Goal: Task Accomplishment & Management: Complete application form

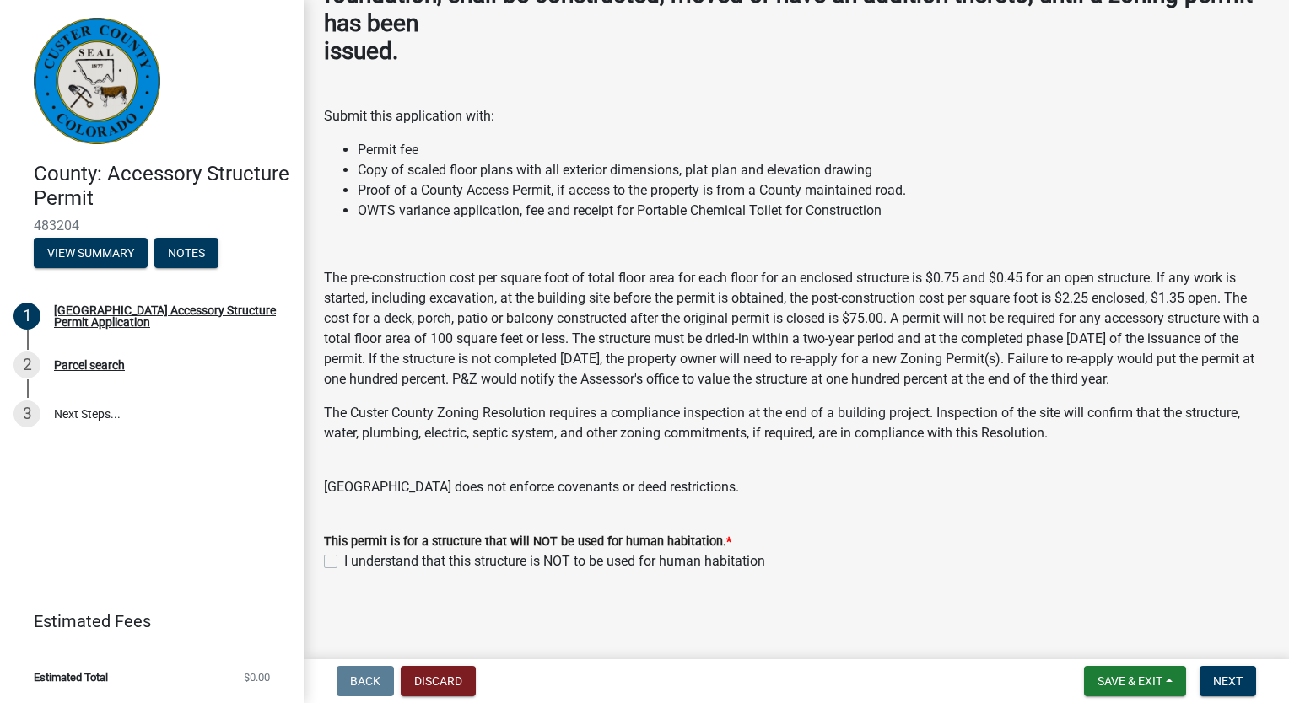
scroll to position [190, 0]
click at [344, 555] on label "I understand that this structure is NOT to be used for human habitation" at bounding box center [554, 562] width 421 height 20
click at [344, 555] on input "I understand that this structure is NOT to be used for human habitation" at bounding box center [349, 557] width 11 height 11
checkbox input "true"
click at [1231, 687] on span "Next" at bounding box center [1228, 681] width 30 height 13
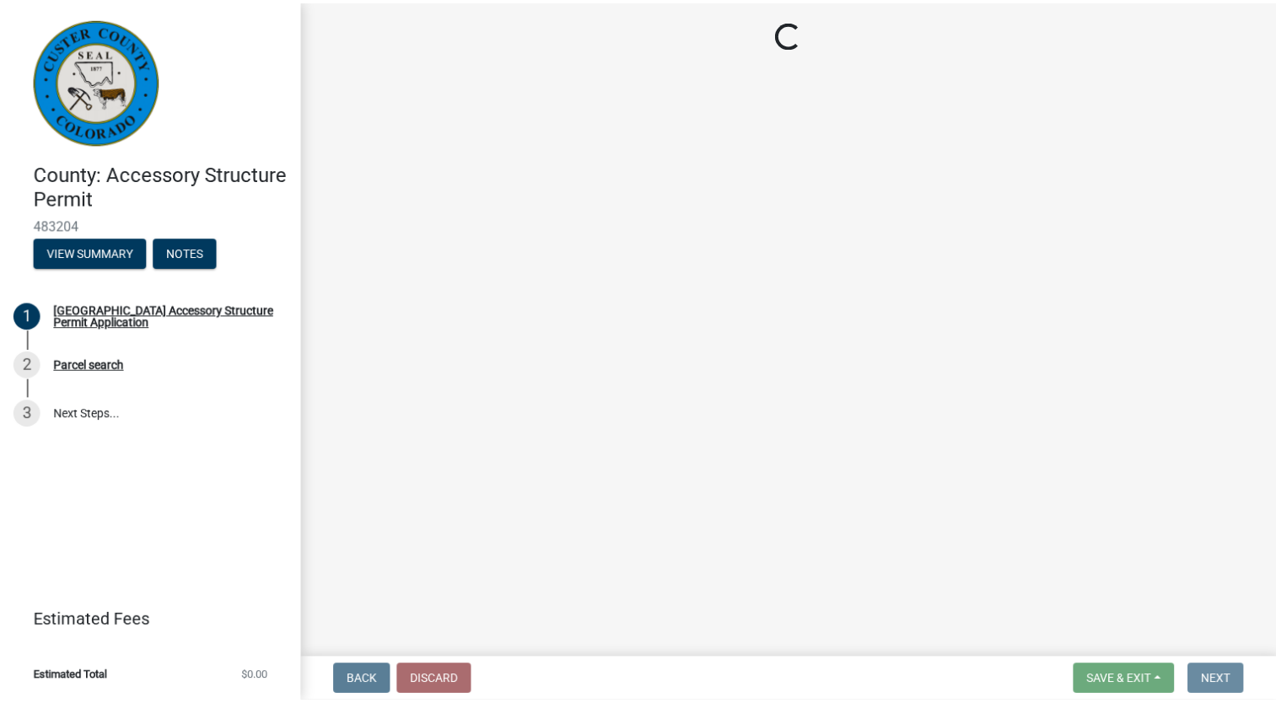
scroll to position [0, 0]
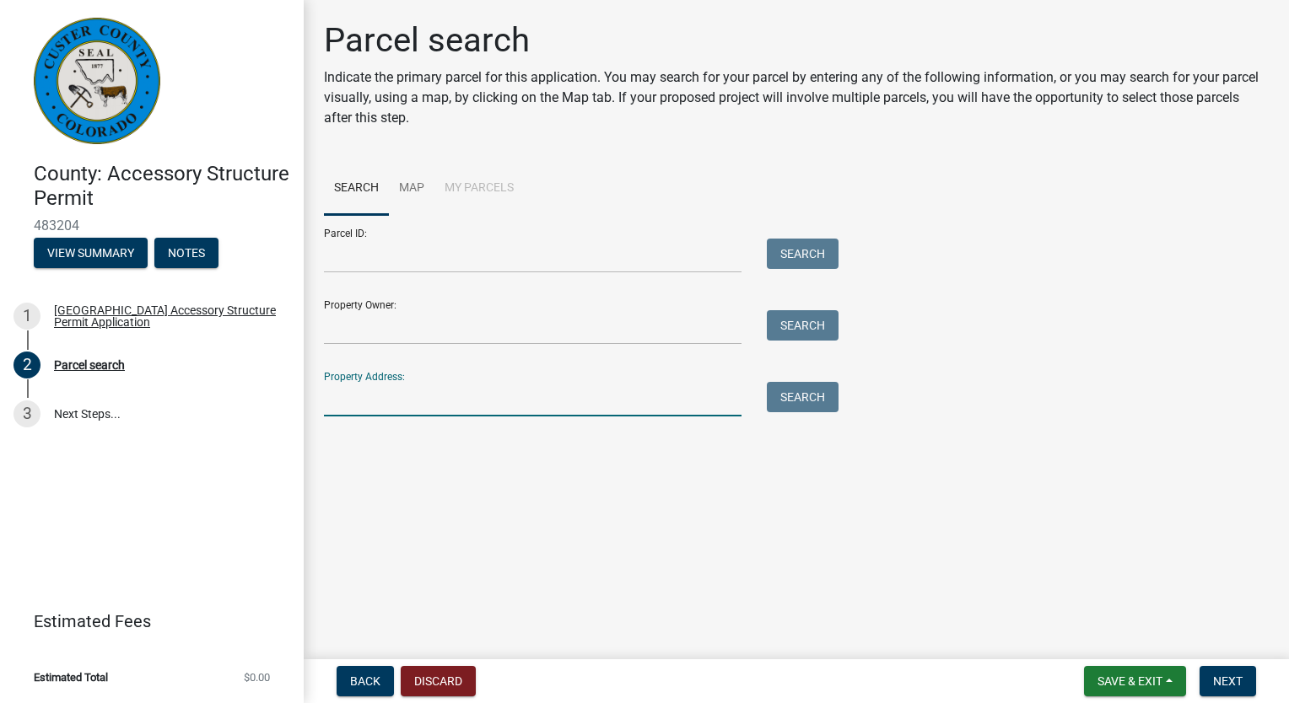
click at [371, 400] on input "Property Address:" at bounding box center [532, 399] width 417 height 35
type input "505 cr 323"
click at [822, 393] on button "Search" at bounding box center [803, 397] width 72 height 30
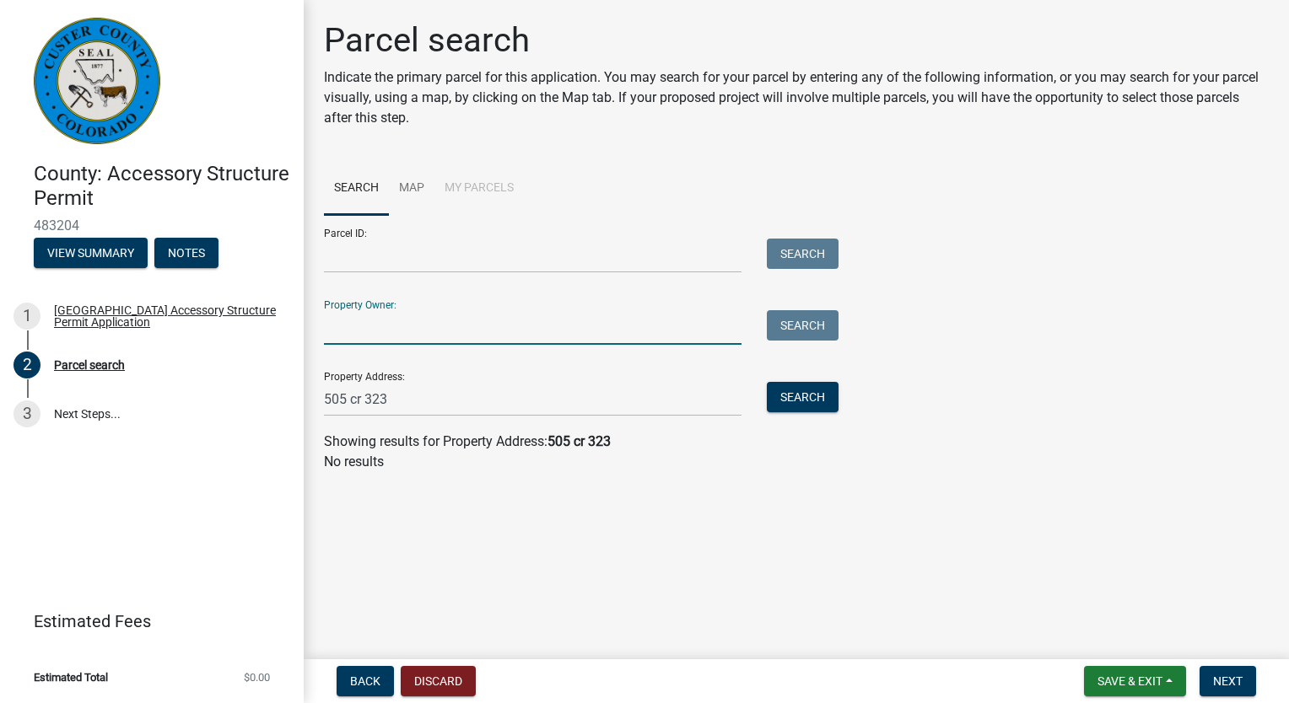
click at [367, 326] on input "Property Owner:" at bounding box center [532, 327] width 417 height 35
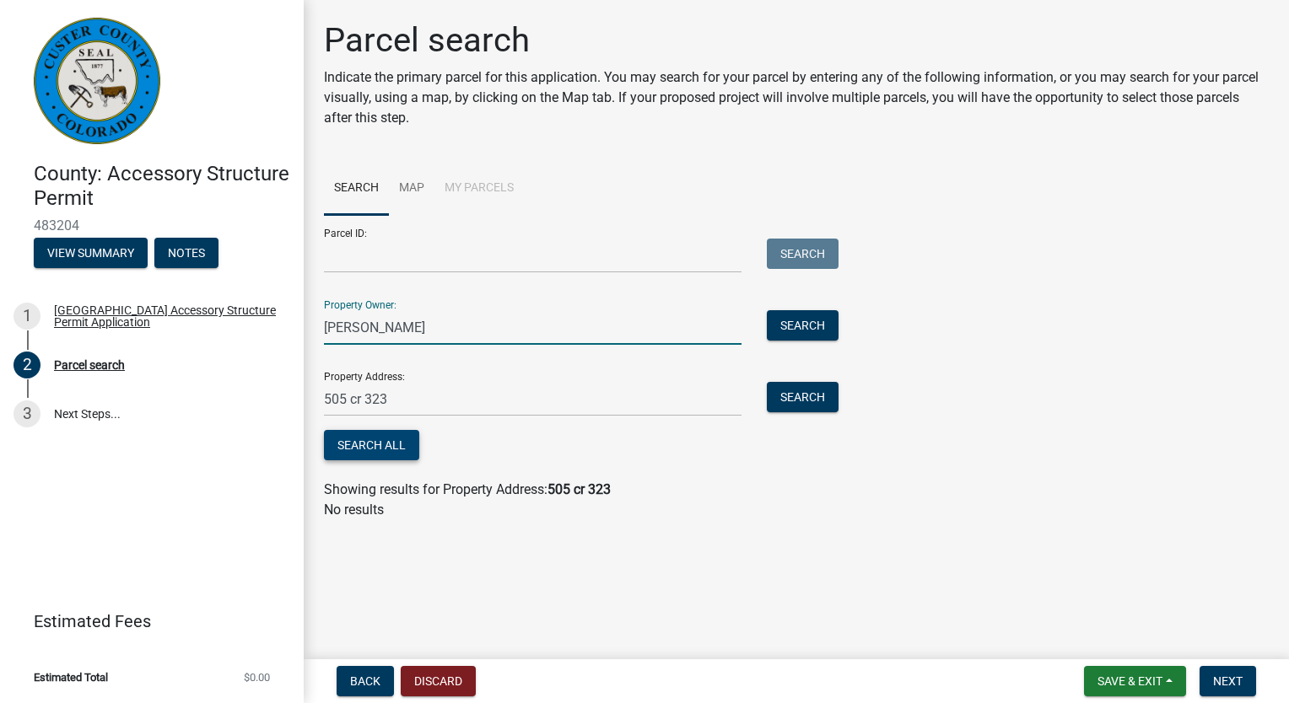
click at [393, 444] on button "Search All" at bounding box center [371, 445] width 95 height 30
click at [366, 329] on input "[PERSON_NAME]" at bounding box center [532, 327] width 417 height 35
type input "[PERSON_NAME]"
click at [826, 326] on button "Search" at bounding box center [803, 325] width 72 height 30
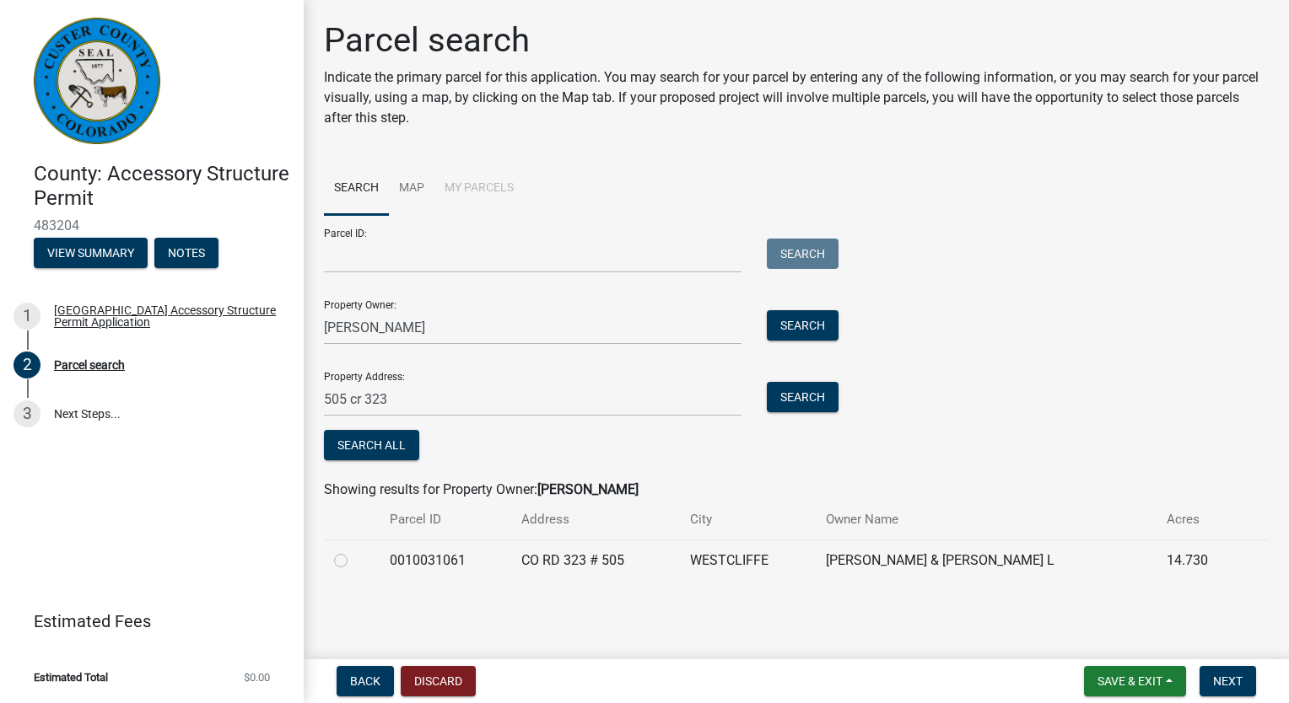
click at [354, 551] on label at bounding box center [354, 551] width 0 height 0
click at [354, 562] on input "radio" at bounding box center [359, 556] width 11 height 11
radio input "true"
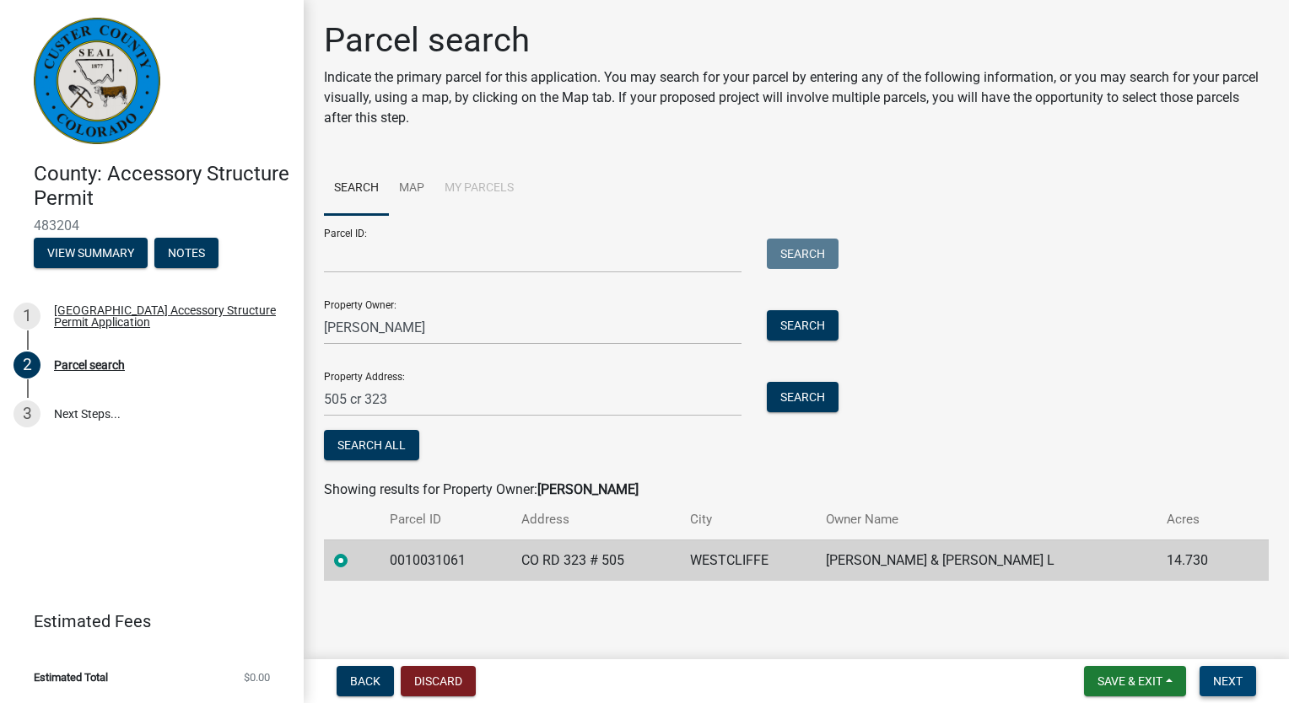
click at [1235, 681] on span "Next" at bounding box center [1228, 681] width 30 height 13
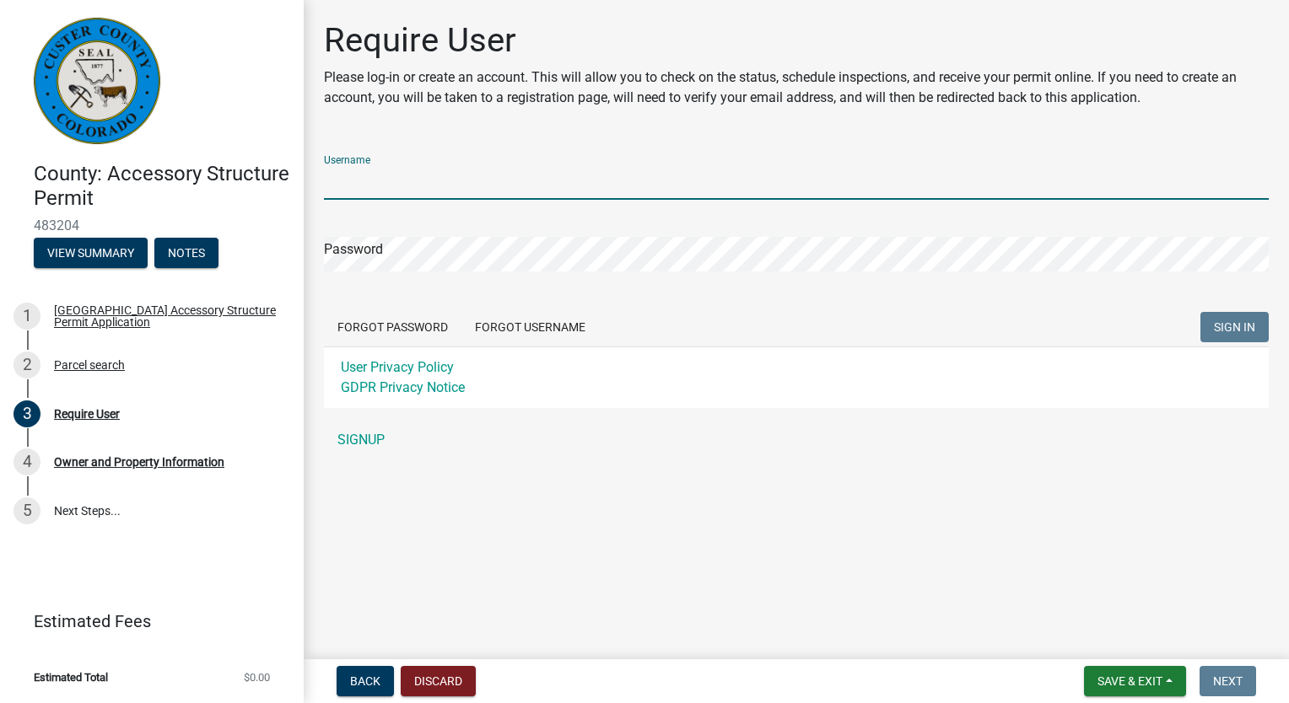
click at [373, 188] on input "Username" at bounding box center [796, 182] width 945 height 35
type input "Schluet"
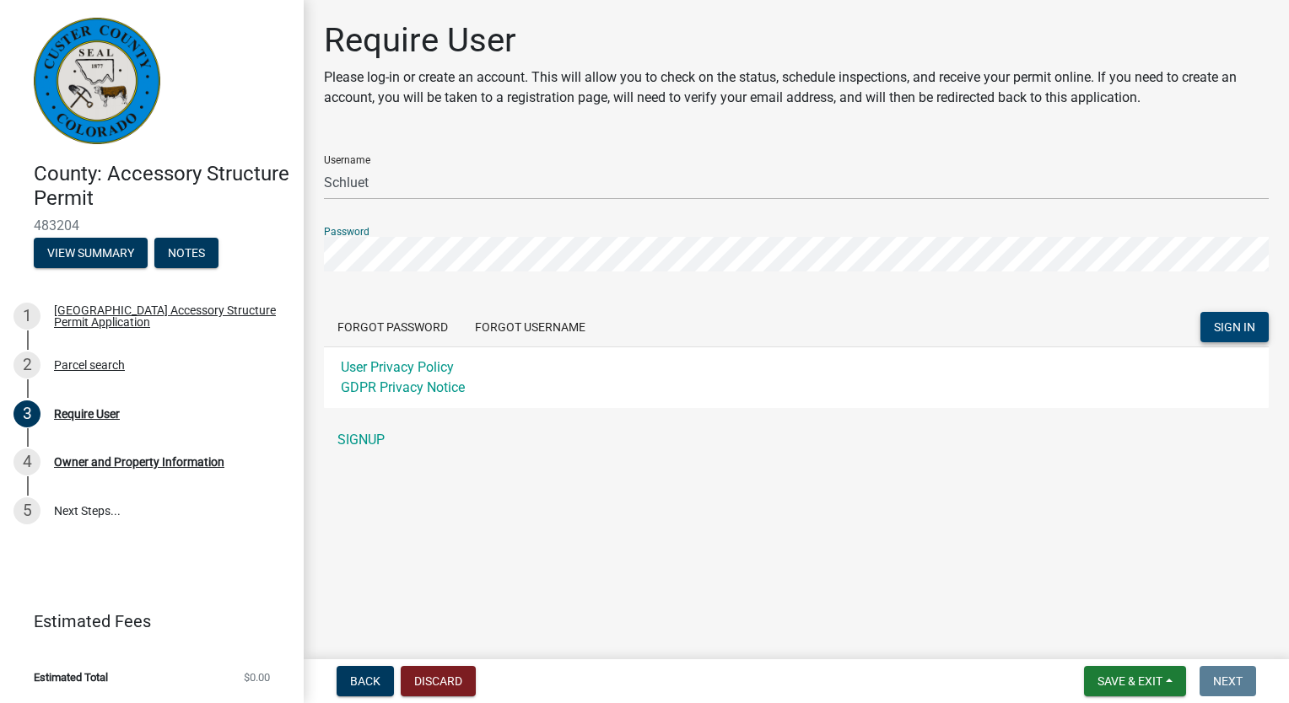
click at [1241, 324] on span "SIGN IN" at bounding box center [1234, 326] width 41 height 13
click at [366, 440] on link "SIGNUP" at bounding box center [796, 440] width 945 height 34
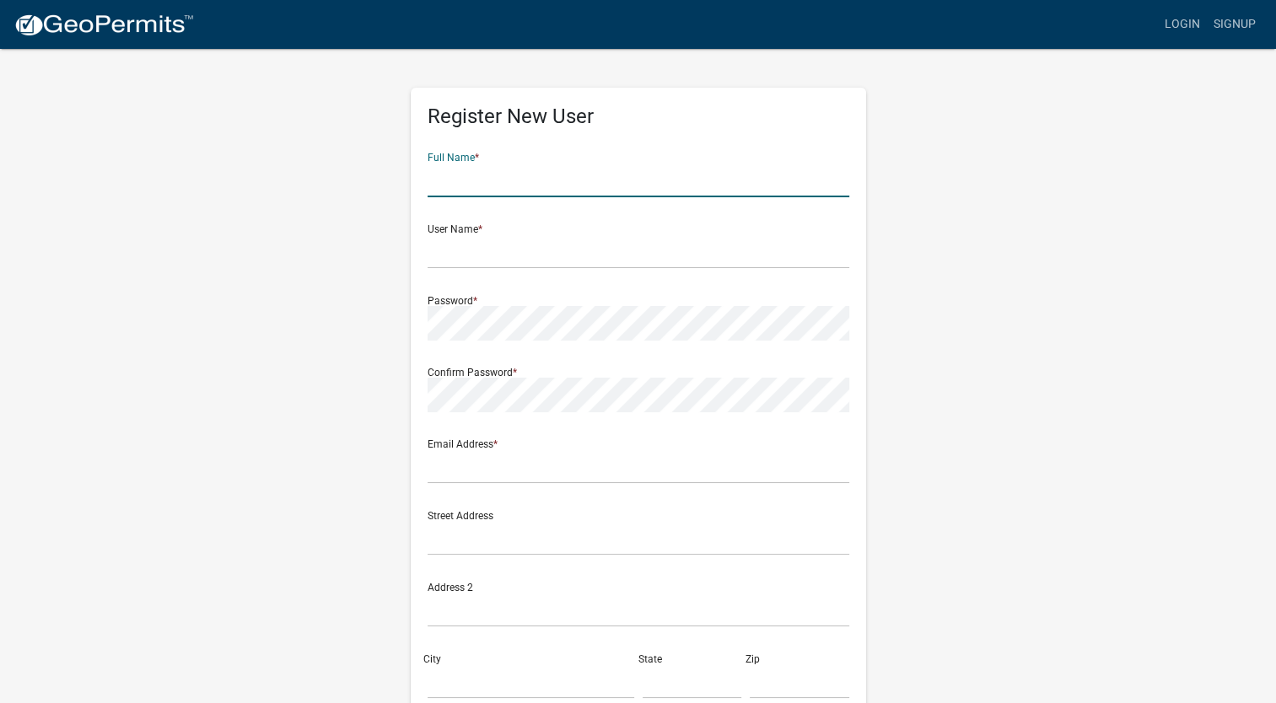
click at [487, 177] on input "text" at bounding box center [639, 180] width 422 height 35
drag, startPoint x: 489, startPoint y: 170, endPoint x: 754, endPoint y: 195, distance: 265.9
click at [493, 170] on input "text" at bounding box center [639, 180] width 422 height 35
type input "[PERSON_NAME]"
type input "[STREET_ADDRESS]"
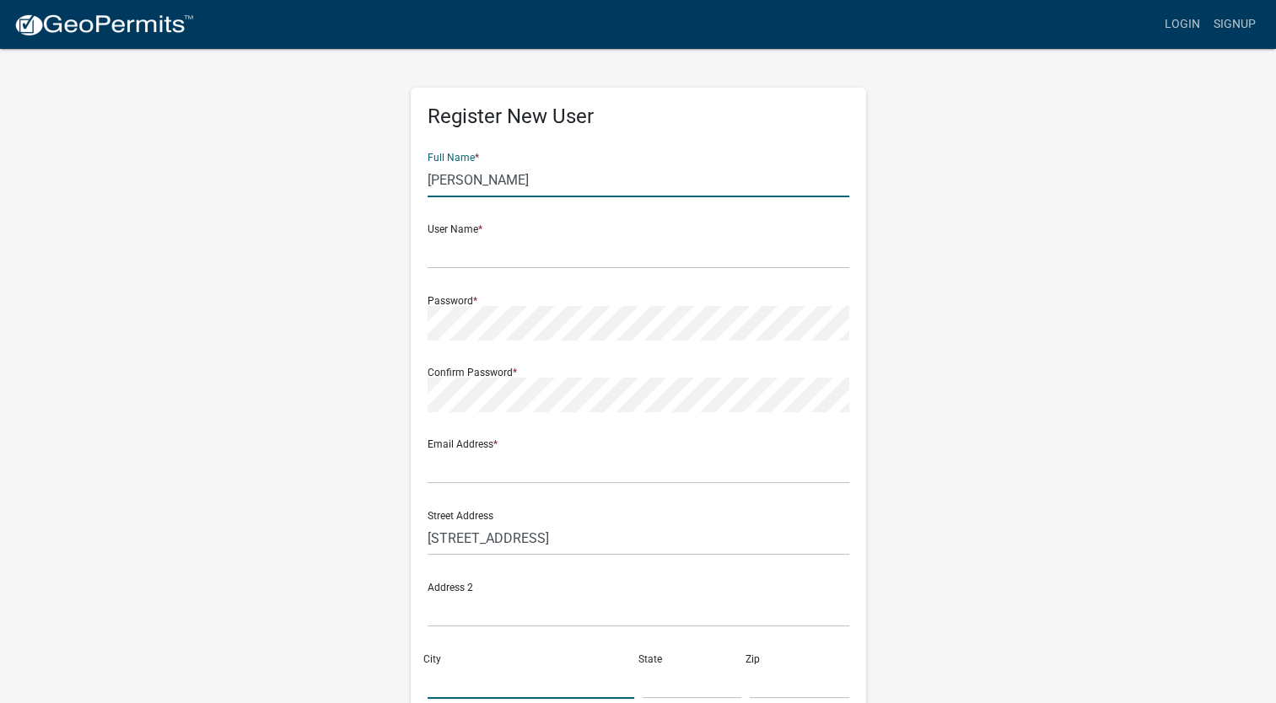
type input "[GEOGRAPHIC_DATA]"
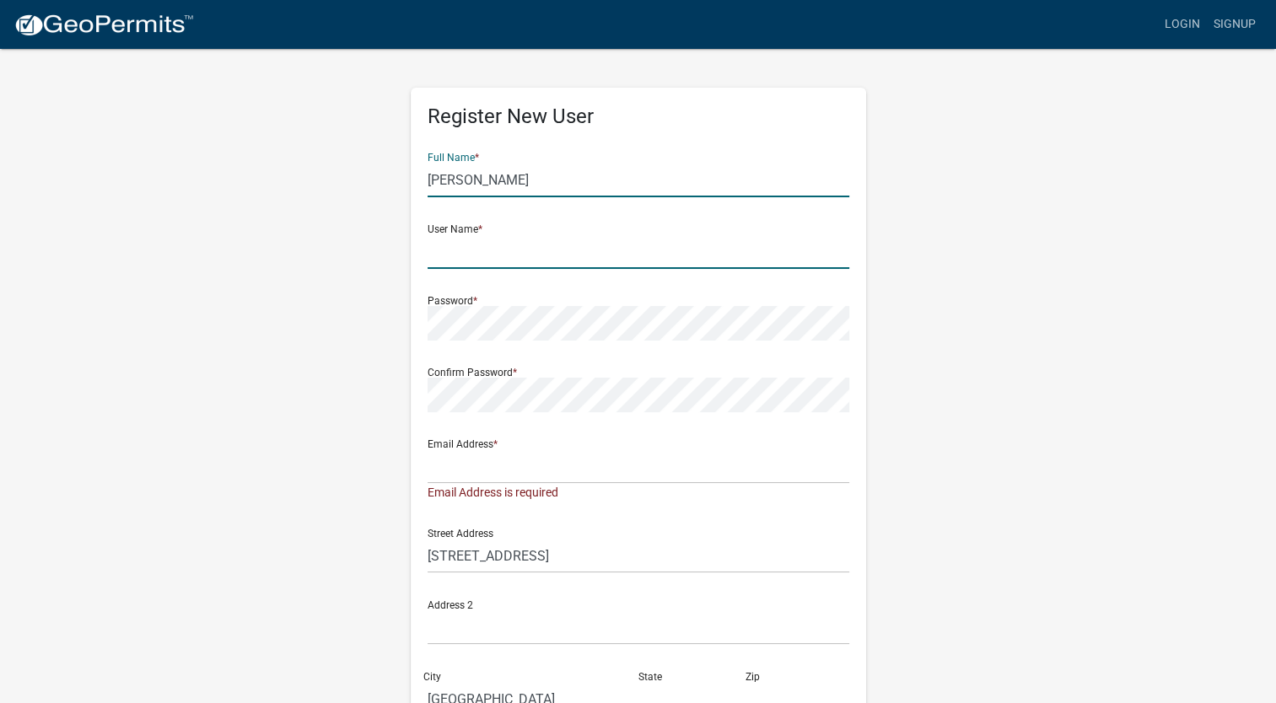
click at [479, 245] on input "text" at bounding box center [639, 251] width 422 height 35
type input "Schluet"
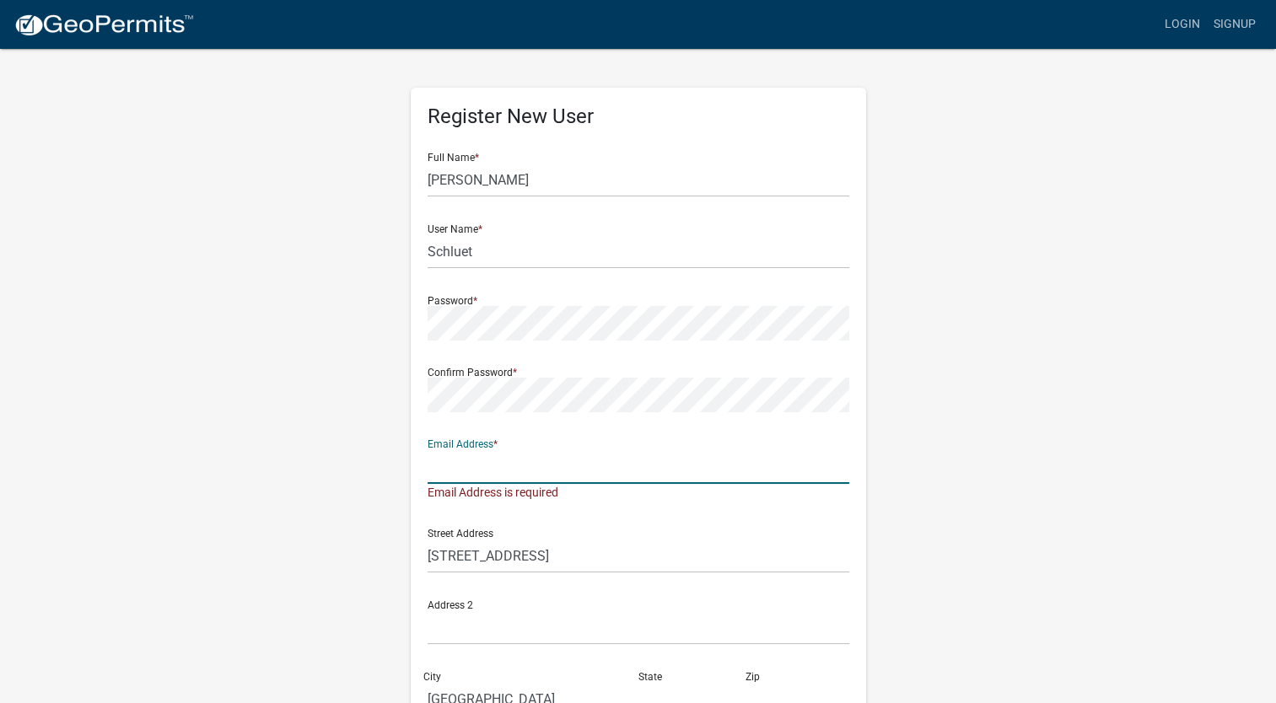
click at [444, 472] on input "text" at bounding box center [639, 466] width 422 height 35
click at [496, 474] on input "text" at bounding box center [639, 466] width 422 height 35
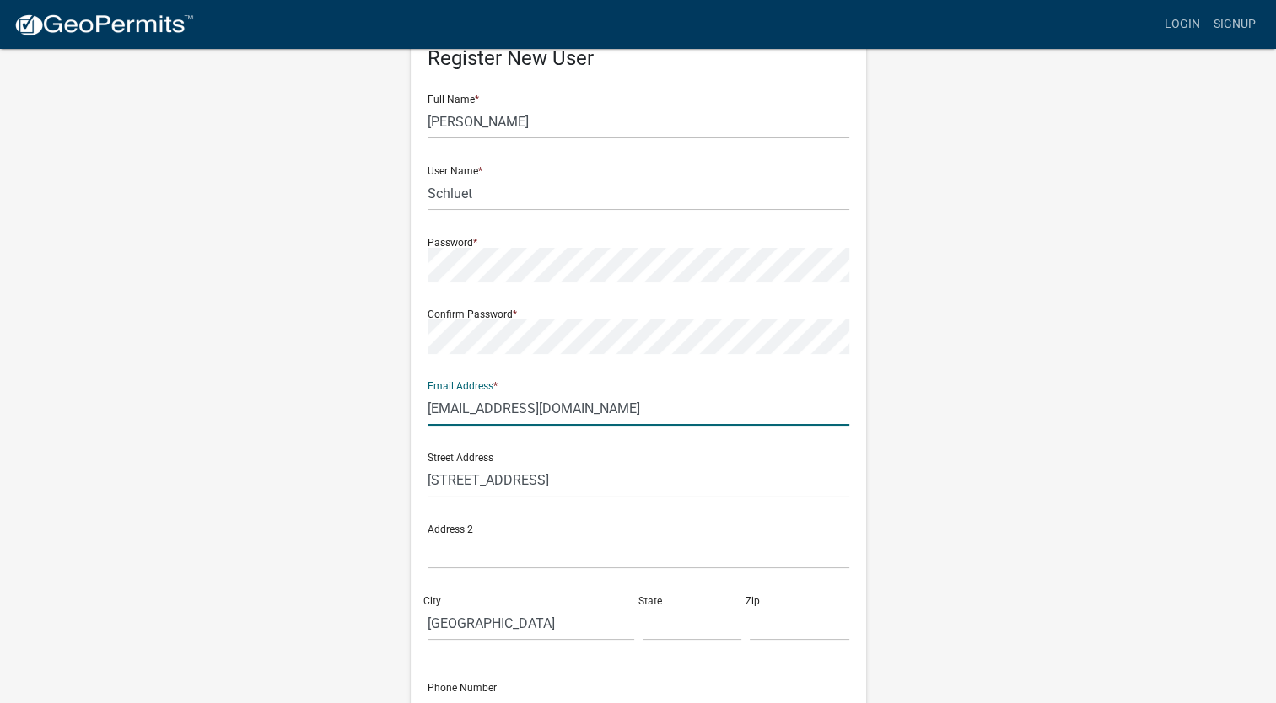
scroll to position [169, 0]
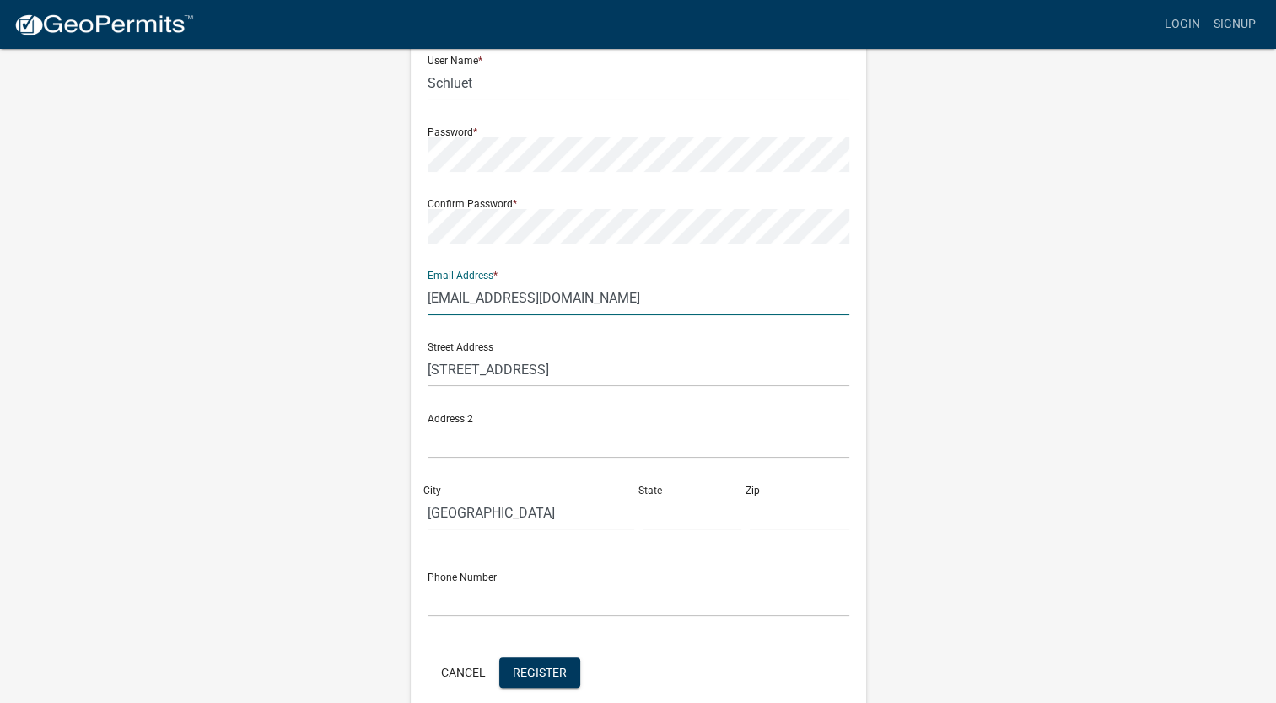
type input "[EMAIL_ADDRESS][DOMAIN_NAME]"
click at [666, 511] on input "text" at bounding box center [693, 513] width 100 height 35
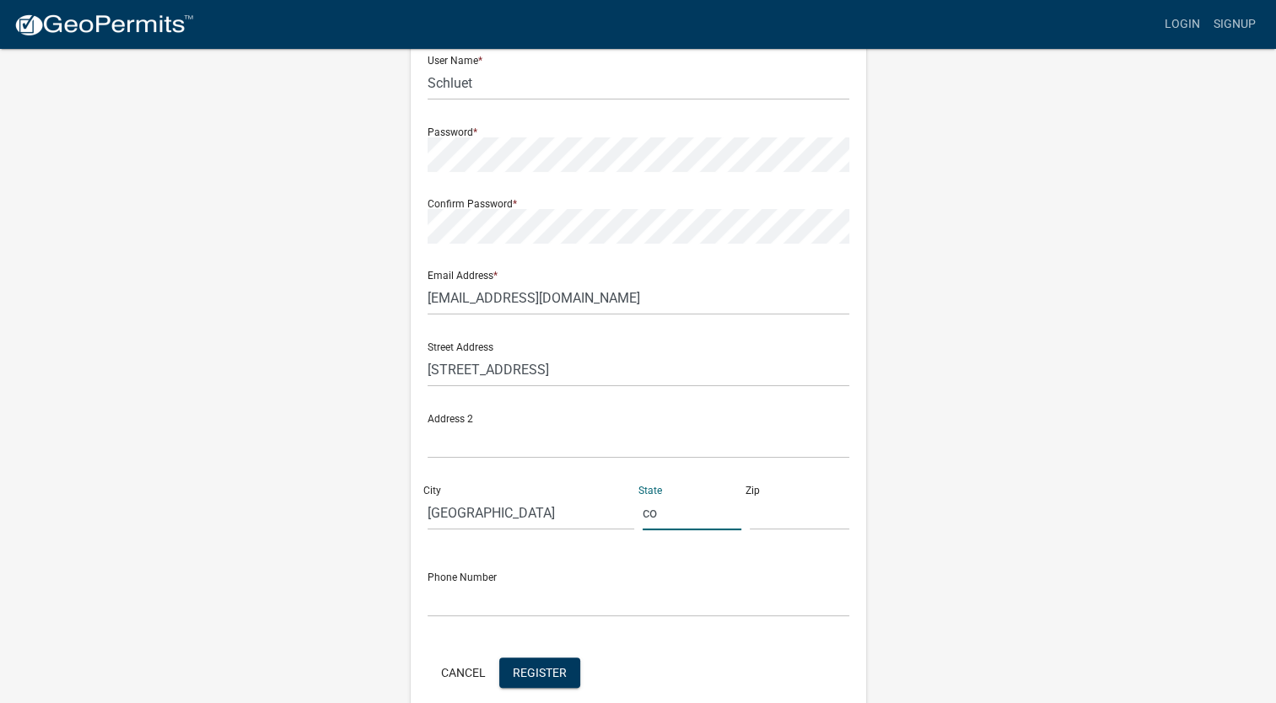
type input "co"
click at [789, 521] on input "text" at bounding box center [800, 513] width 100 height 35
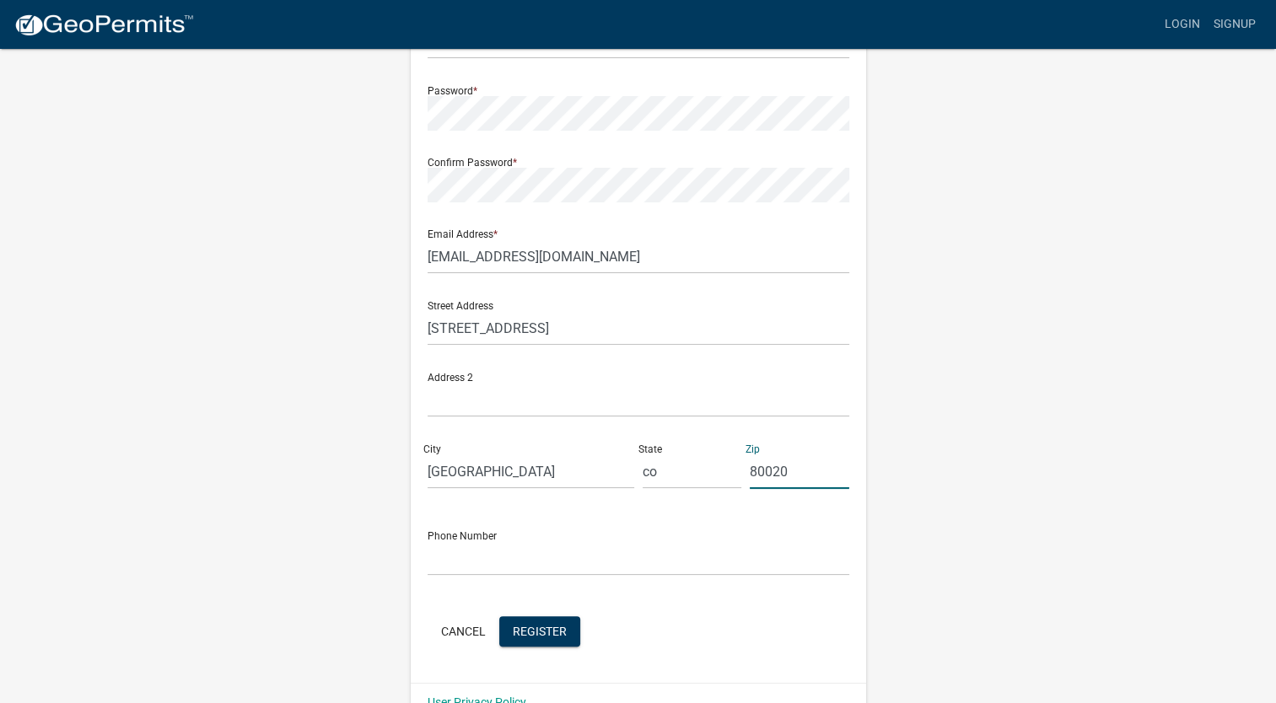
scroll to position [245, 0]
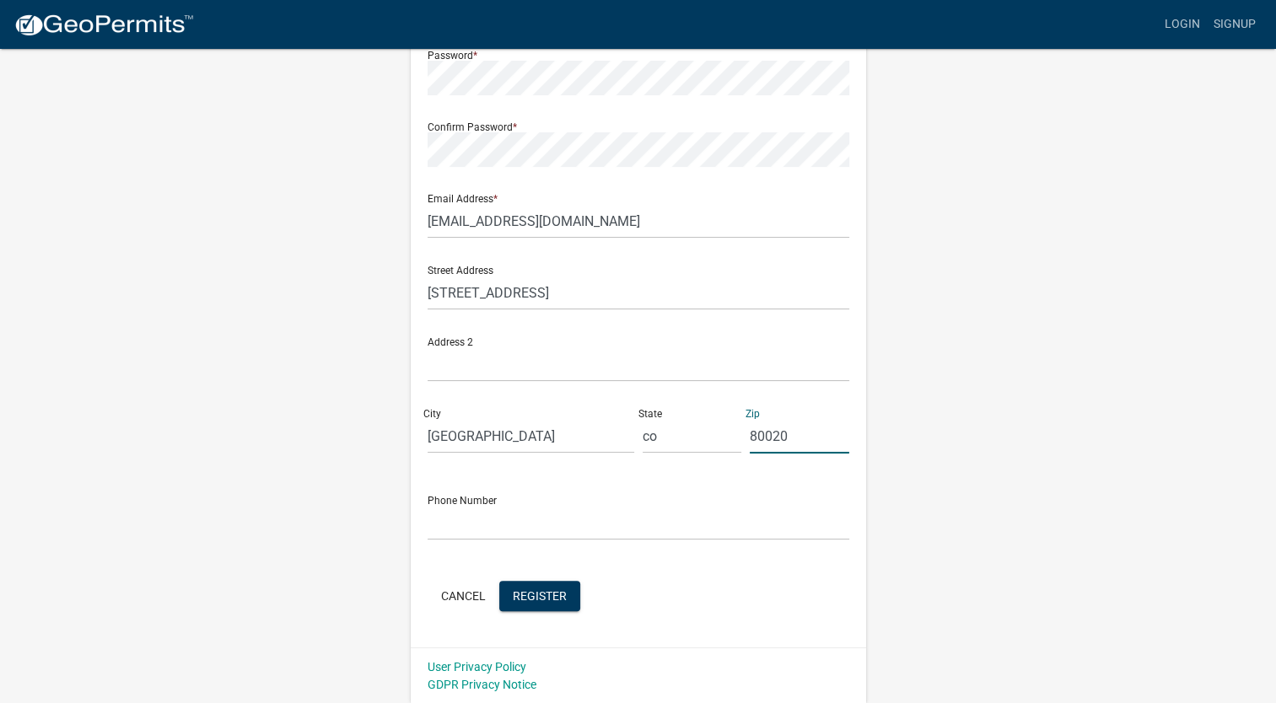
type input "80020"
click at [460, 513] on input "text" at bounding box center [639, 523] width 422 height 35
type input "3037752174"
click at [1028, 552] on div "Register New User Full Name * [PERSON_NAME] User Name * Schluet Password * Conf…" at bounding box center [638, 253] width 961 height 902
click at [540, 591] on span "Register" at bounding box center [540, 595] width 54 height 13
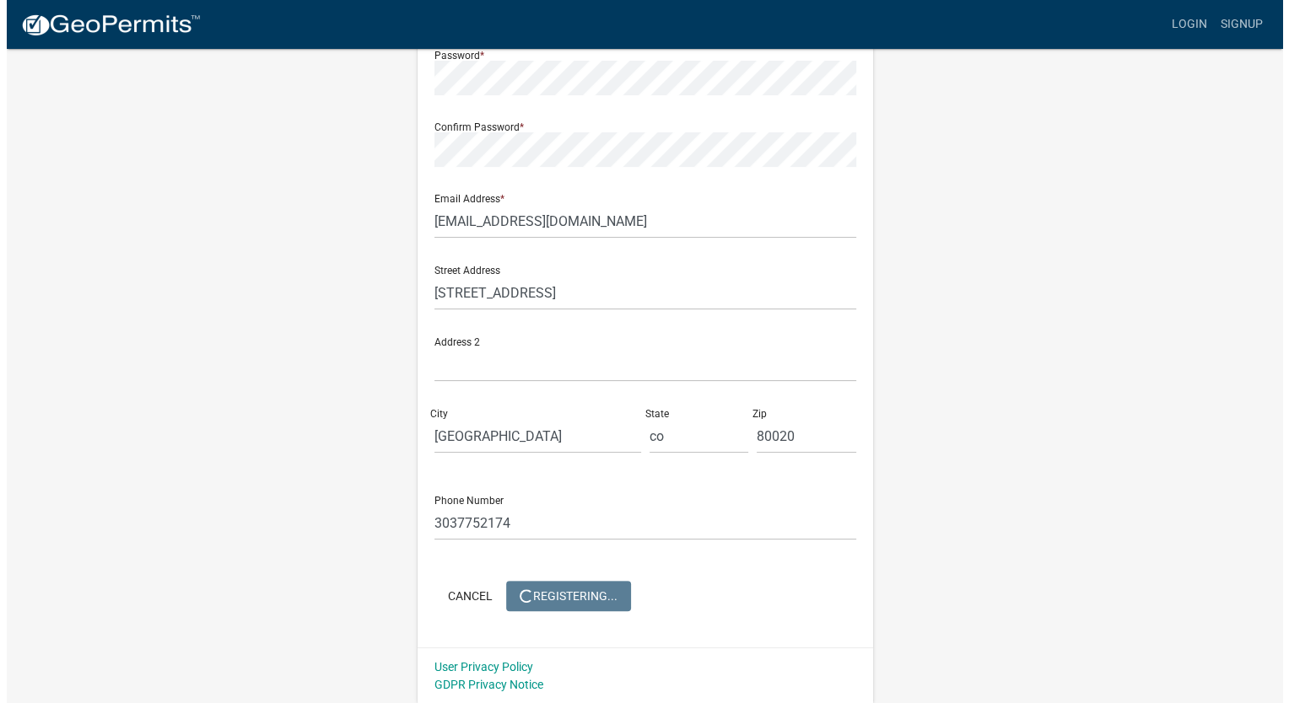
scroll to position [0, 0]
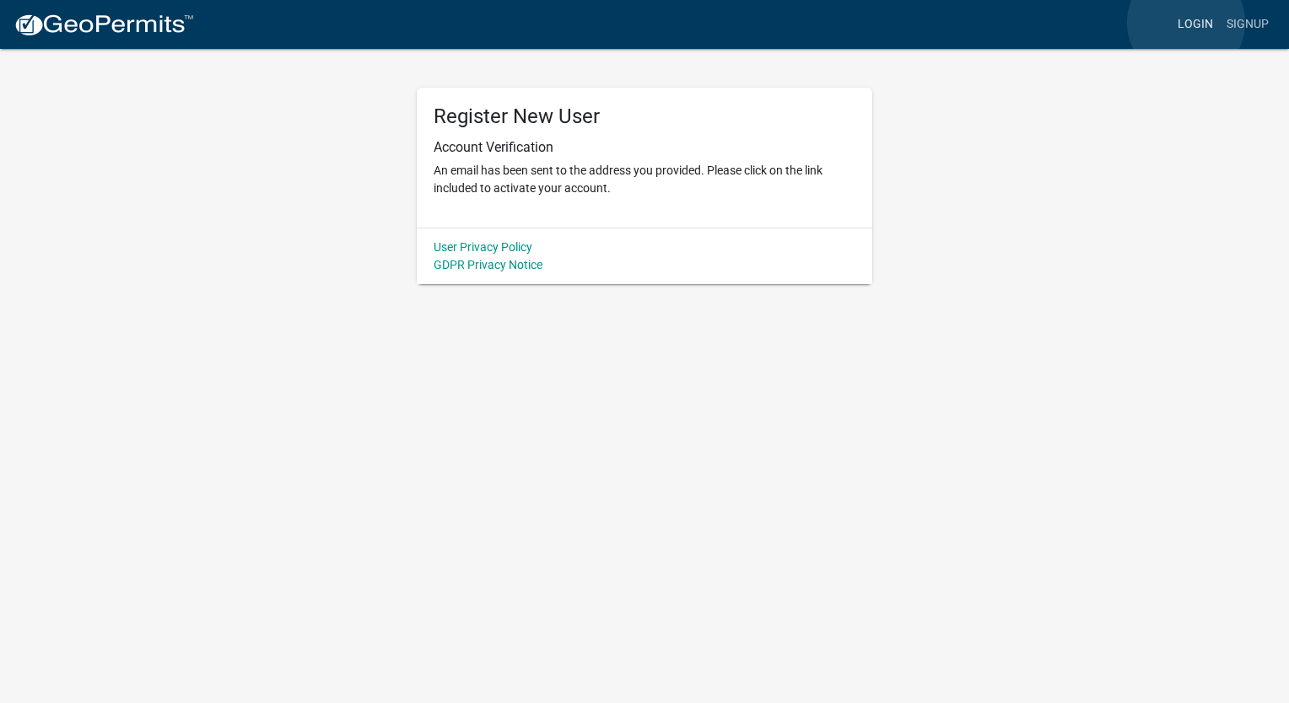
click at [1186, 23] on link "Login" at bounding box center [1195, 24] width 49 height 32
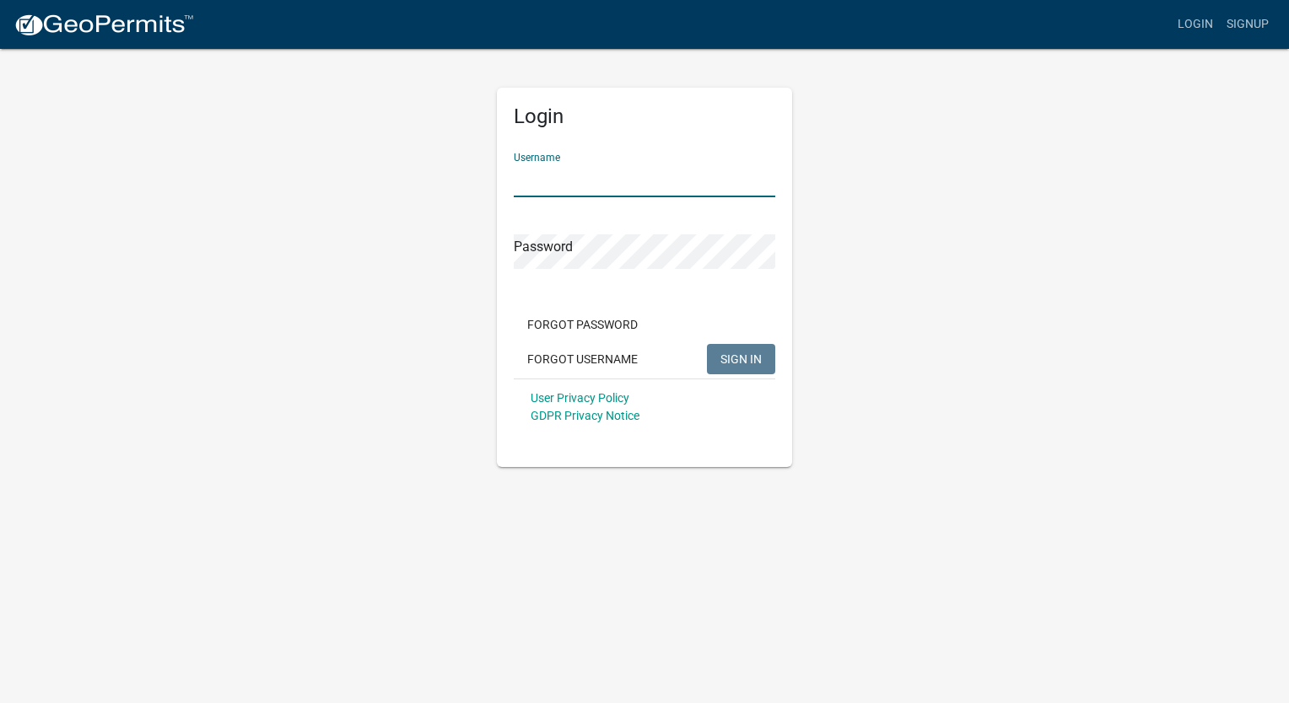
click at [536, 183] on input "Username" at bounding box center [644, 180] width 261 height 35
type input "Schluet"
click at [707, 344] on button "SIGN IN" at bounding box center [741, 359] width 68 height 30
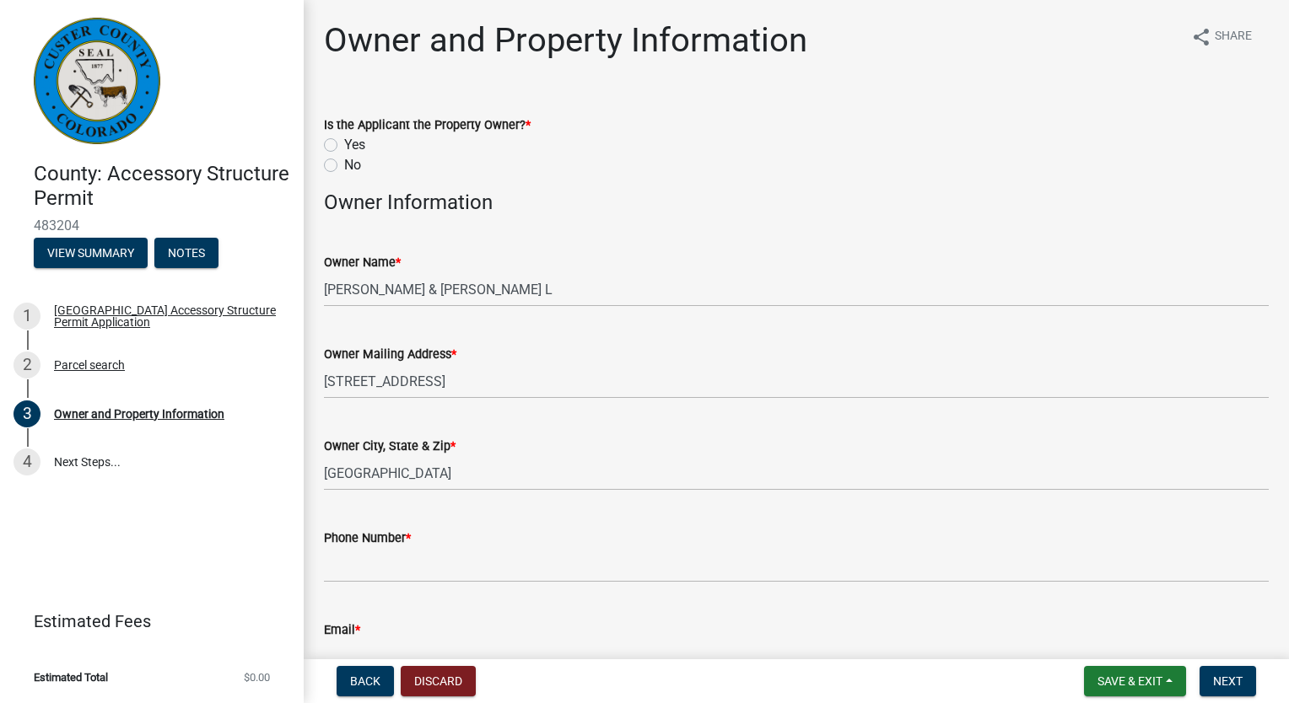
click at [361, 146] on label "Yes" at bounding box center [354, 145] width 21 height 20
click at [355, 146] on input "Yes" at bounding box center [349, 140] width 11 height 11
radio input "true"
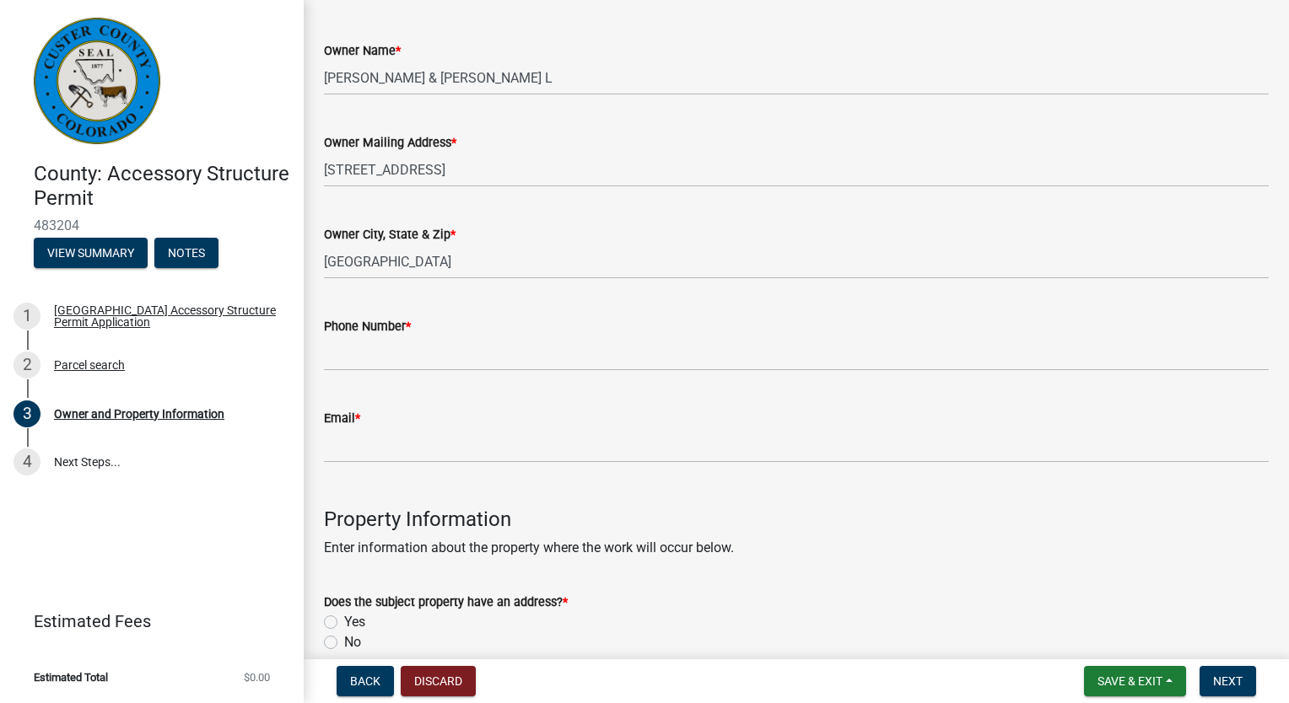
scroll to position [337, 0]
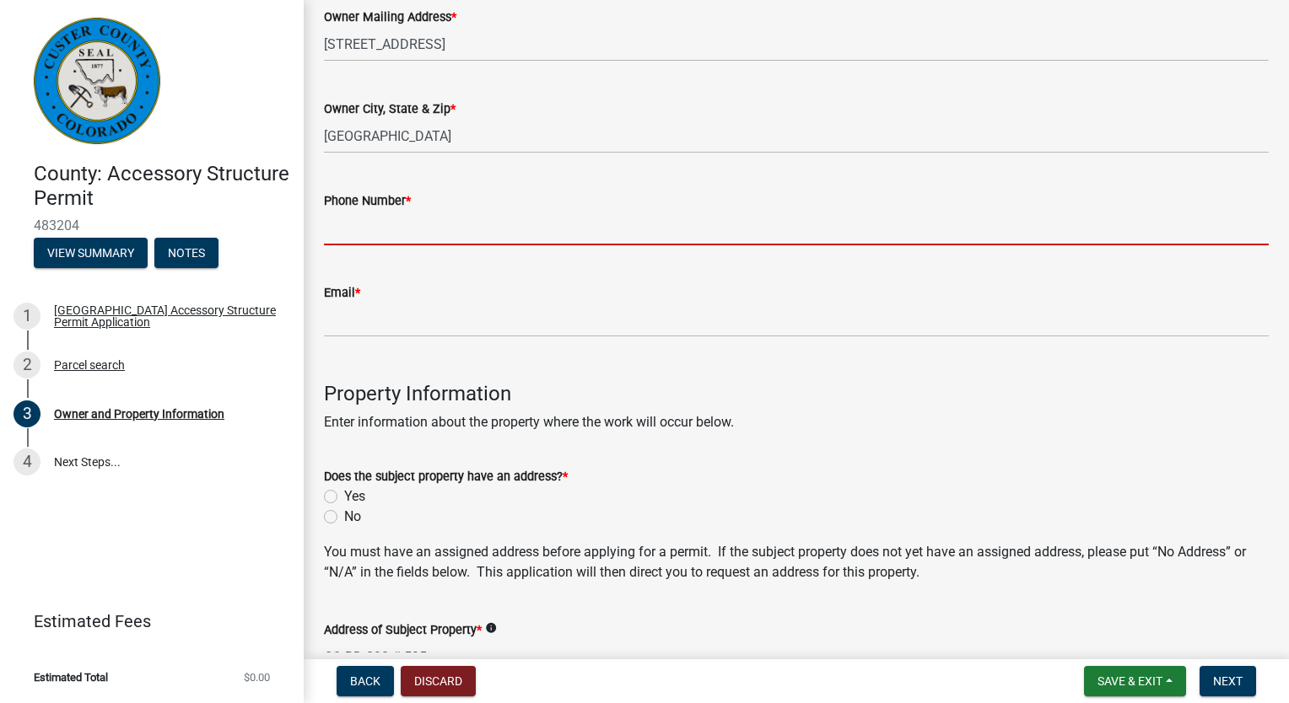
click at [476, 238] on input "Phone Number *" at bounding box center [796, 228] width 945 height 35
type input "3037752174"
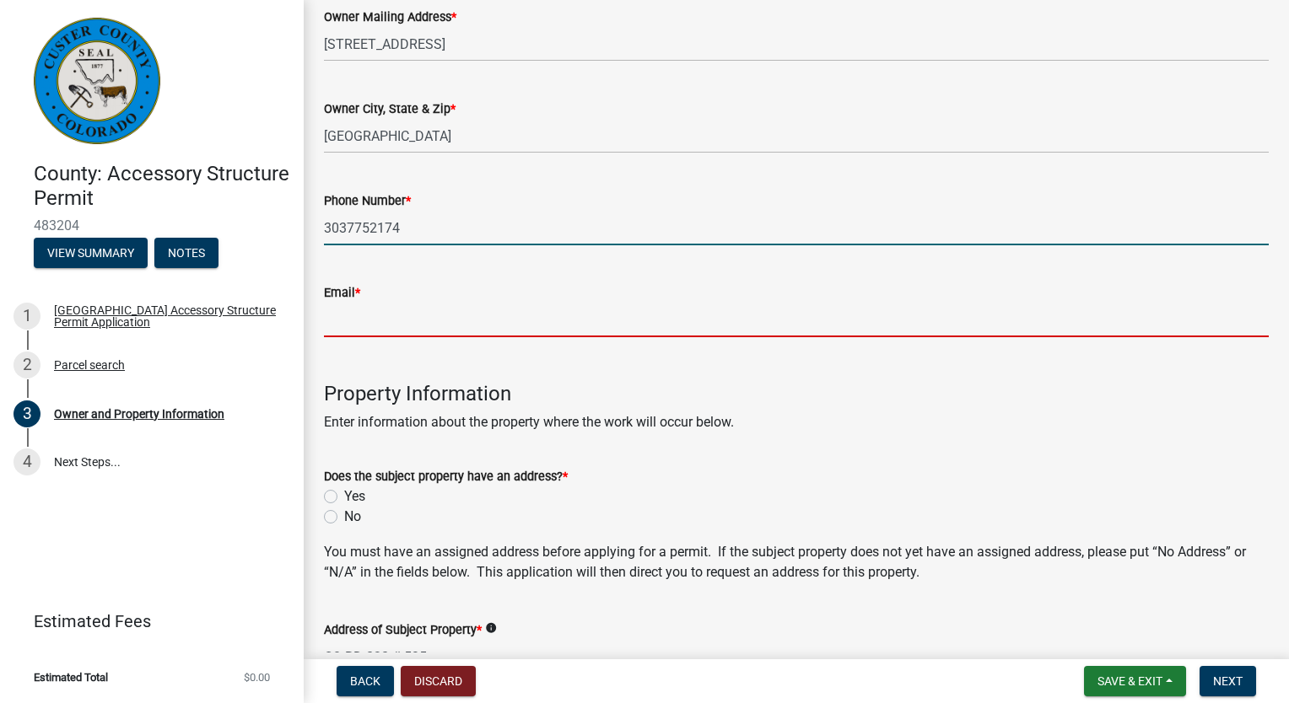
type input "[EMAIL_ADDRESS][DOMAIN_NAME]"
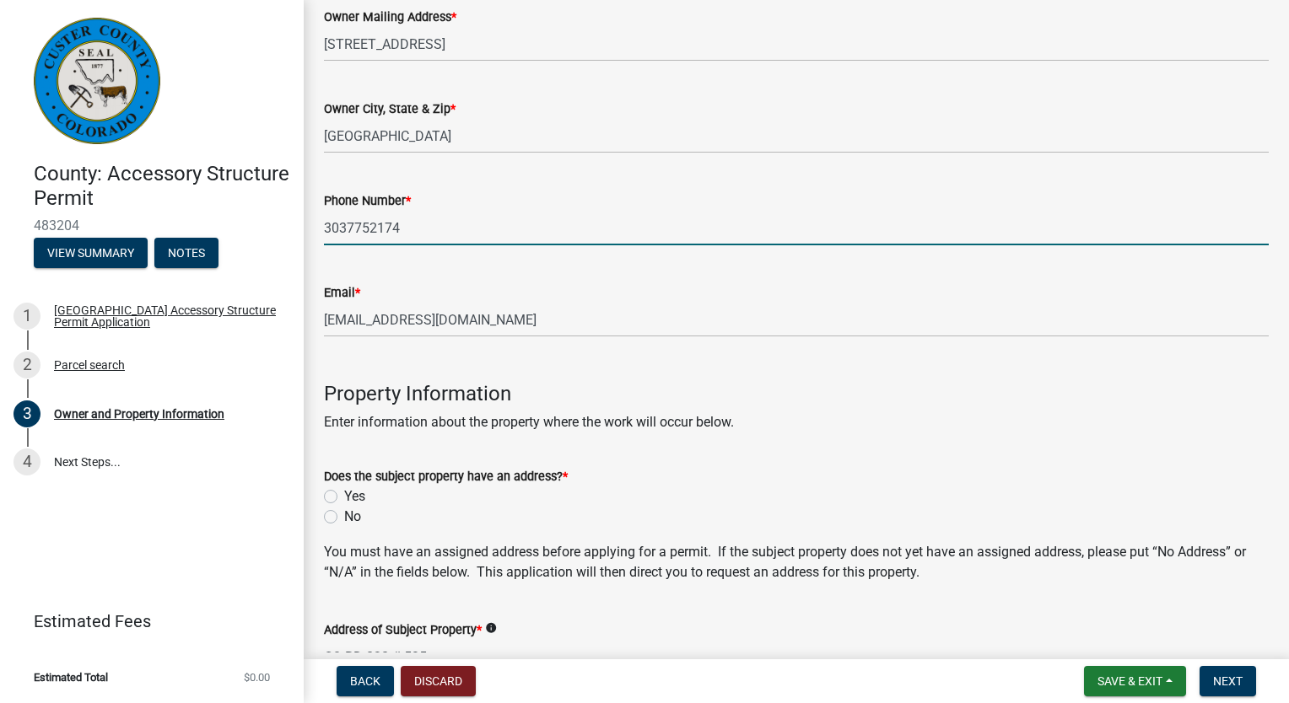
type input "80020"
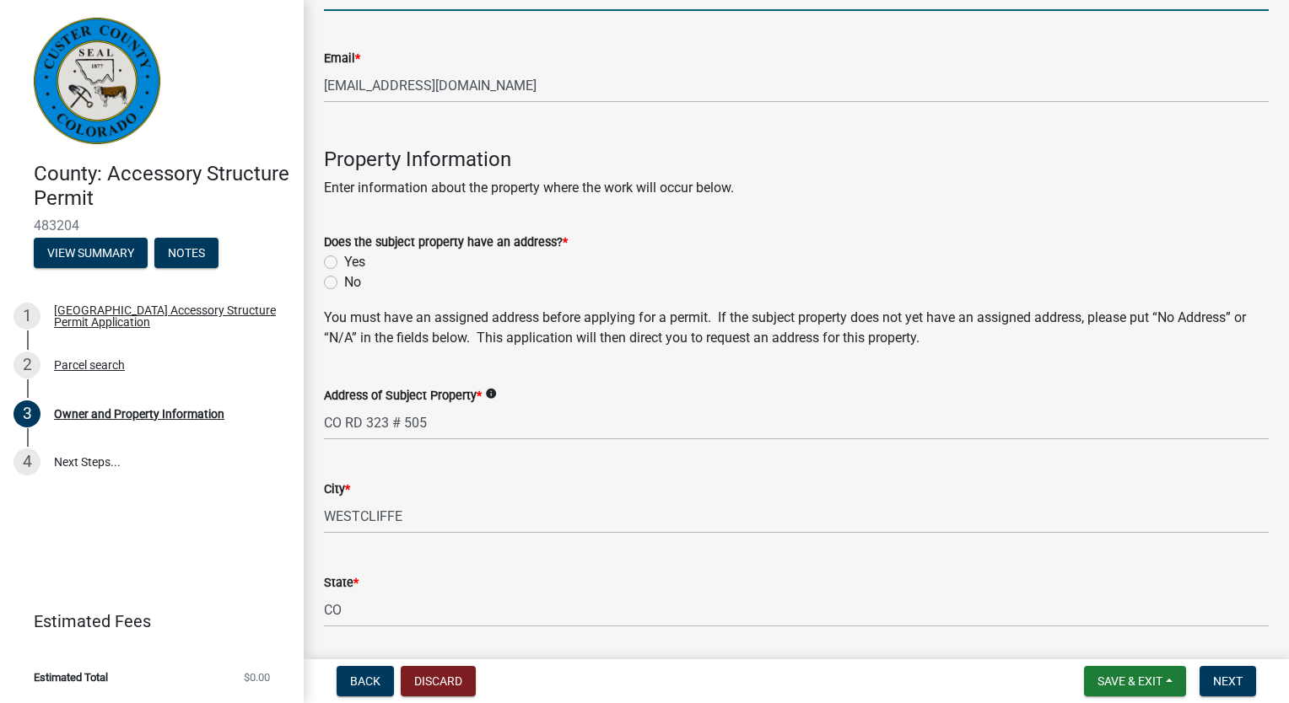
scroll to position [590, 0]
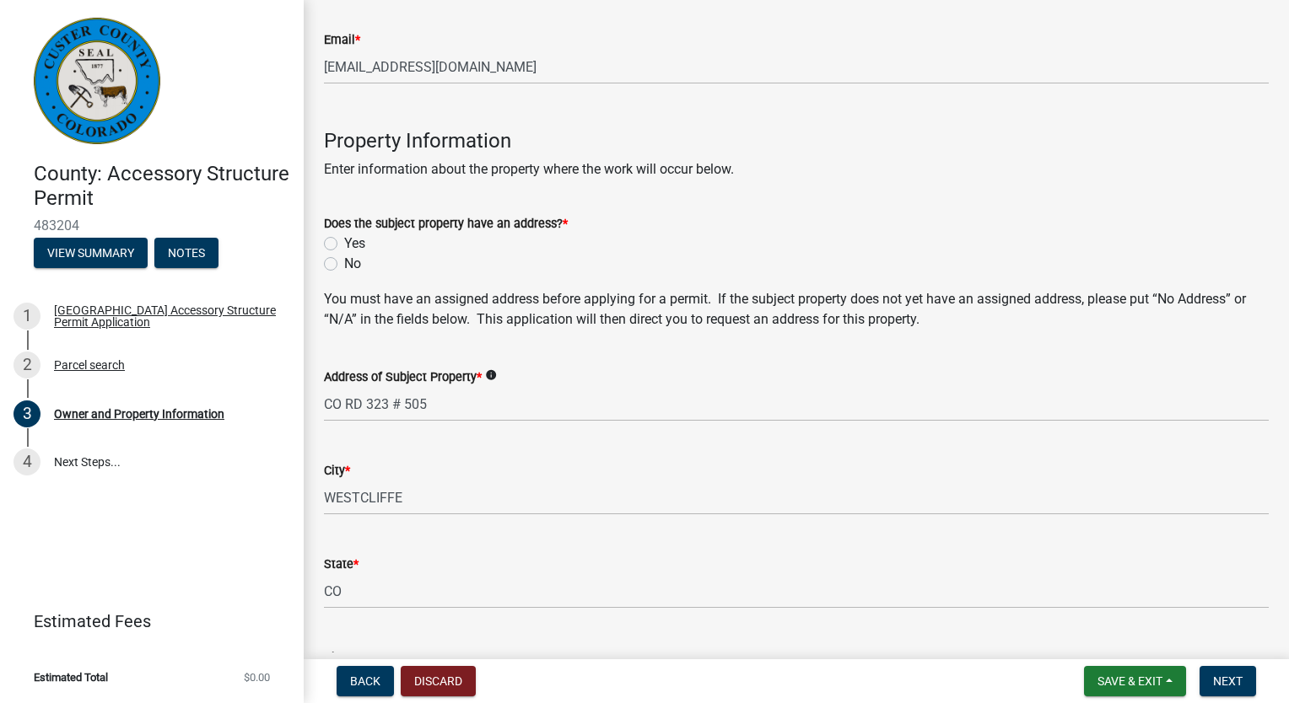
click at [344, 241] on label "Yes" at bounding box center [354, 244] width 21 height 20
click at [344, 241] on input "Yes" at bounding box center [349, 239] width 11 height 11
radio input "true"
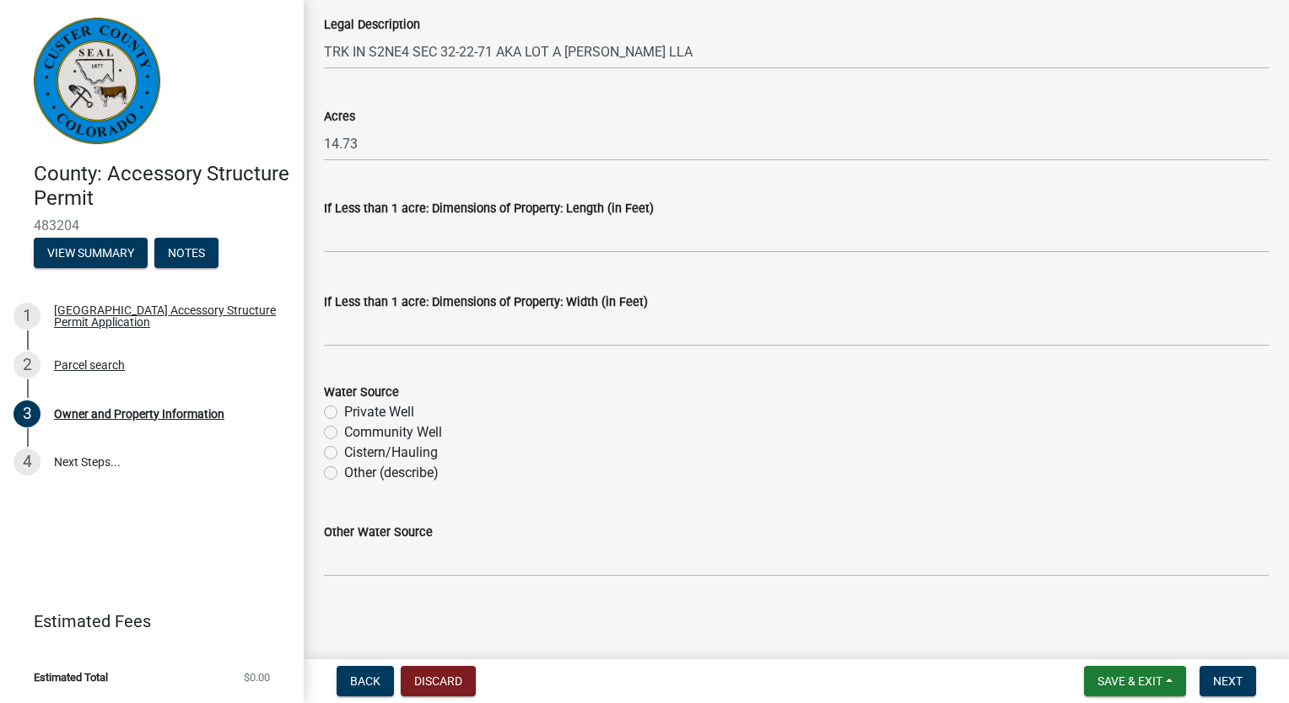
scroll to position [1413, 0]
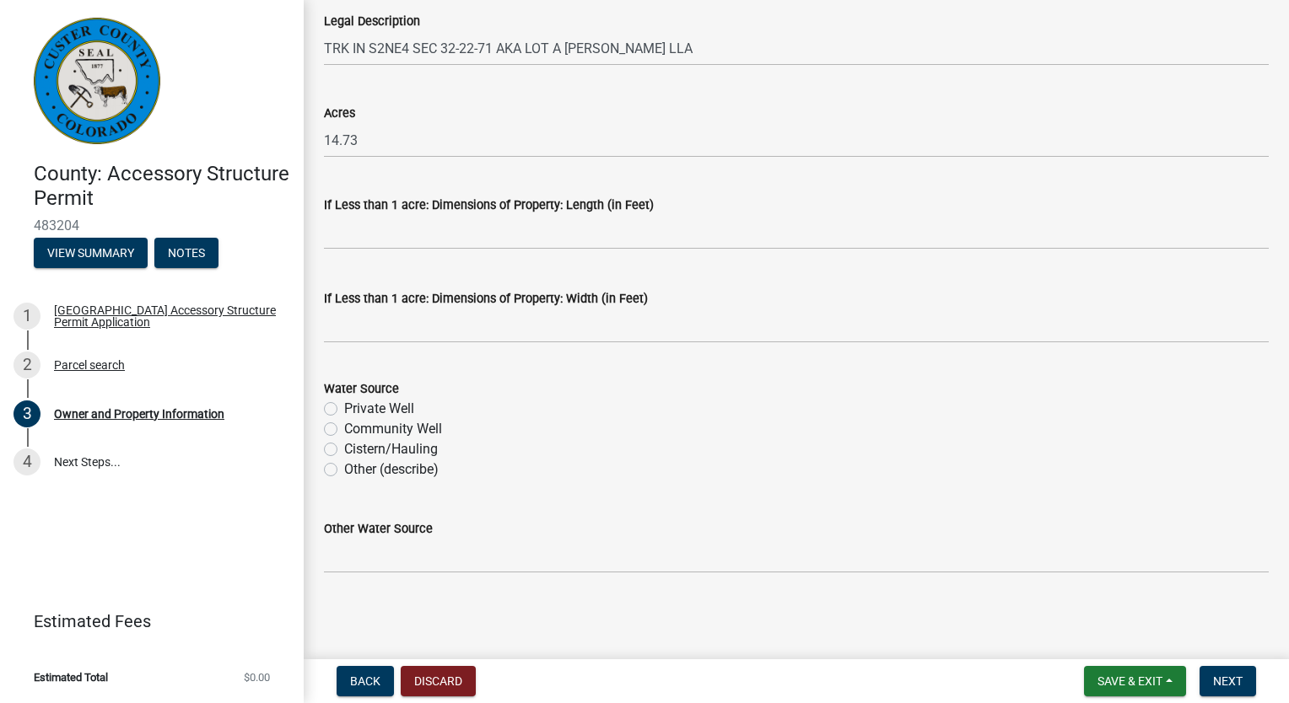
click at [392, 406] on label "Private Well" at bounding box center [379, 409] width 70 height 20
click at [355, 406] on input "Private Well" at bounding box center [349, 404] width 11 height 11
radio input "true"
click at [1243, 678] on button "Next" at bounding box center [1227, 681] width 57 height 30
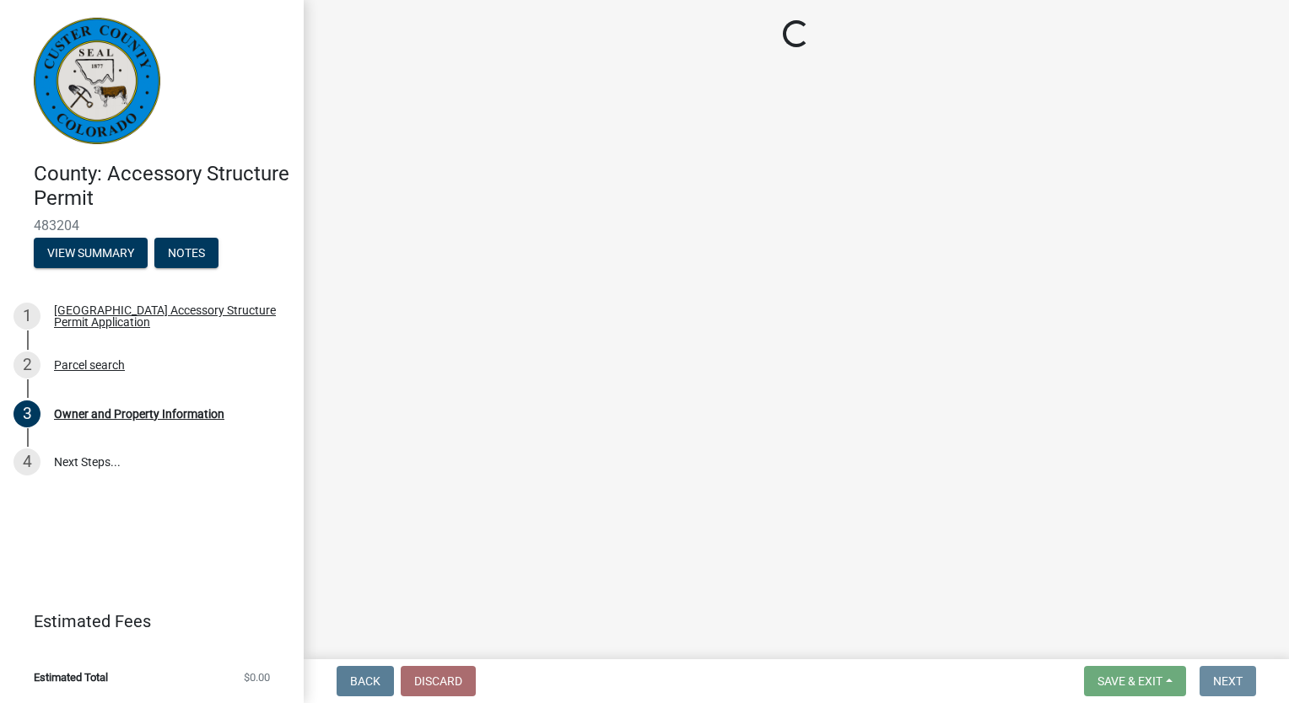
scroll to position [0, 0]
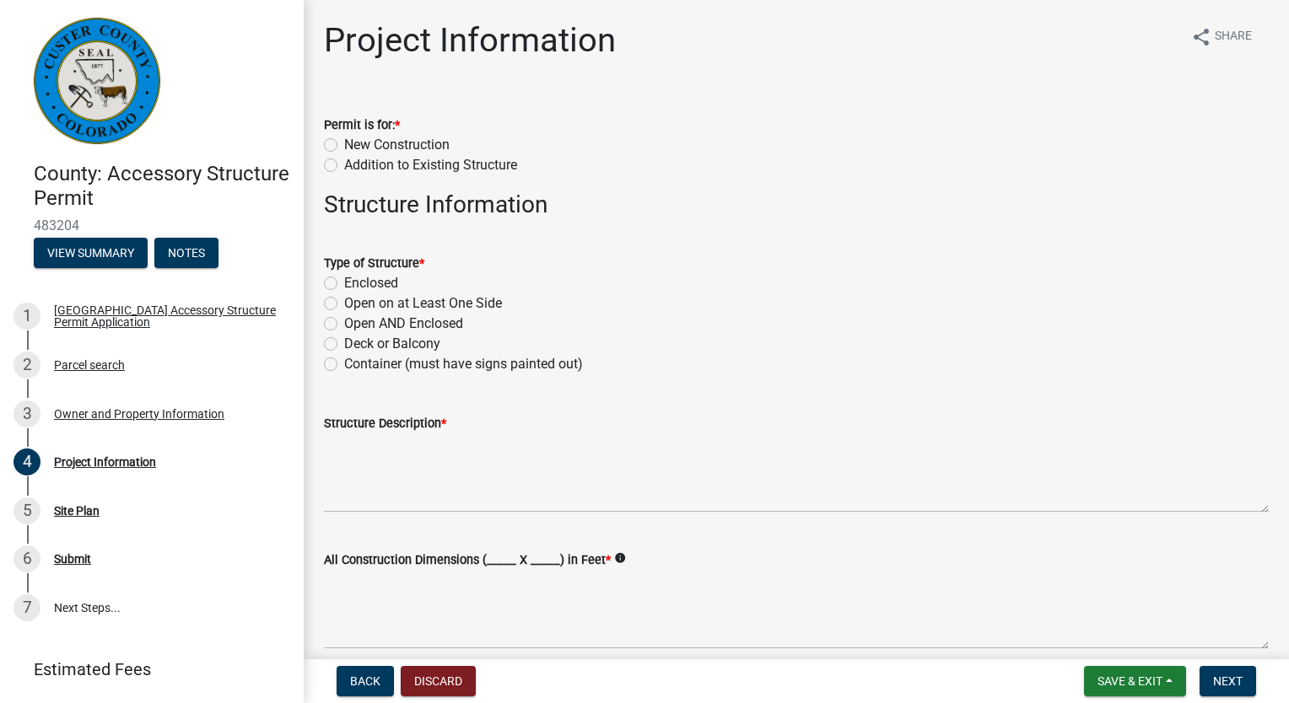
click at [428, 143] on label "New Construction" at bounding box center [396, 145] width 105 height 20
click at [355, 143] on input "New Construction" at bounding box center [349, 140] width 11 height 11
radio input "true"
click at [388, 367] on label "Container (must have signs painted out)" at bounding box center [463, 364] width 239 height 20
click at [355, 365] on input "Container (must have signs painted out)" at bounding box center [349, 359] width 11 height 11
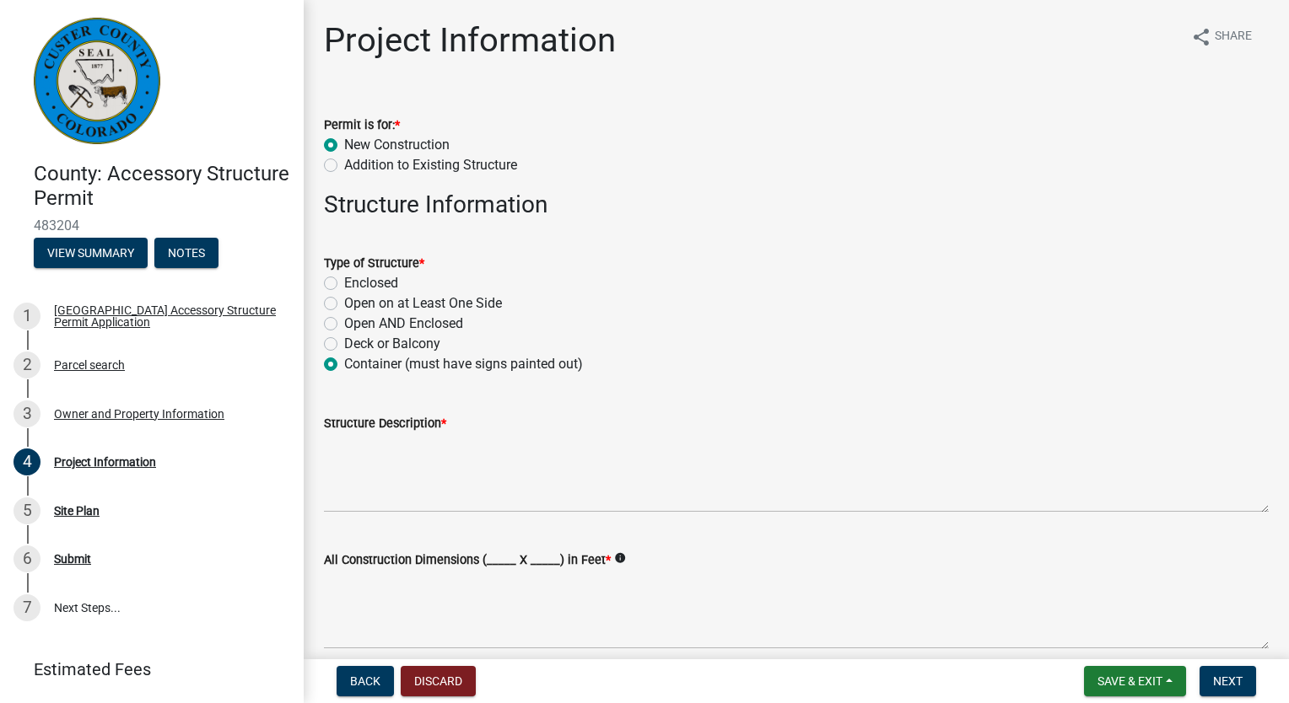
radio input "true"
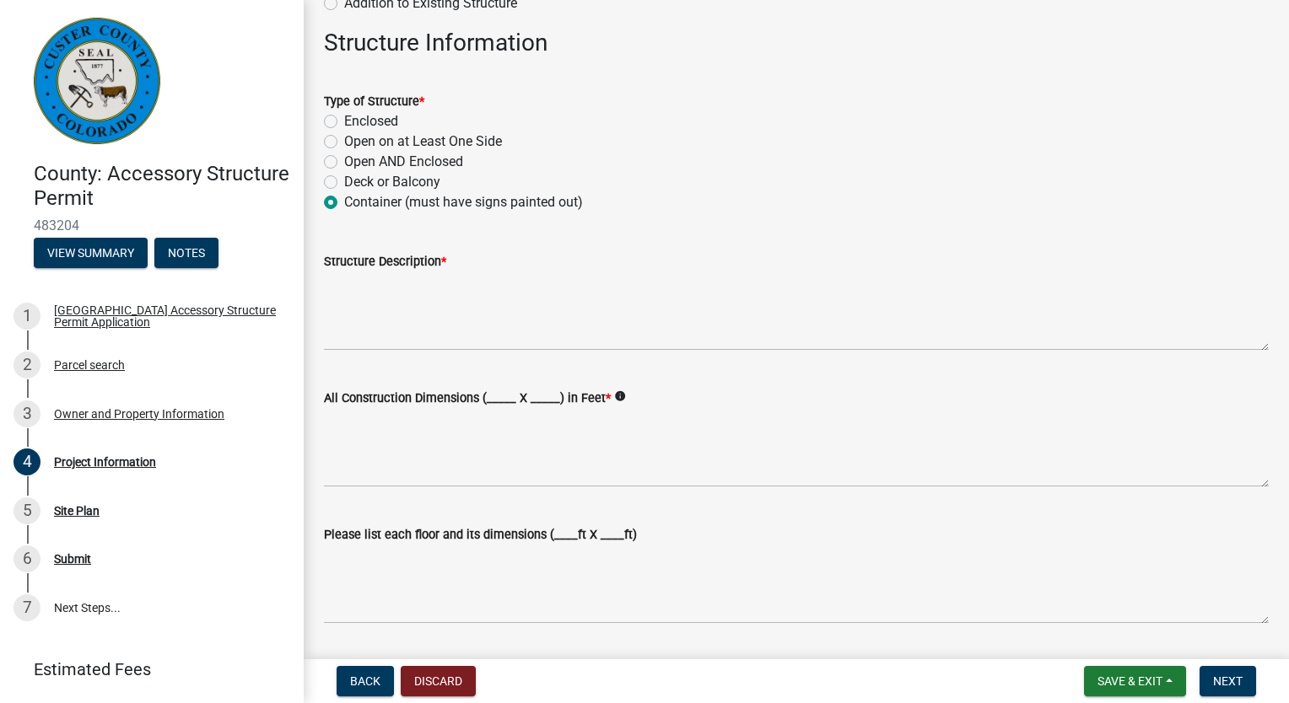
scroll to position [169, 0]
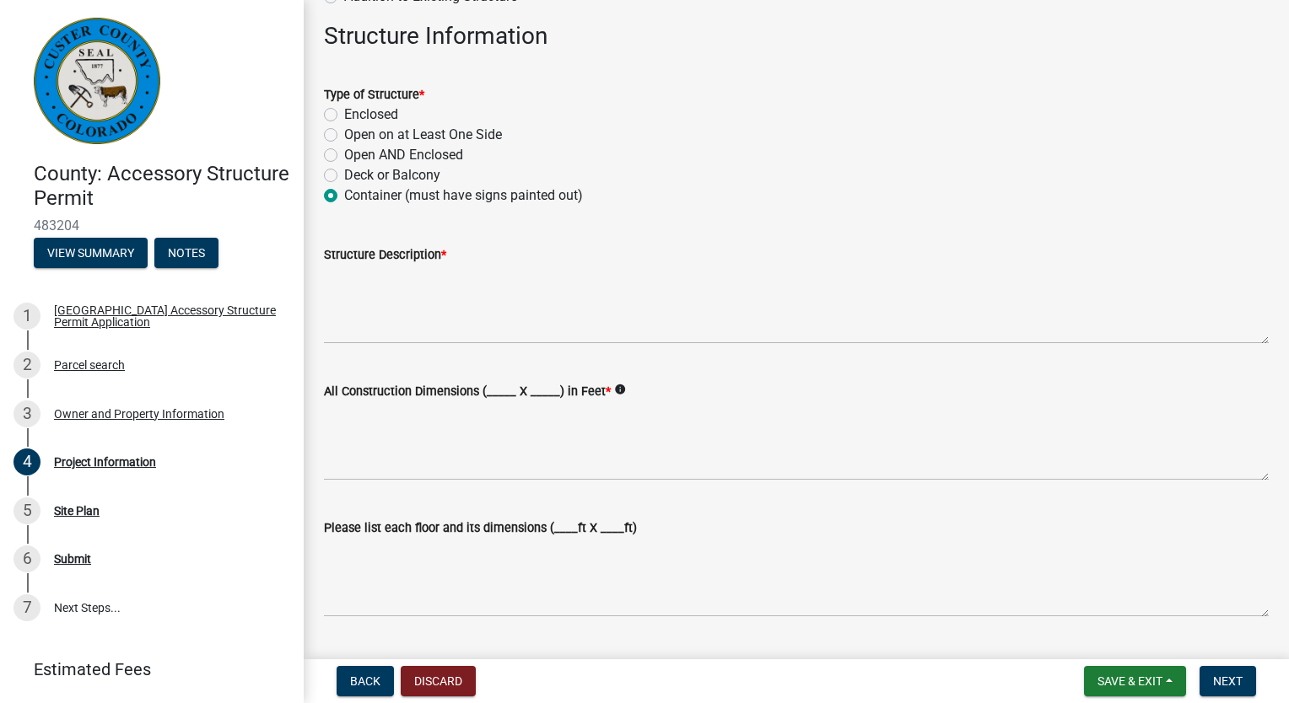
click at [501, 383] on div "All Construction Dimensions (_____ X _____) in Feet * info" at bounding box center [796, 391] width 945 height 20
click at [502, 392] on label "All Construction Dimensions (_____ X _____) in Feet *" at bounding box center [467, 392] width 287 height 12
click at [502, 401] on textarea "All Construction Dimensions (_____ X _____) in Feet *" at bounding box center [796, 440] width 945 height 79
type textarea "8x20"
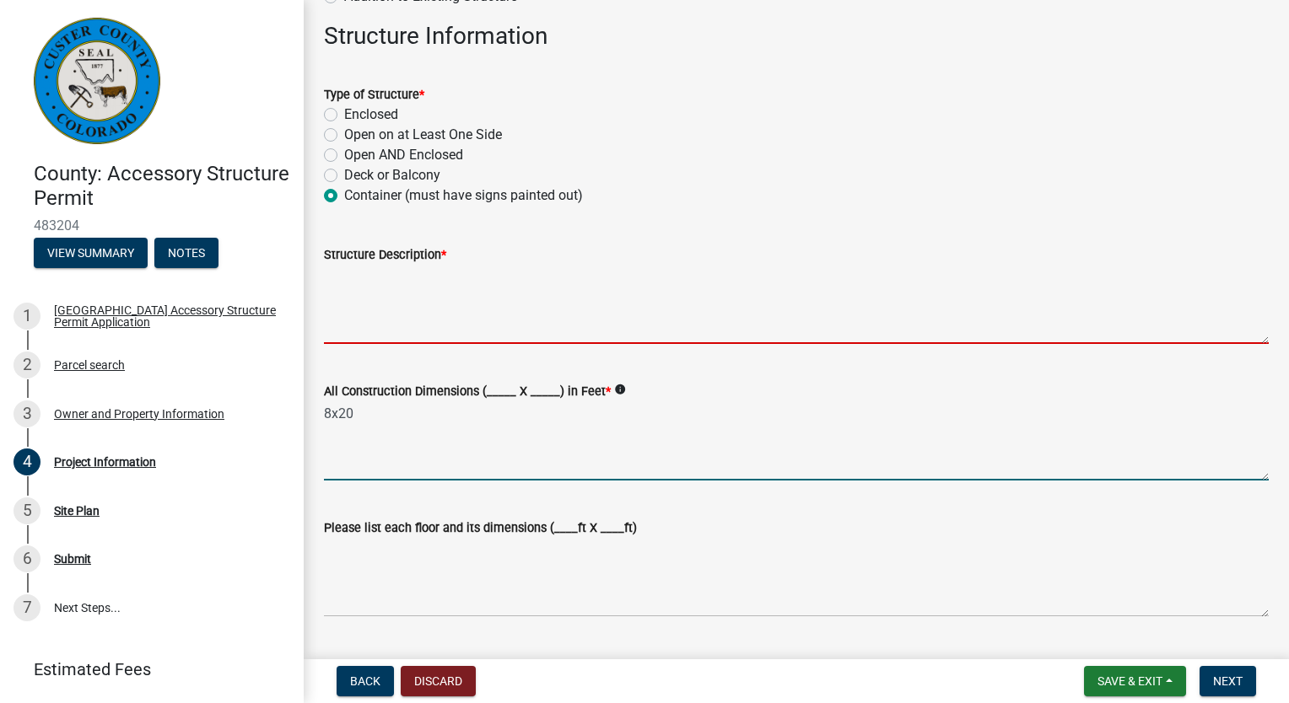
click at [442, 297] on textarea "Structure Description *" at bounding box center [796, 304] width 945 height 79
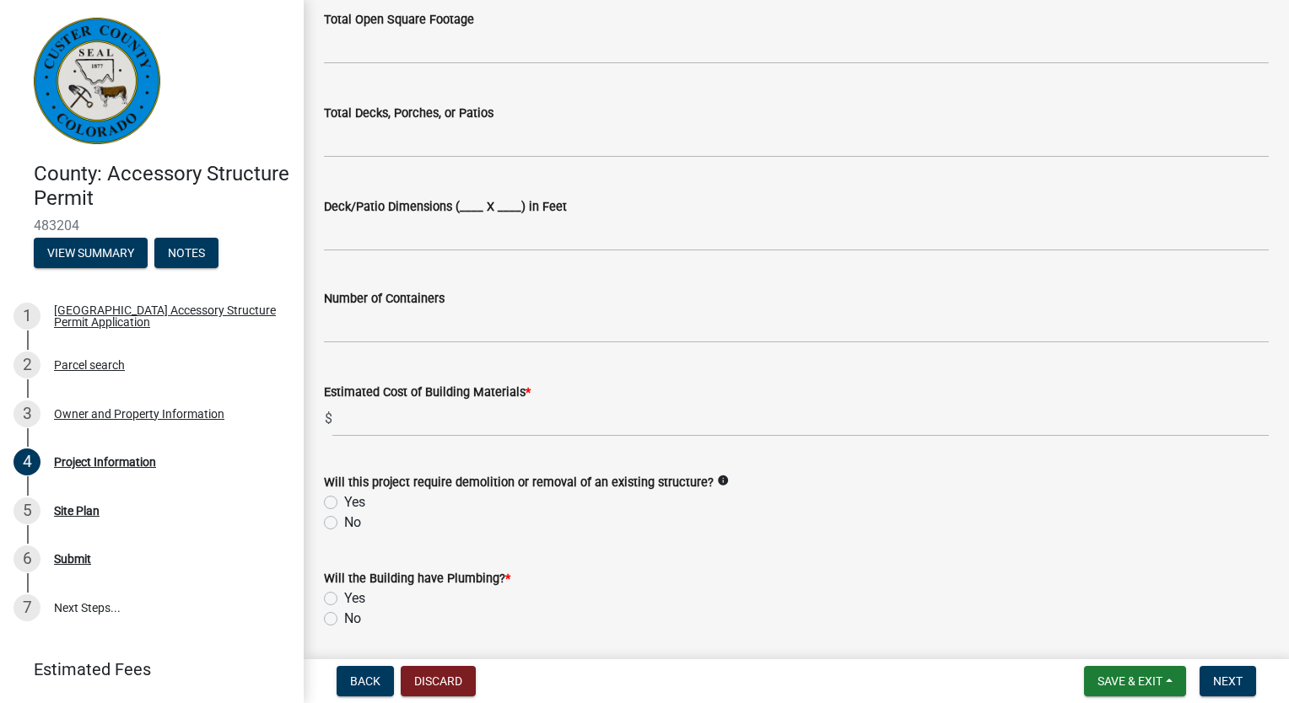
scroll to position [928, 0]
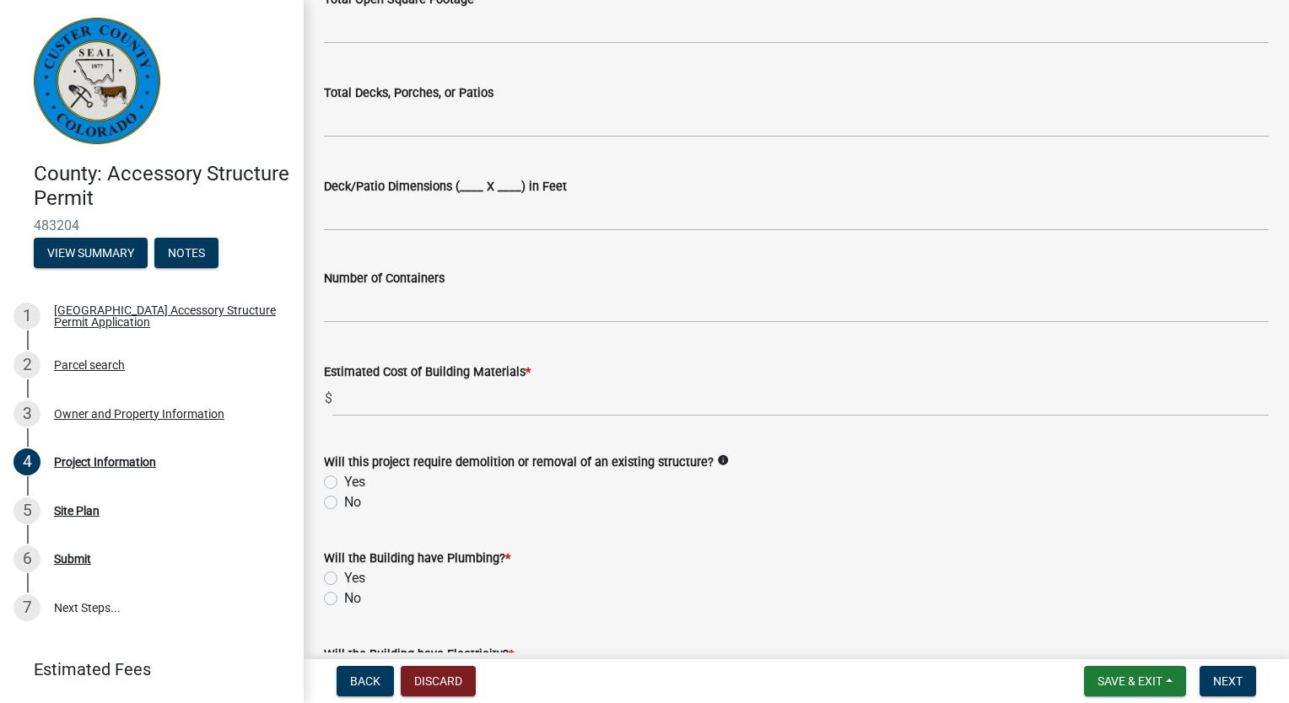
type textarea "shipping container"
click at [365, 308] on input "text" at bounding box center [796, 305] width 945 height 35
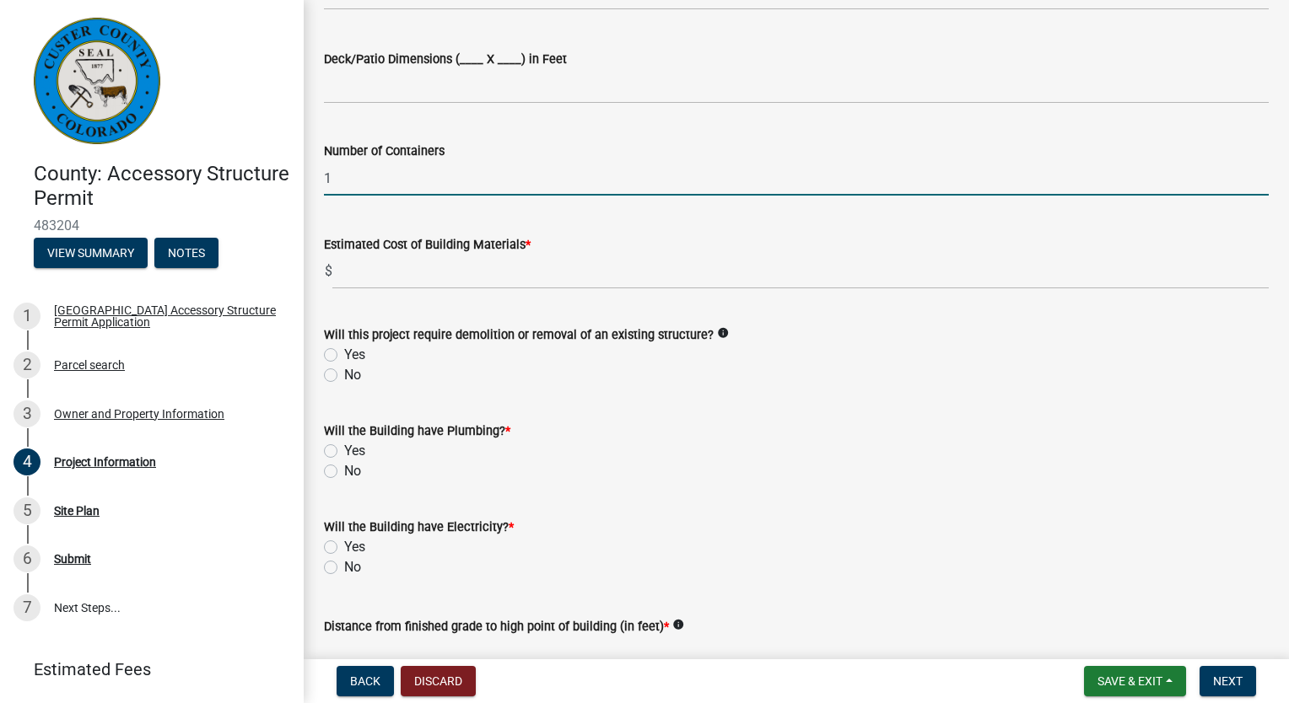
scroll to position [1096, 0]
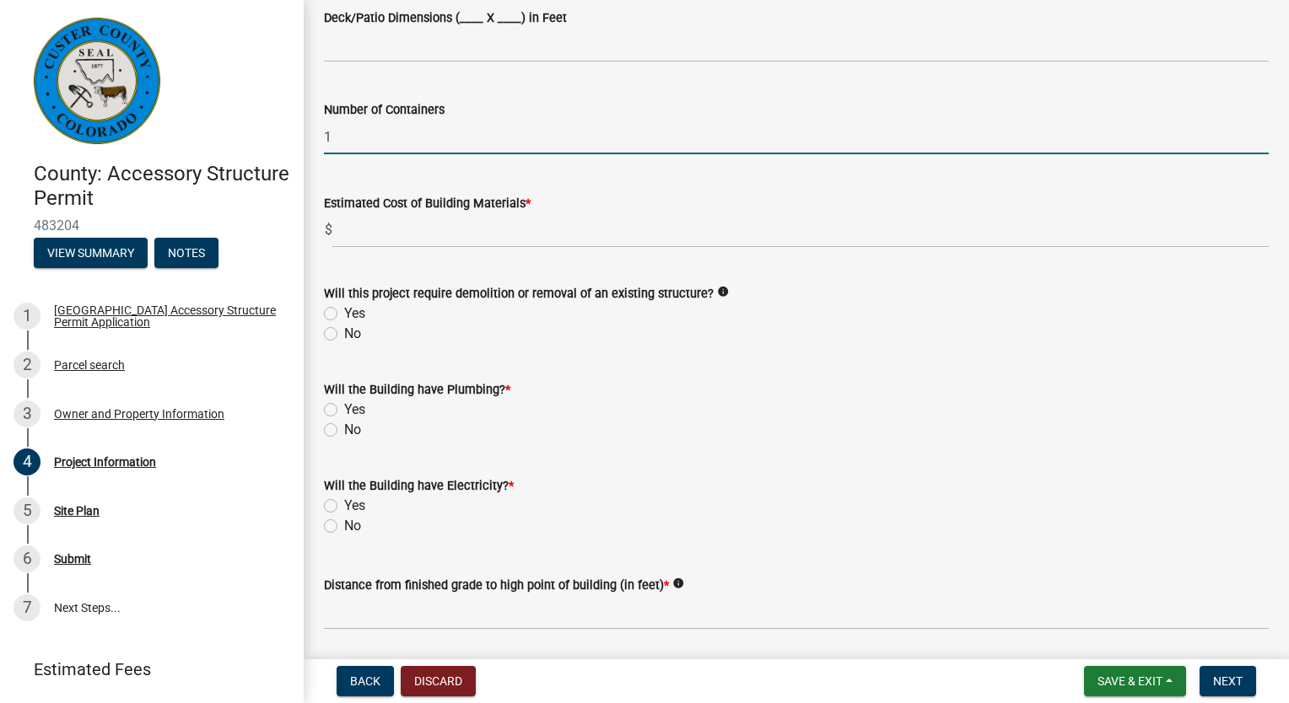
type input "1"
click at [344, 336] on label "No" at bounding box center [352, 334] width 17 height 20
click at [344, 335] on input "No" at bounding box center [349, 329] width 11 height 11
radio input "true"
click at [344, 430] on label "No" at bounding box center [352, 430] width 17 height 20
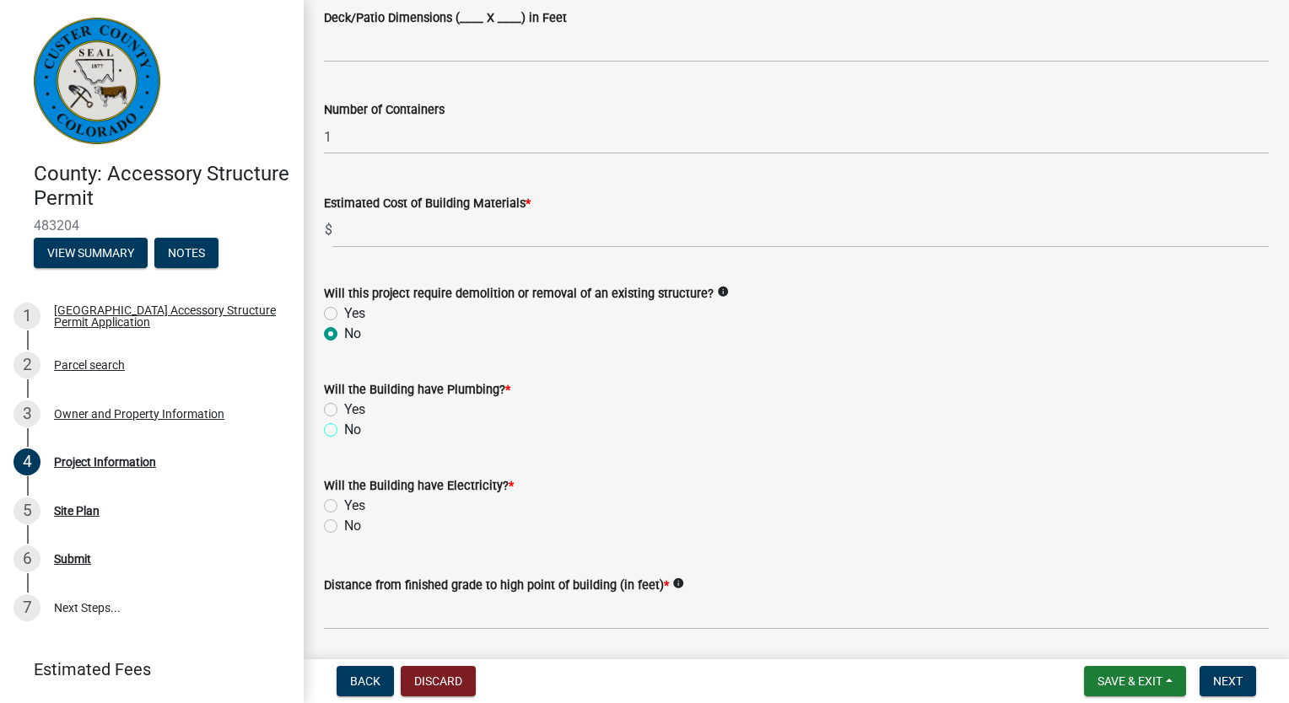
click at [344, 430] on input "No" at bounding box center [349, 425] width 11 height 11
radio input "true"
click at [344, 528] on label "No" at bounding box center [352, 526] width 17 height 20
click at [344, 527] on input "No" at bounding box center [349, 521] width 11 height 11
radio input "true"
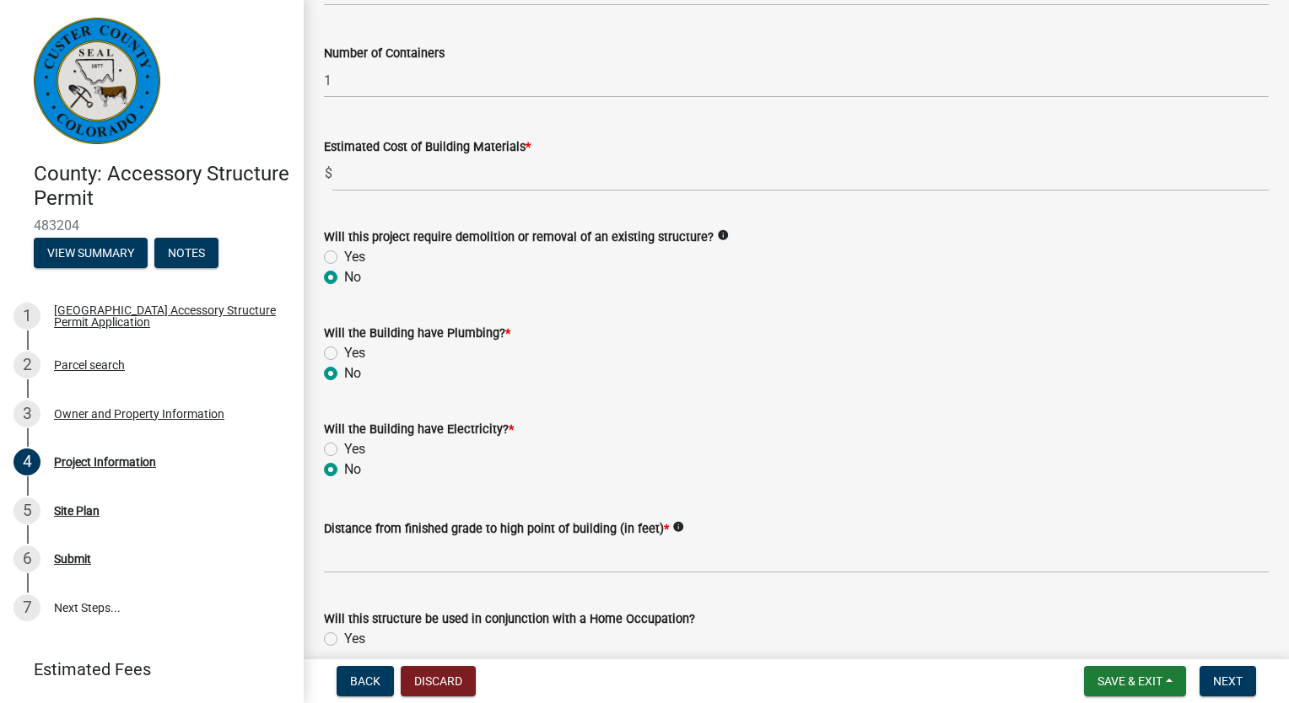
scroll to position [1237, 0]
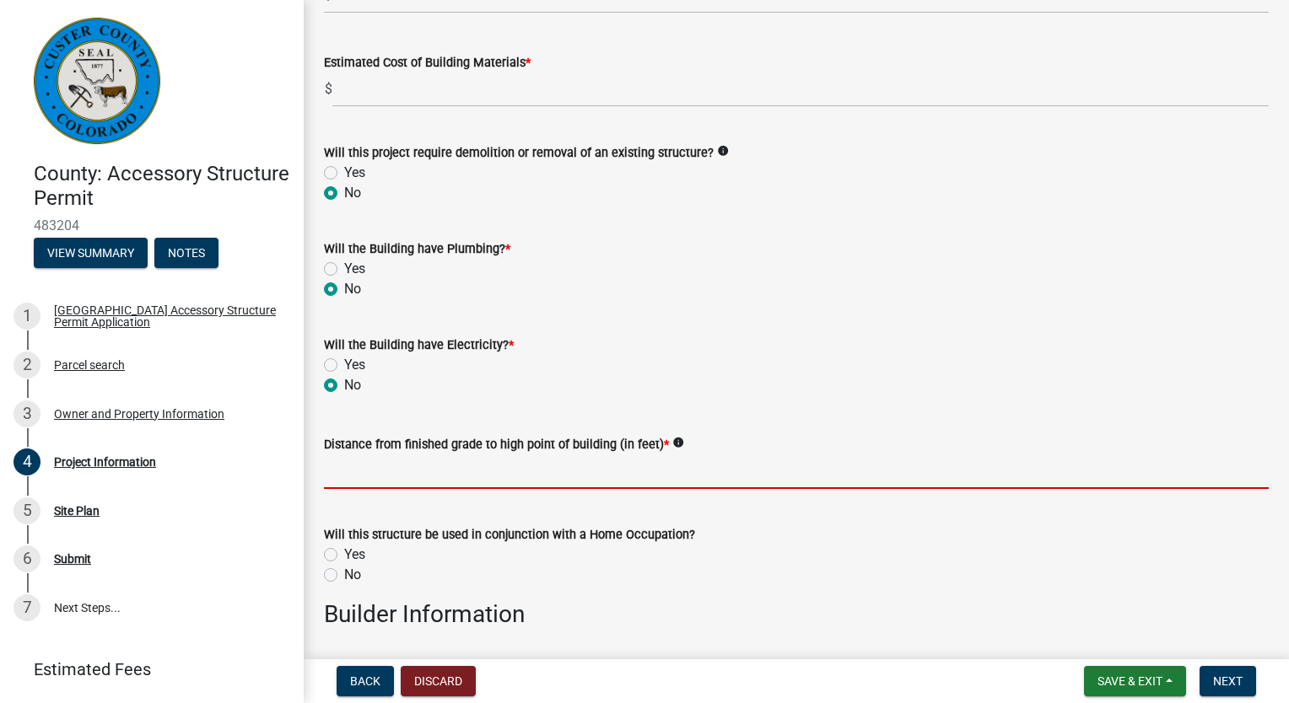
click at [482, 471] on input "text" at bounding box center [796, 472] width 945 height 35
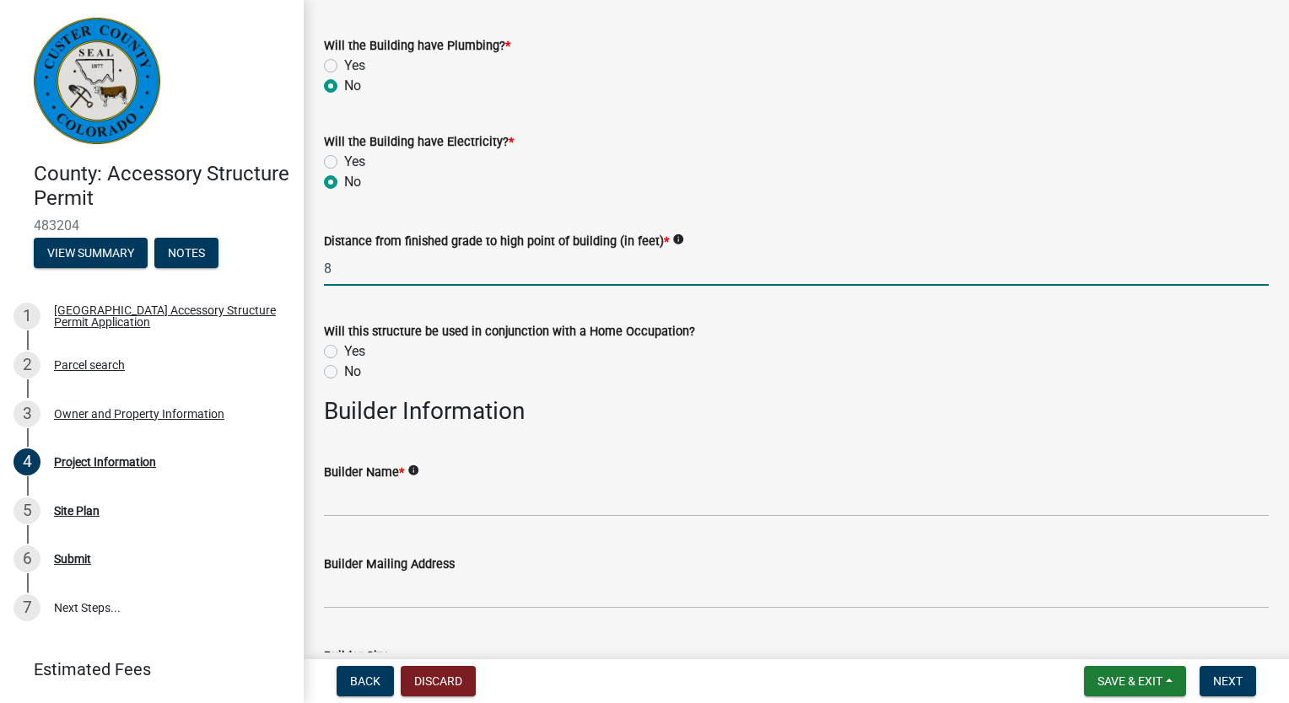
scroll to position [1490, 0]
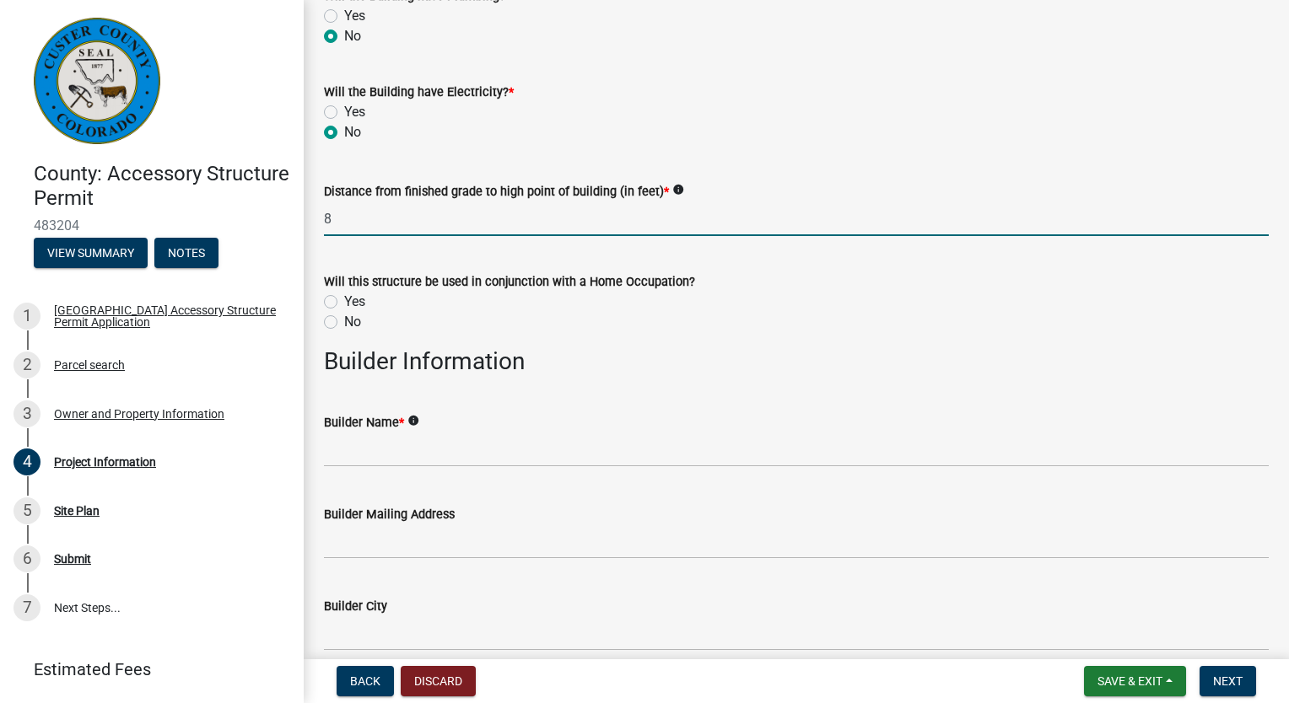
type input "8"
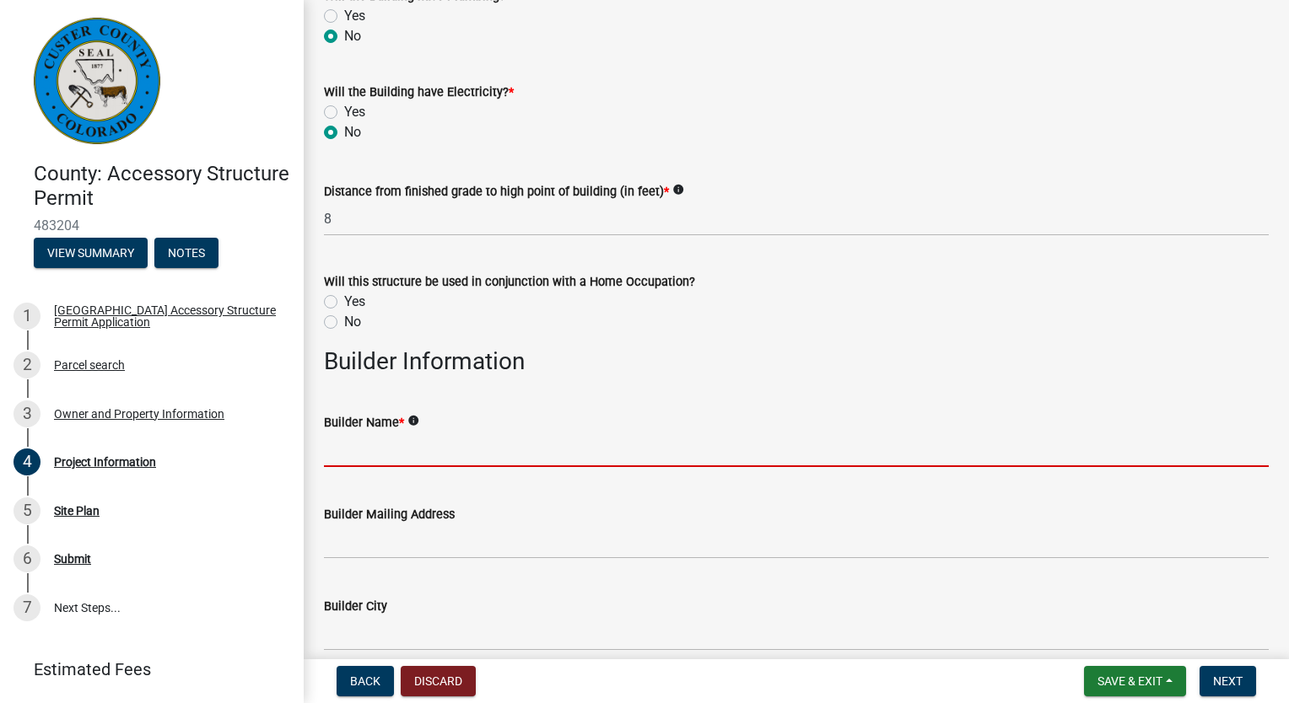
drag, startPoint x: 358, startPoint y: 450, endPoint x: 378, endPoint y: 453, distance: 20.4
click at [358, 450] on input "Builder Name *" at bounding box center [796, 450] width 945 height 35
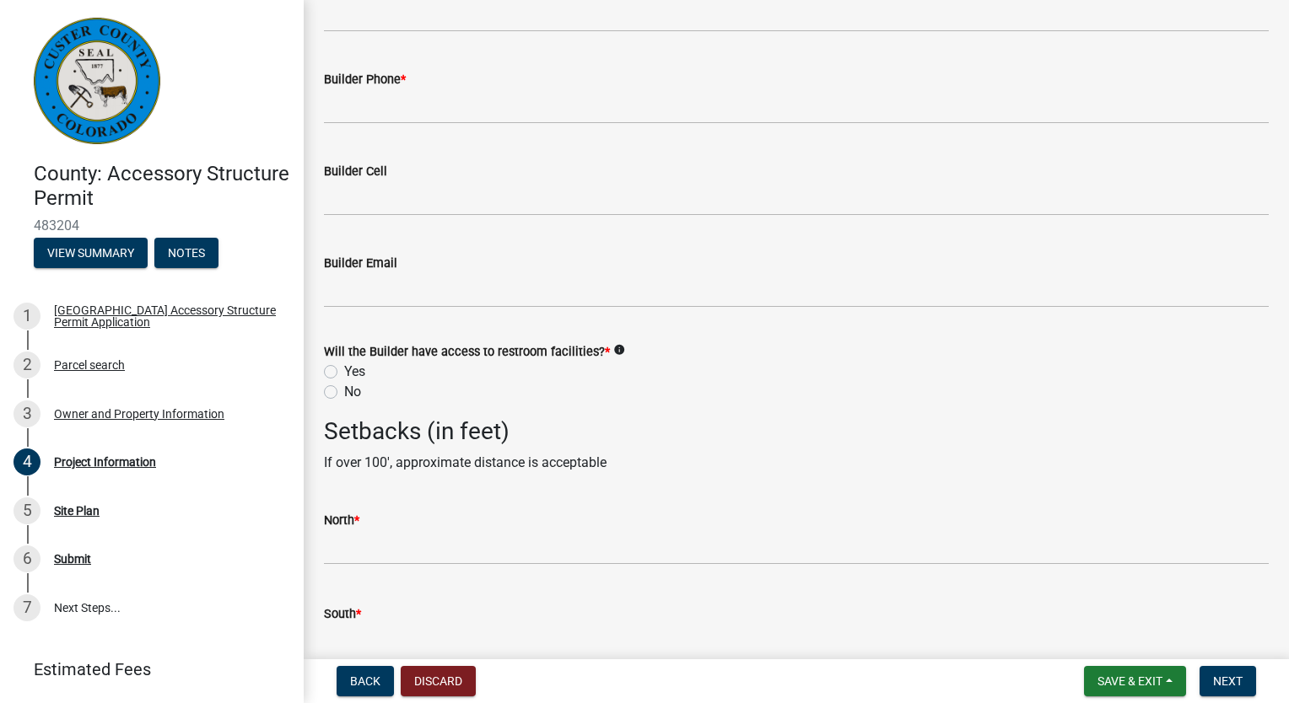
scroll to position [2333, 0]
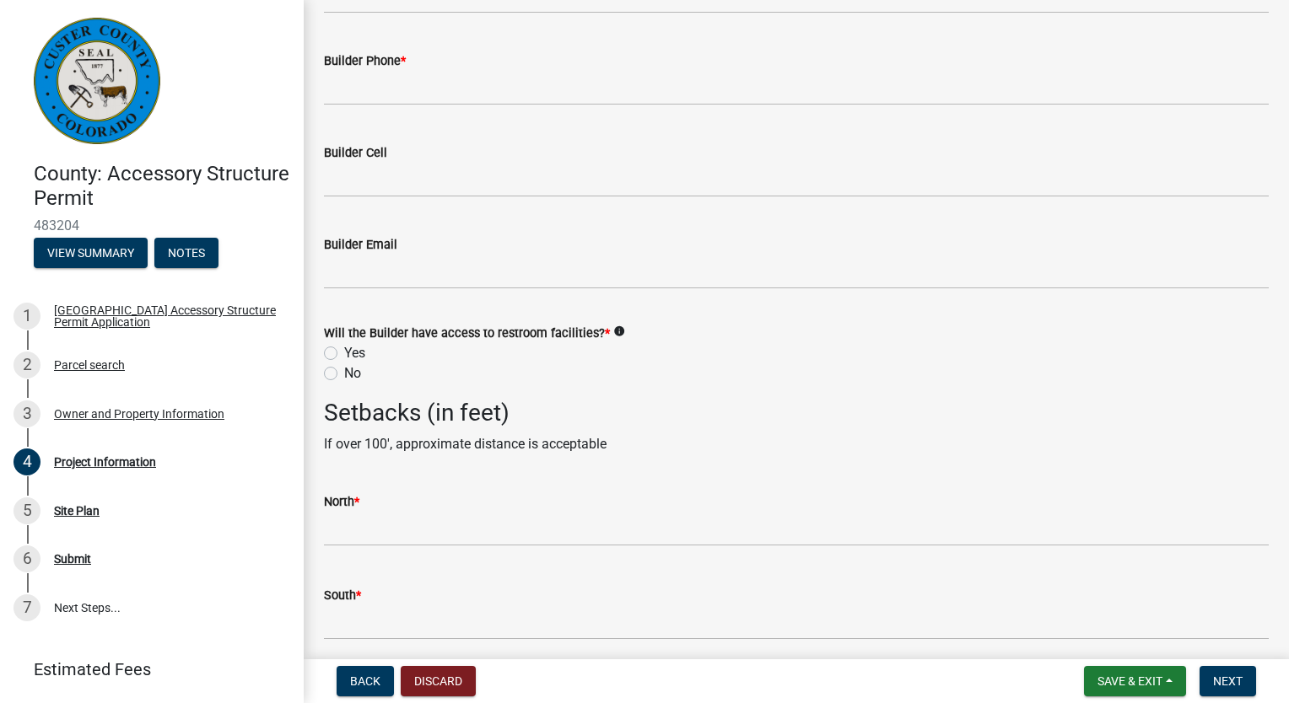
type input "brekke storage"
click at [344, 372] on label "No" at bounding box center [352, 373] width 17 height 20
click at [344, 372] on input "No" at bounding box center [349, 368] width 11 height 11
radio input "true"
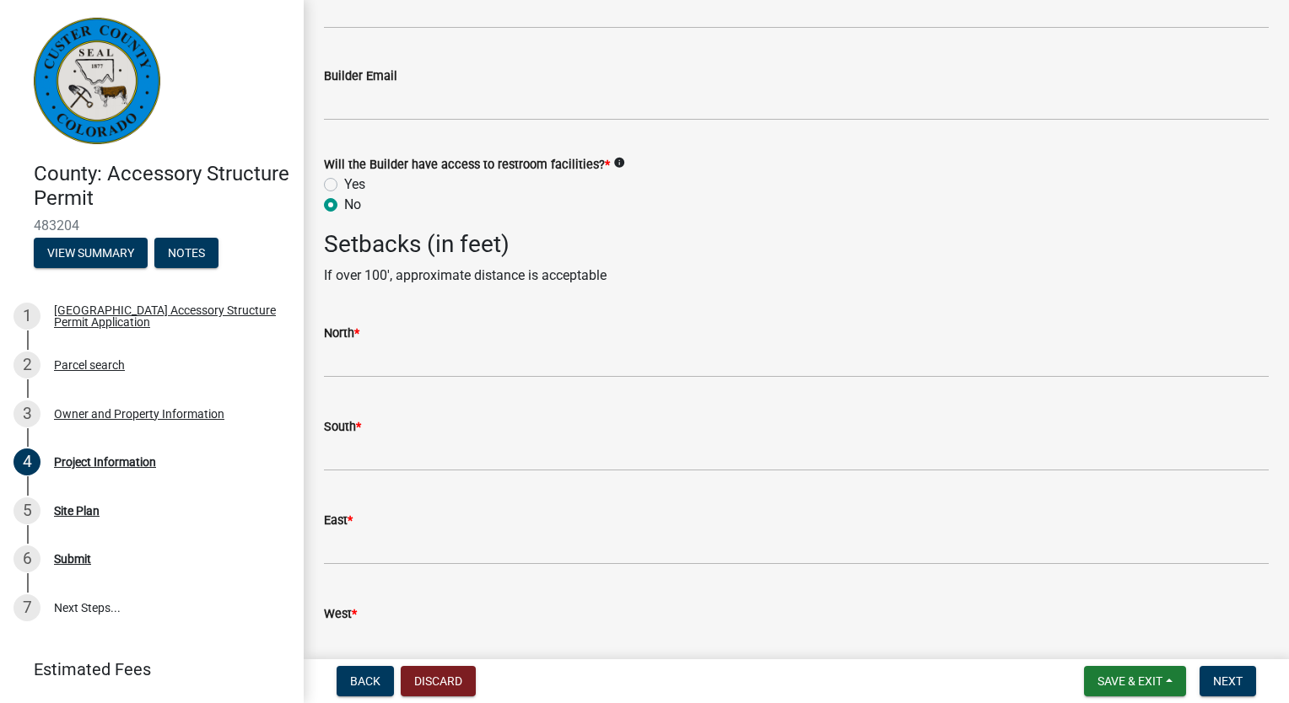
scroll to position [2586, 0]
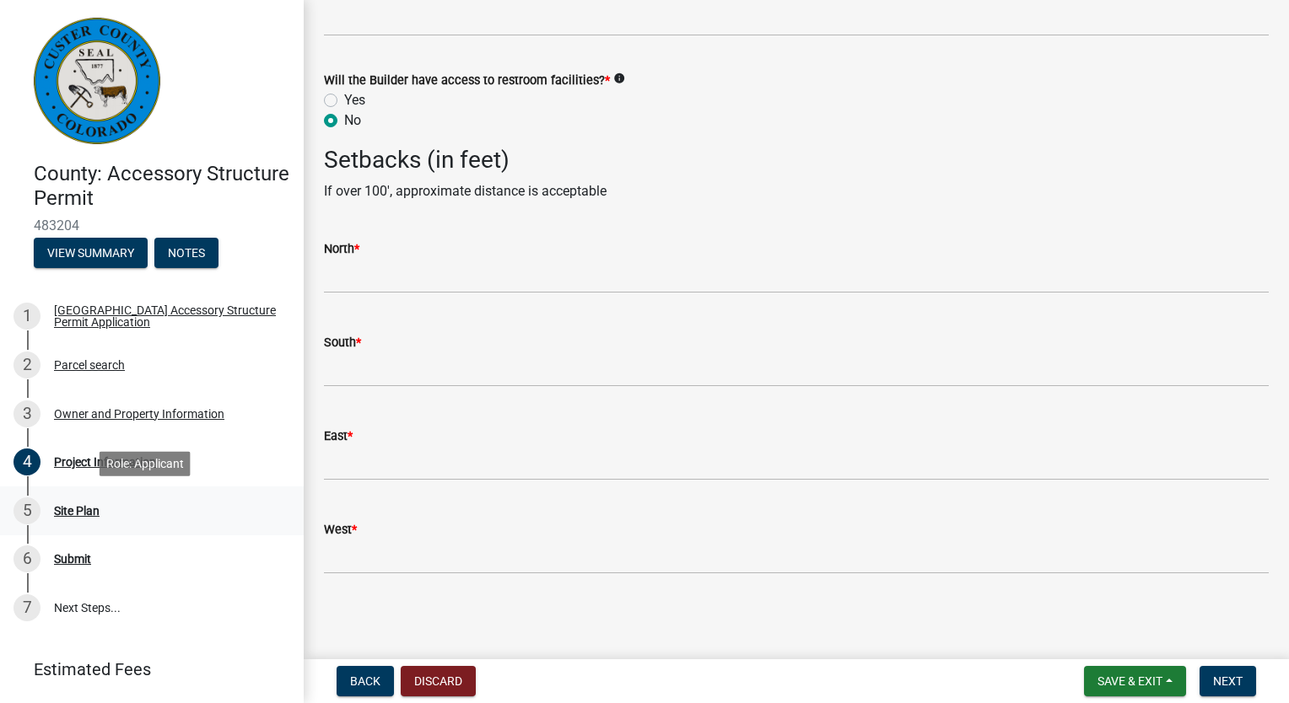
click at [73, 513] on div "Site Plan" at bounding box center [77, 511] width 46 height 12
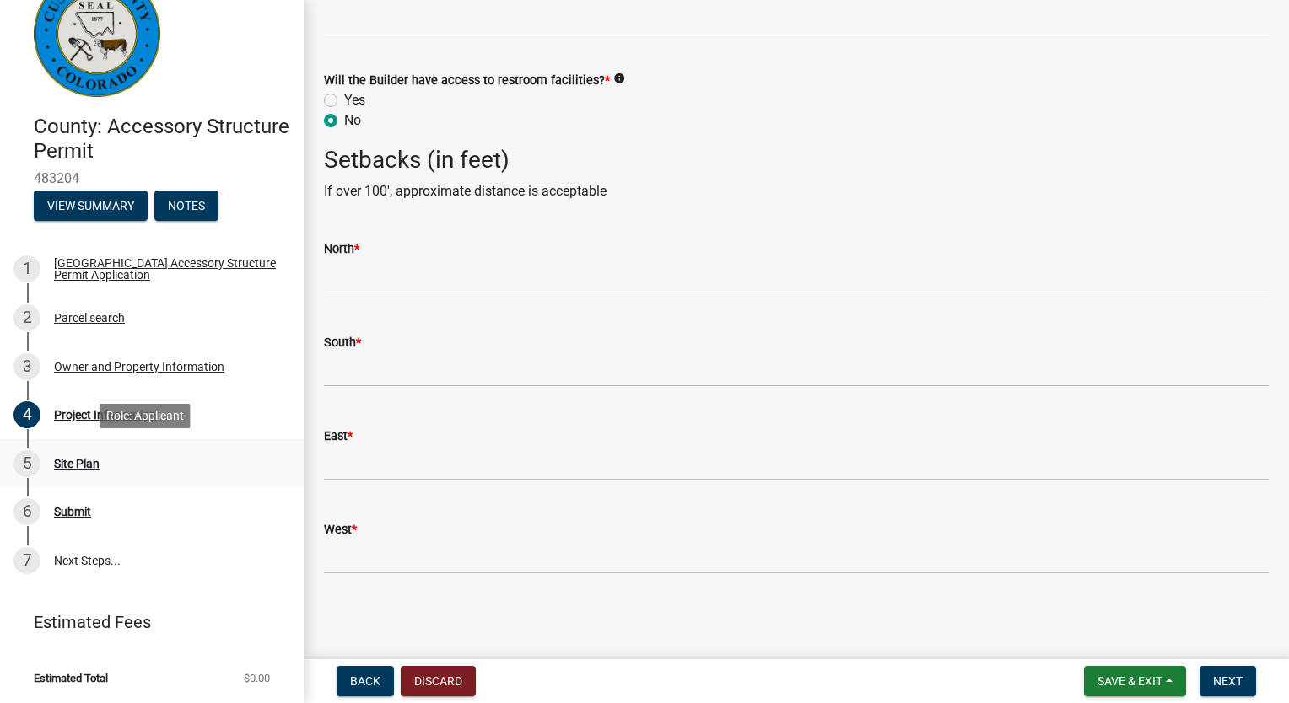
click at [74, 461] on div "Site Plan" at bounding box center [77, 464] width 46 height 12
click at [71, 514] on div "Submit" at bounding box center [72, 512] width 37 height 12
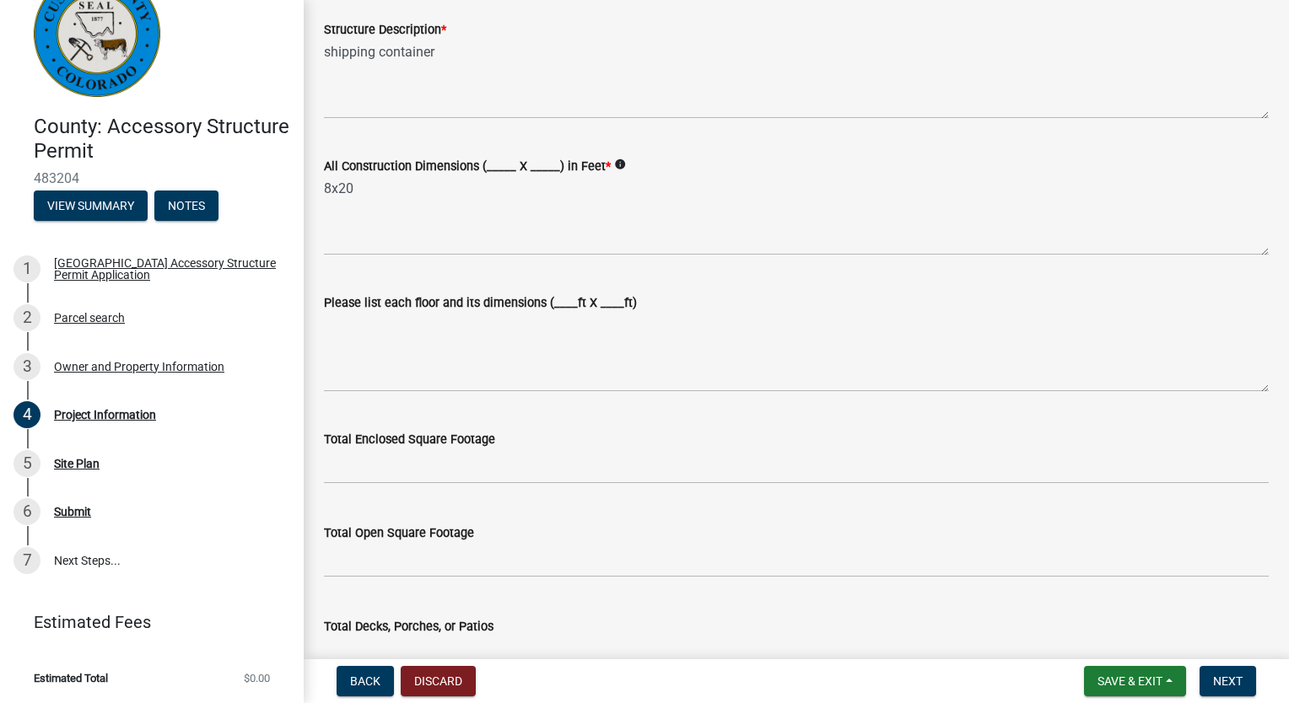
scroll to position [0, 0]
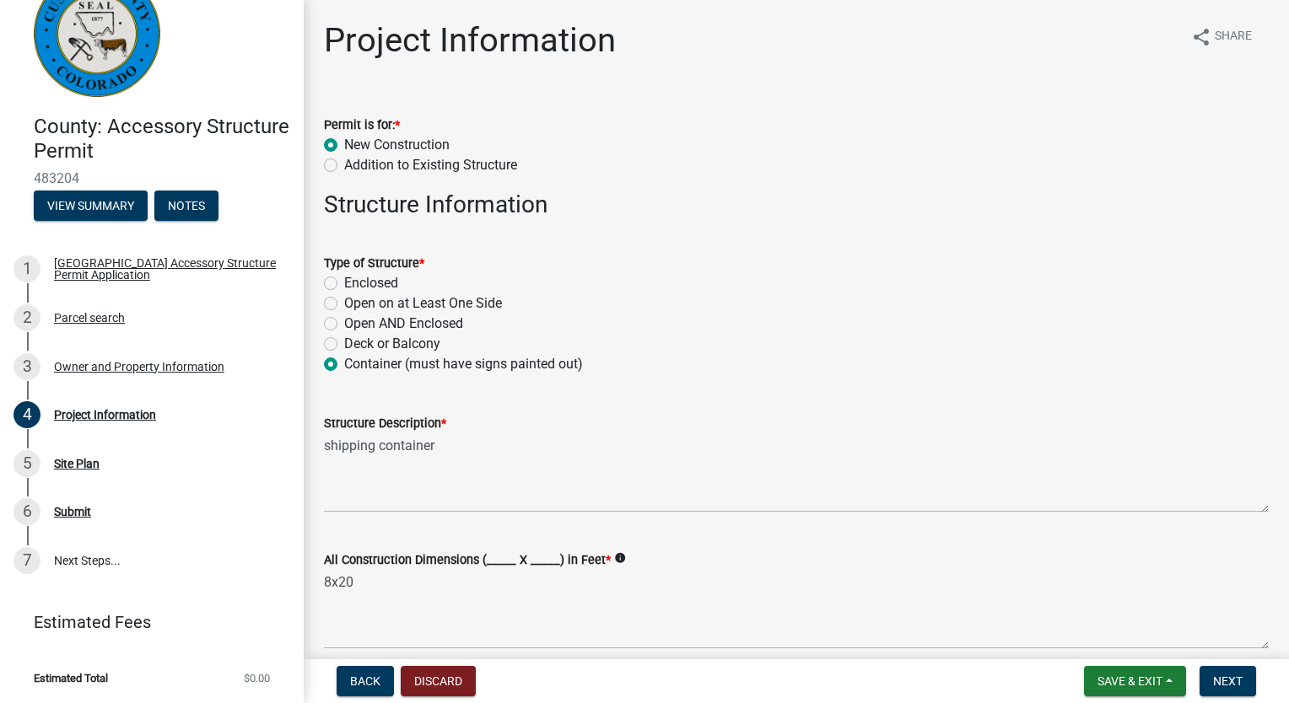
click at [445, 165] on label "Addition to Existing Structure" at bounding box center [430, 165] width 173 height 20
click at [355, 165] on input "Addition to Existing Structure" at bounding box center [349, 160] width 11 height 11
radio input "true"
click at [393, 143] on label "New Construction" at bounding box center [396, 145] width 105 height 20
click at [355, 143] on input "New Construction" at bounding box center [349, 140] width 11 height 11
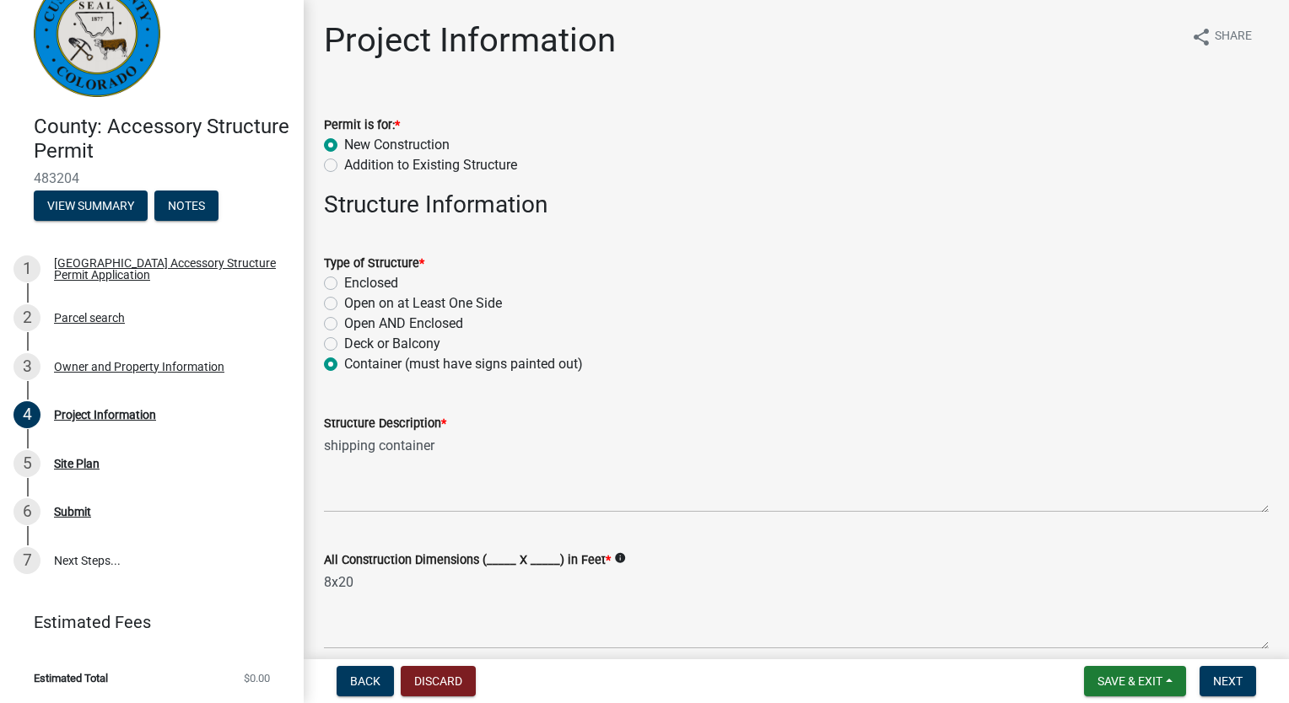
radio input "true"
click at [1231, 683] on span "Next" at bounding box center [1228, 681] width 30 height 13
click at [1233, 671] on button "Next" at bounding box center [1227, 681] width 57 height 30
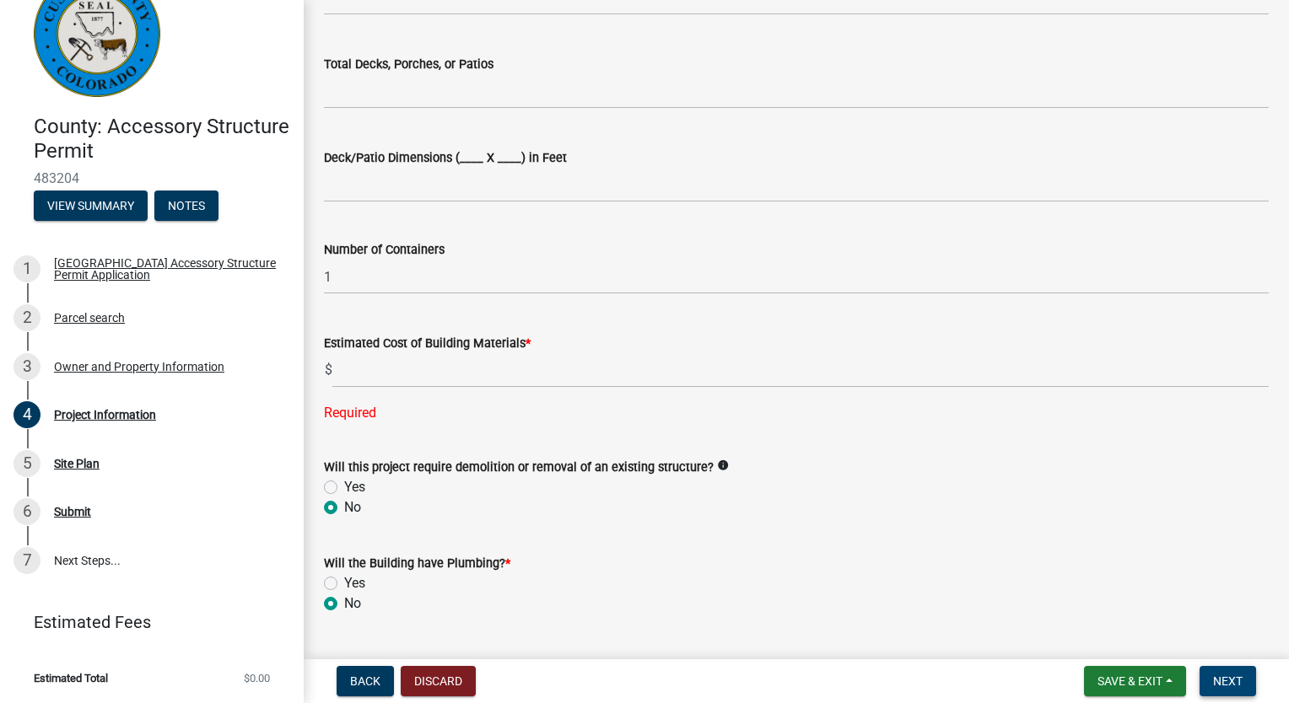
scroll to position [1012, 0]
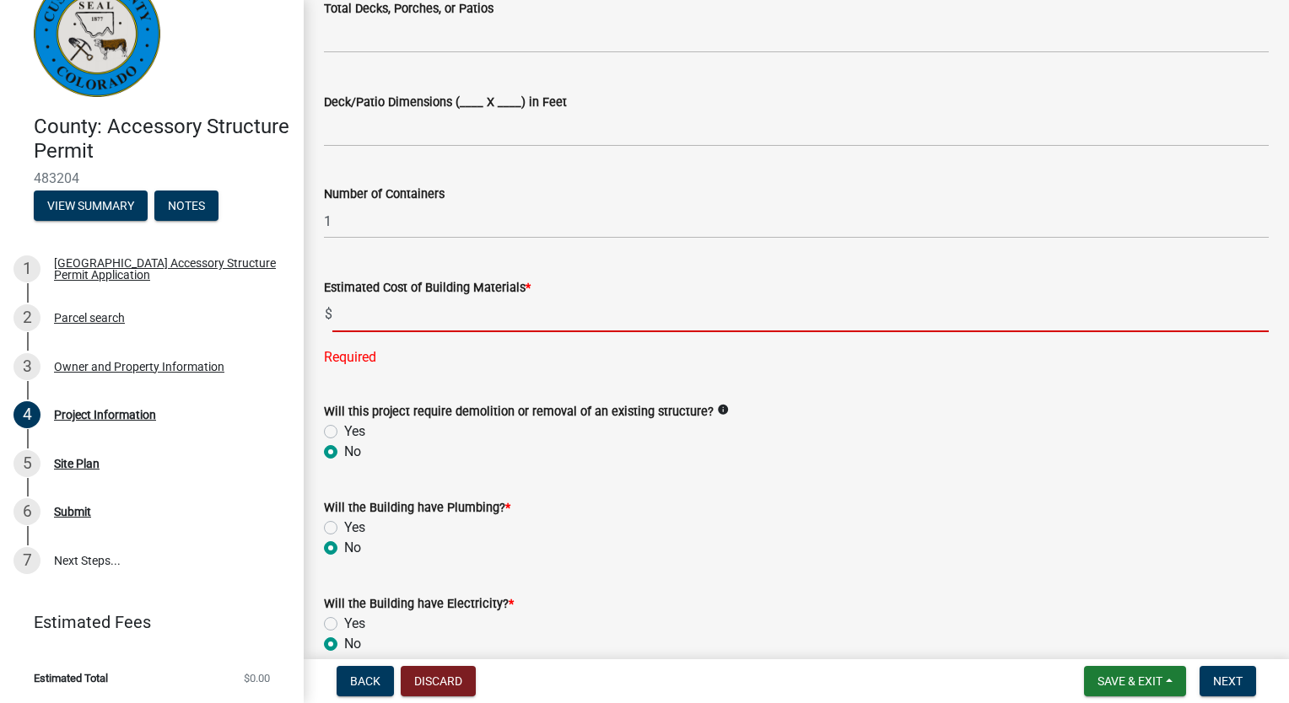
click at [395, 310] on input "text" at bounding box center [800, 315] width 936 height 35
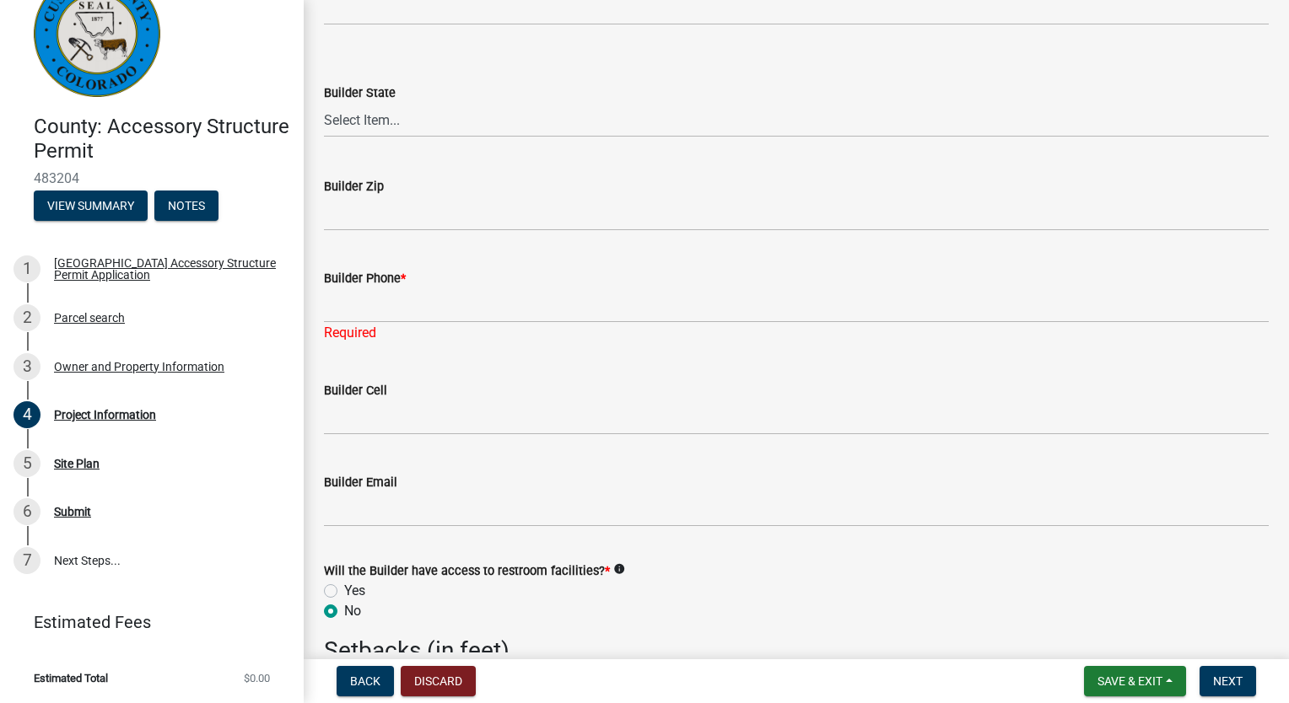
scroll to position [2193, 0]
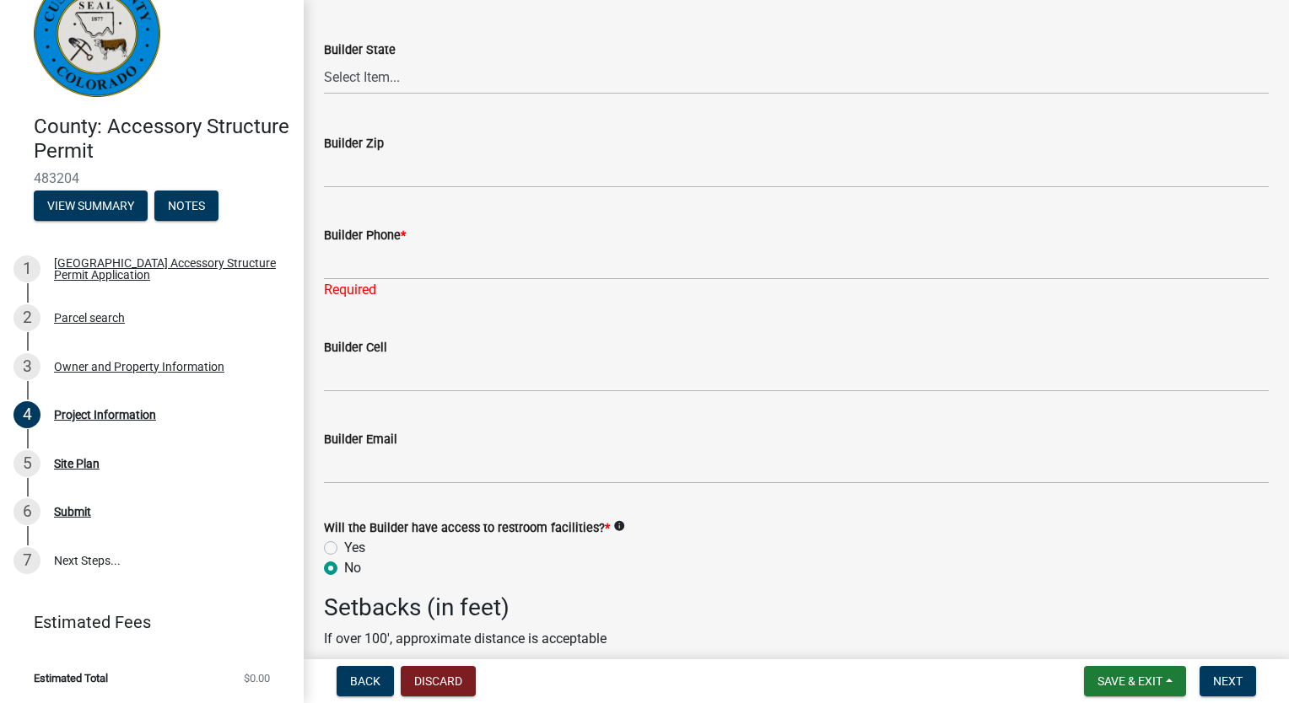
type input "7000"
click at [324, 261] on input "Builder Phone *" at bounding box center [796, 262] width 945 height 35
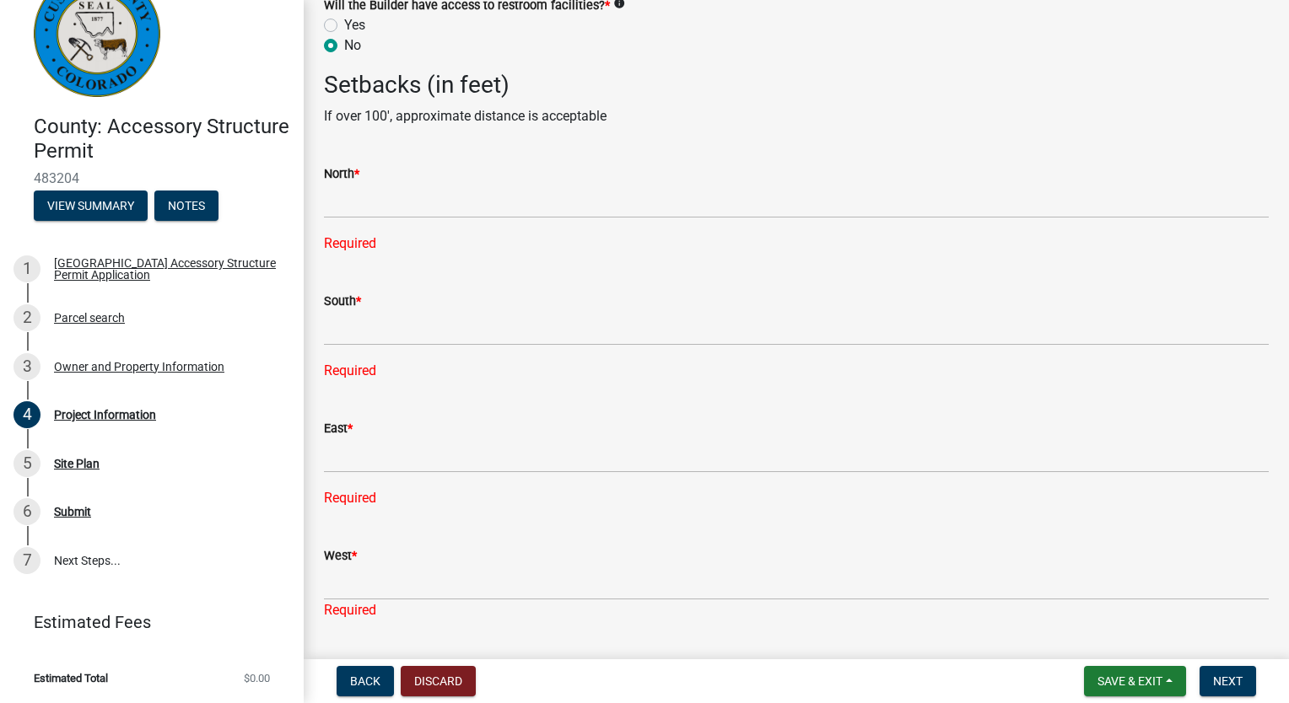
scroll to position [2728, 0]
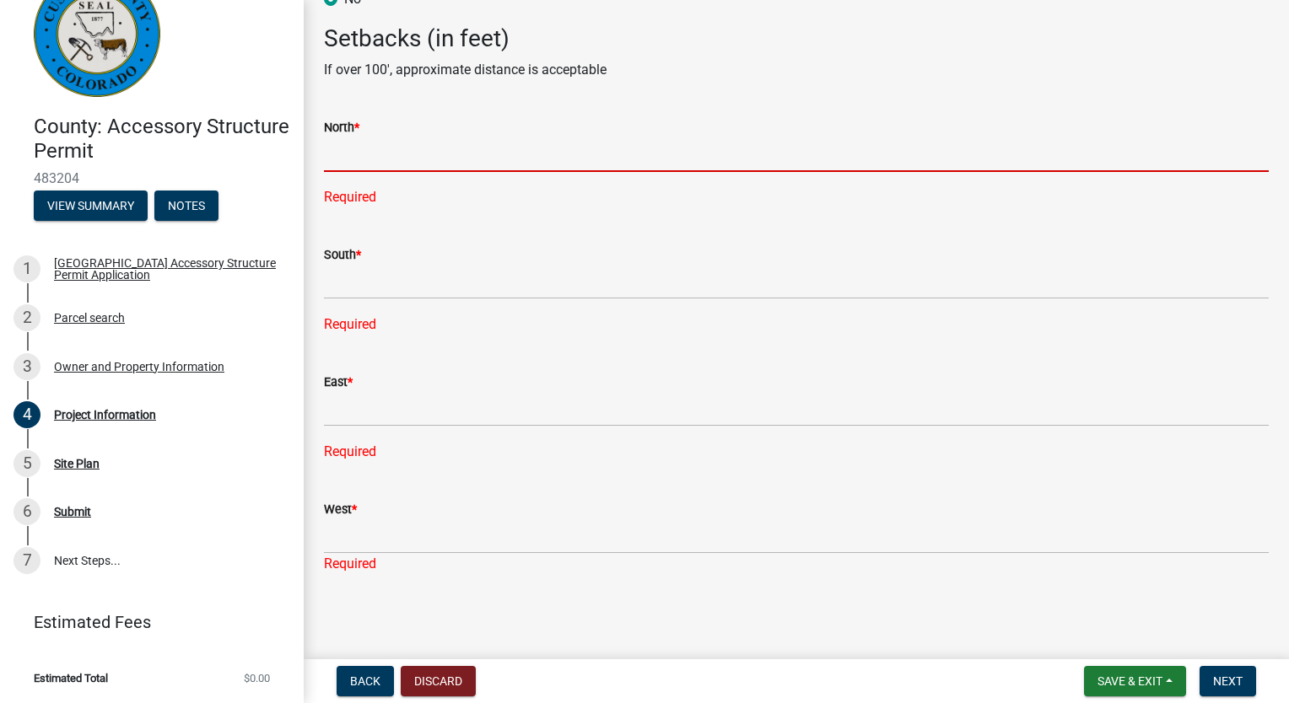
click at [343, 159] on input "text" at bounding box center [796, 154] width 945 height 35
type input "300"
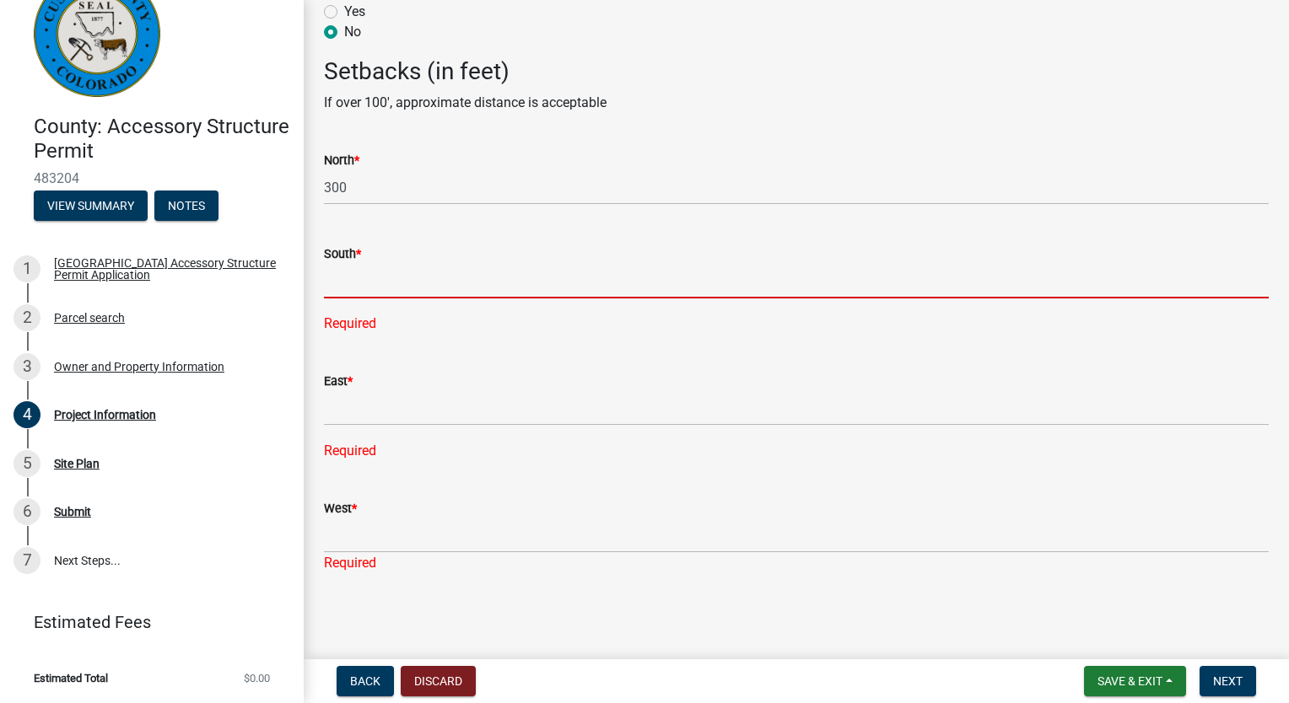
scroll to position [2694, 0]
click at [331, 287] on input "text" at bounding box center [796, 282] width 945 height 35
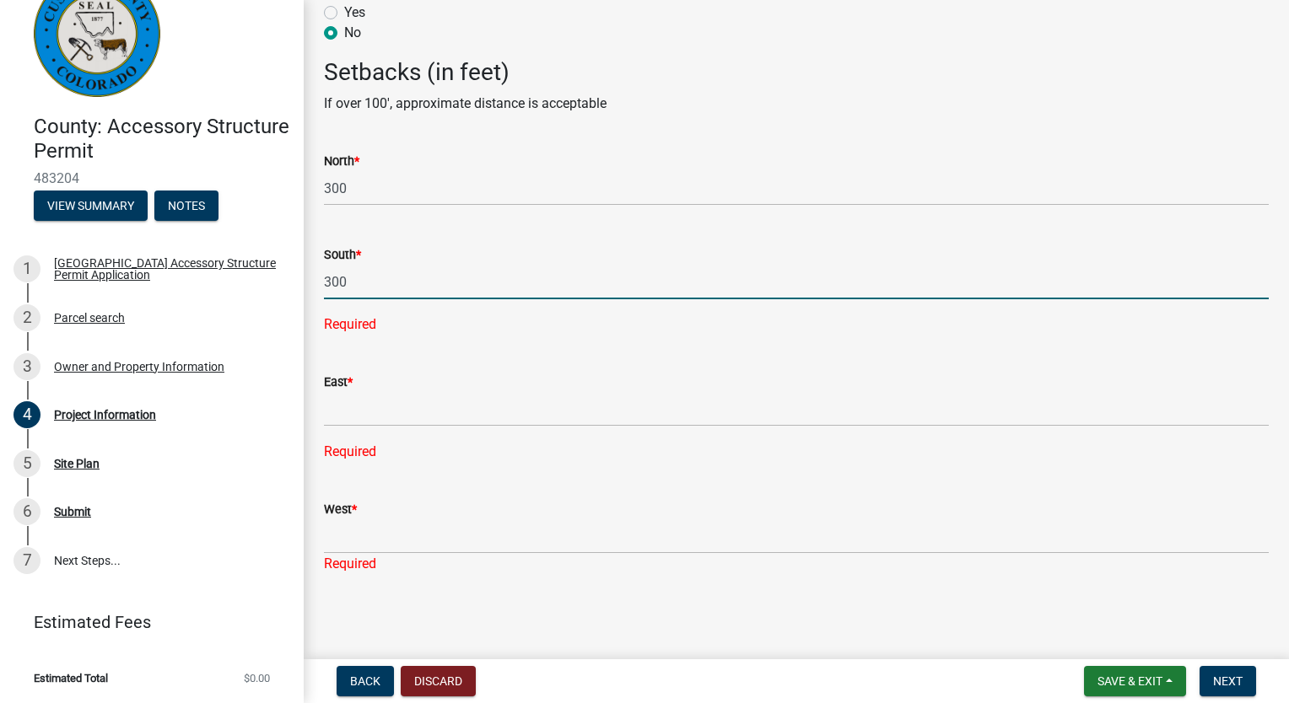
type input "300"
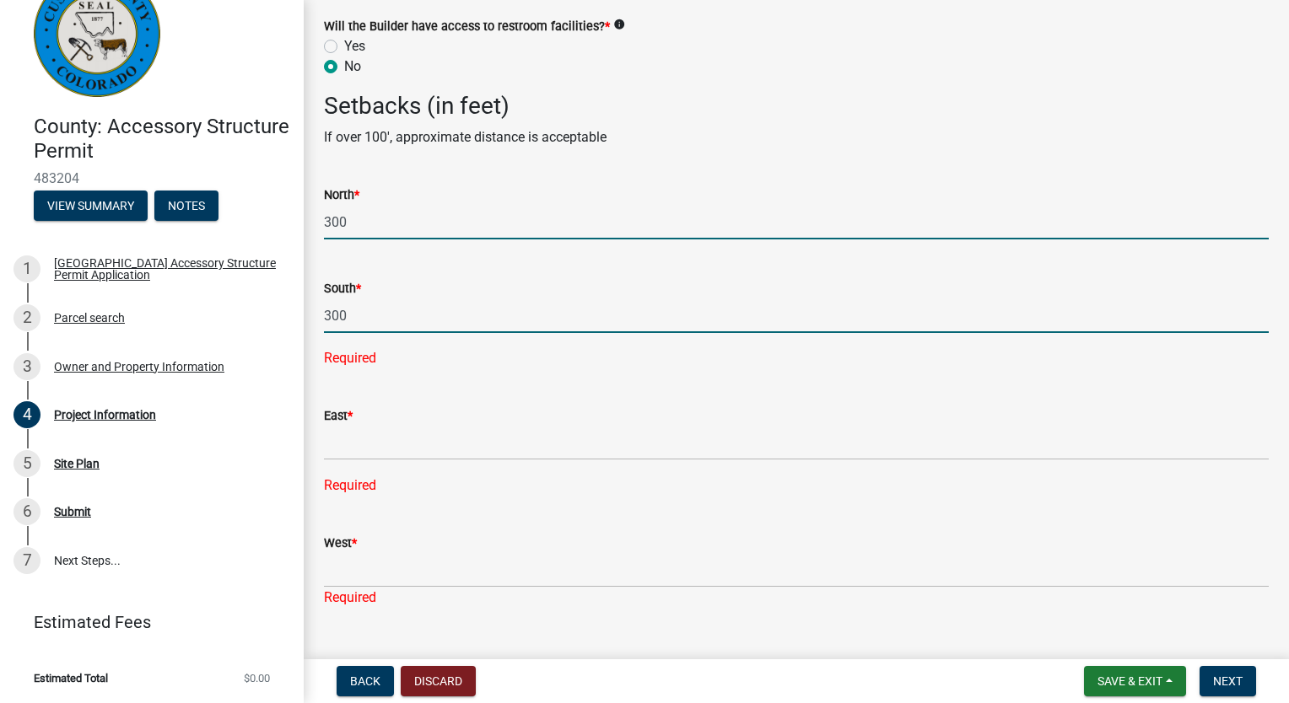
click at [361, 185] on form "North * 300" at bounding box center [796, 212] width 945 height 55
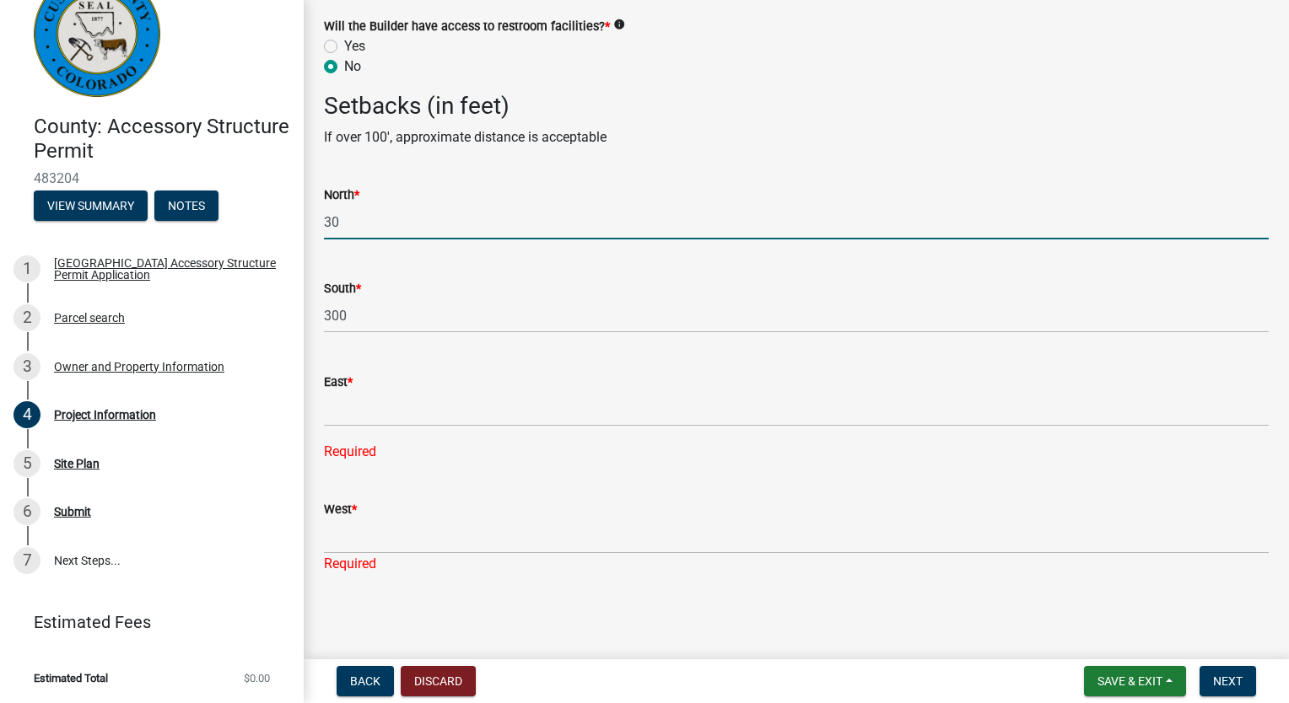
type input "3"
type input "500"
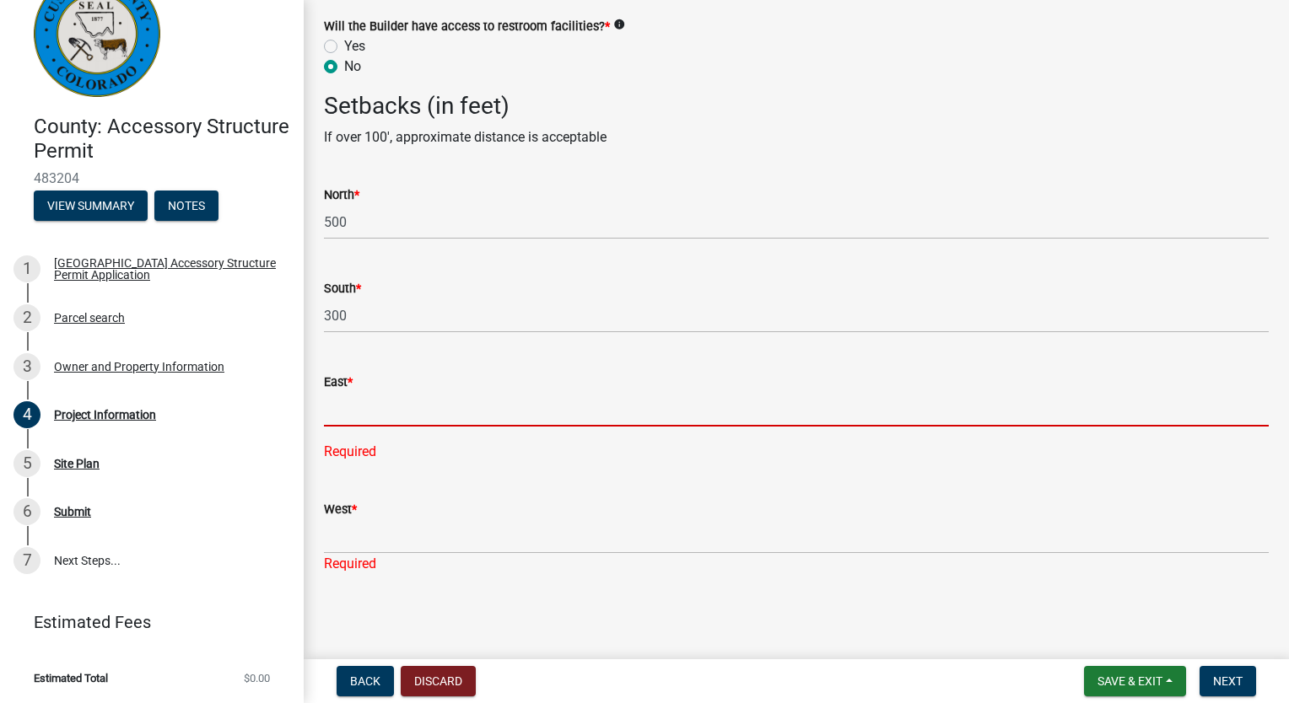
click at [401, 411] on input "text" at bounding box center [796, 409] width 945 height 35
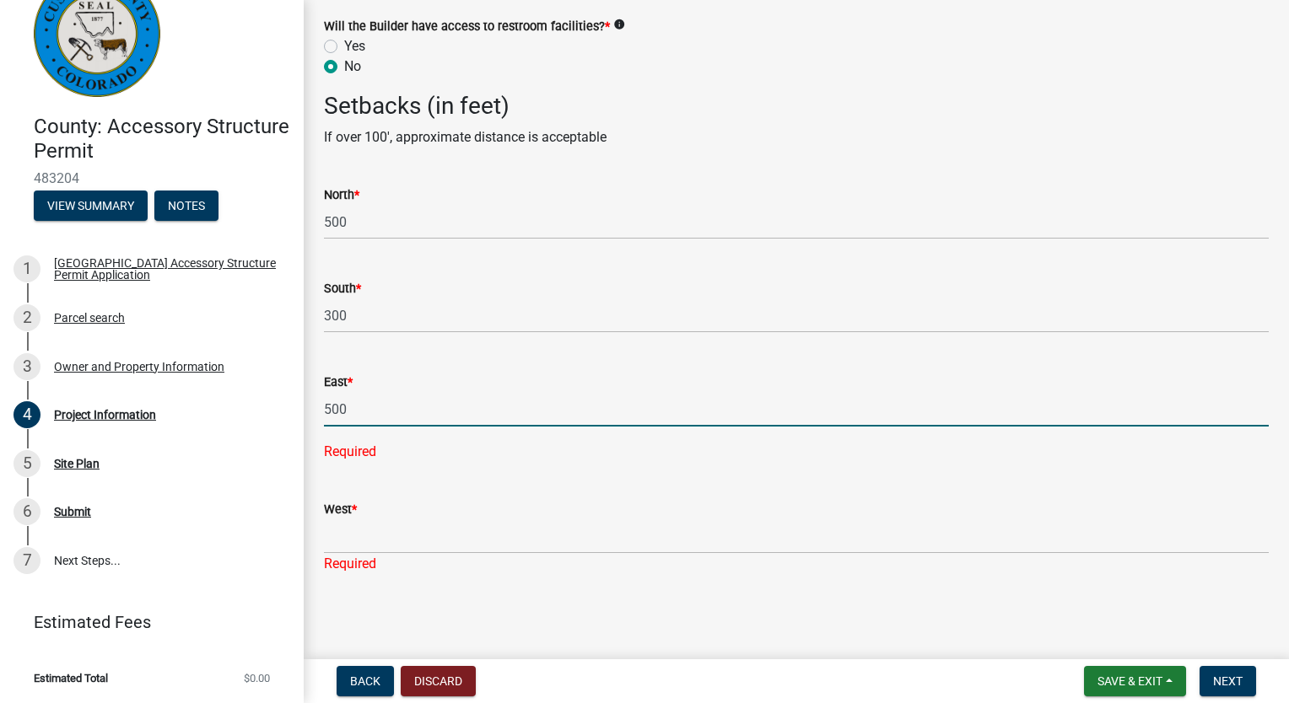
type input "500"
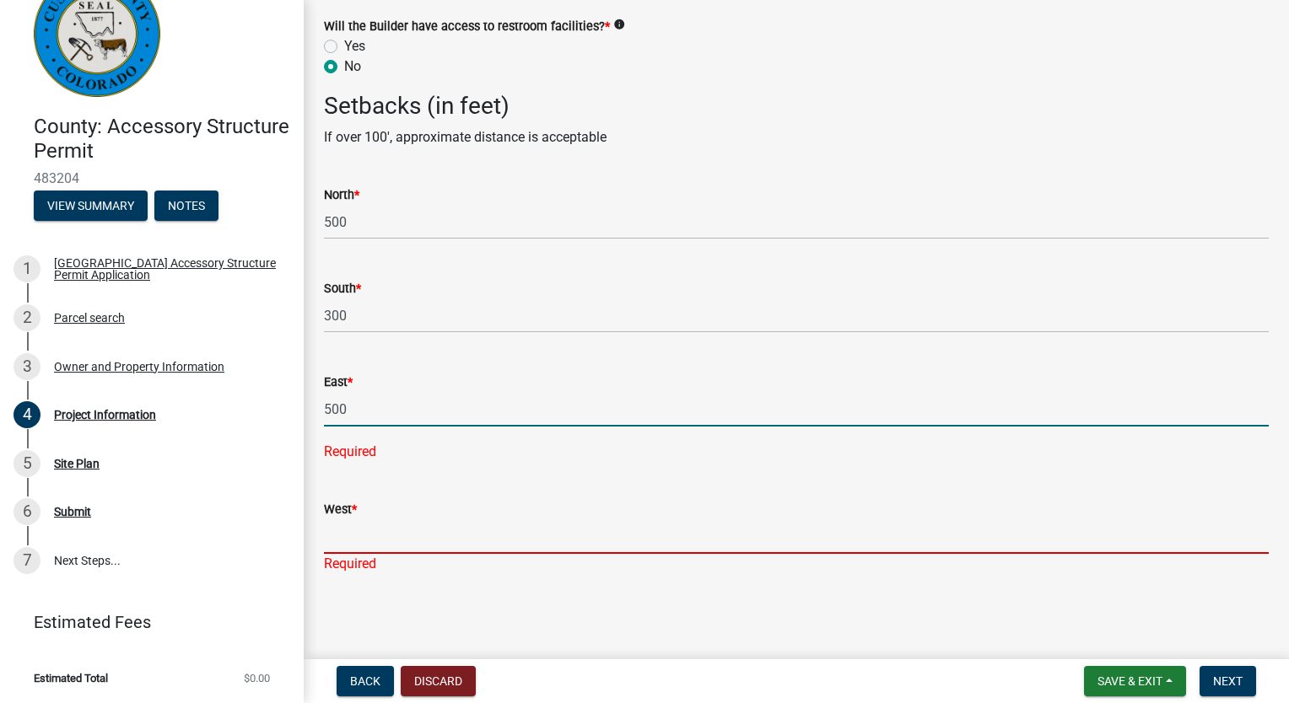
click at [425, 546] on input "West *" at bounding box center [796, 536] width 945 height 35
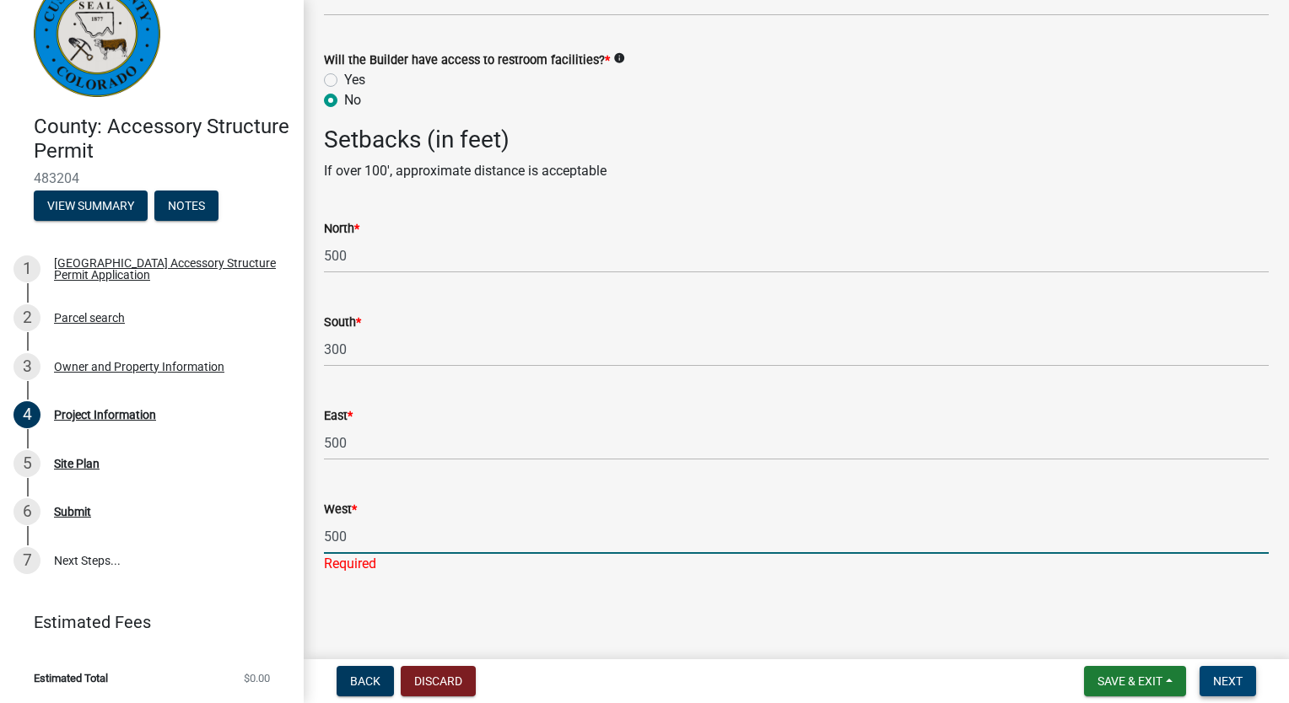
type input "500"
click at [1235, 680] on span "Next" at bounding box center [1228, 681] width 30 height 13
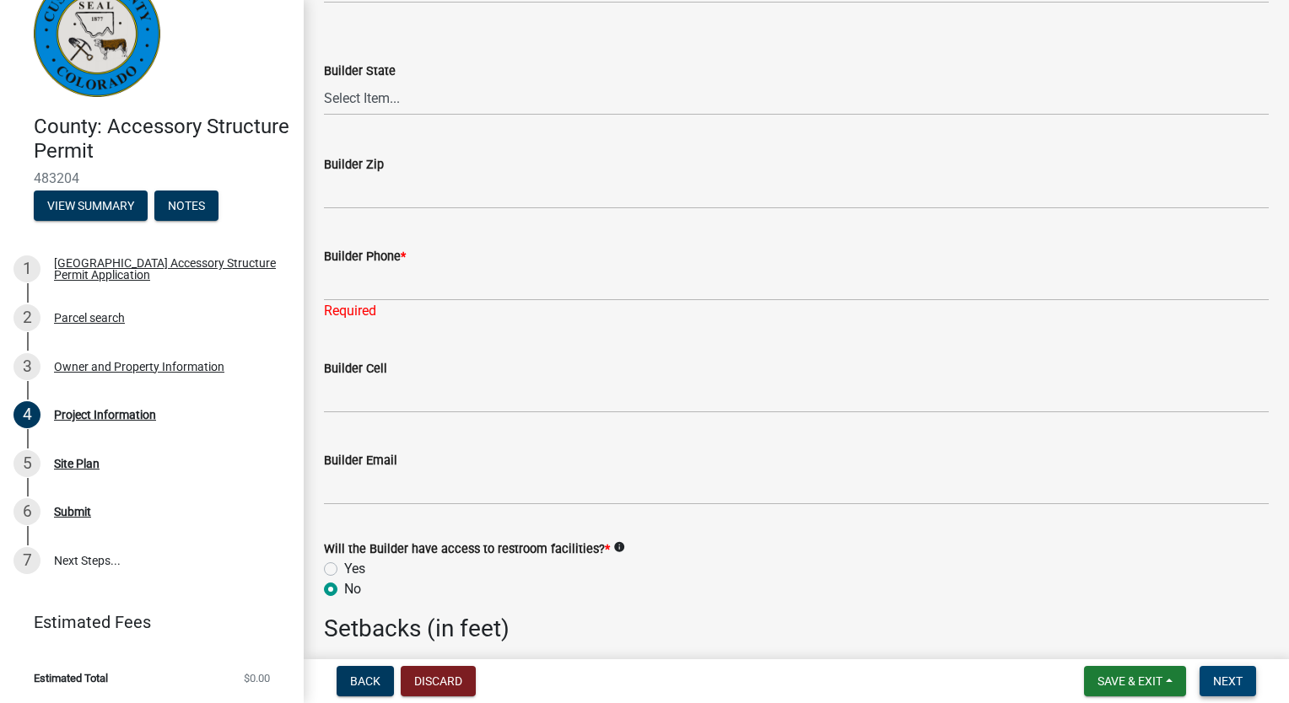
scroll to position [2101, 0]
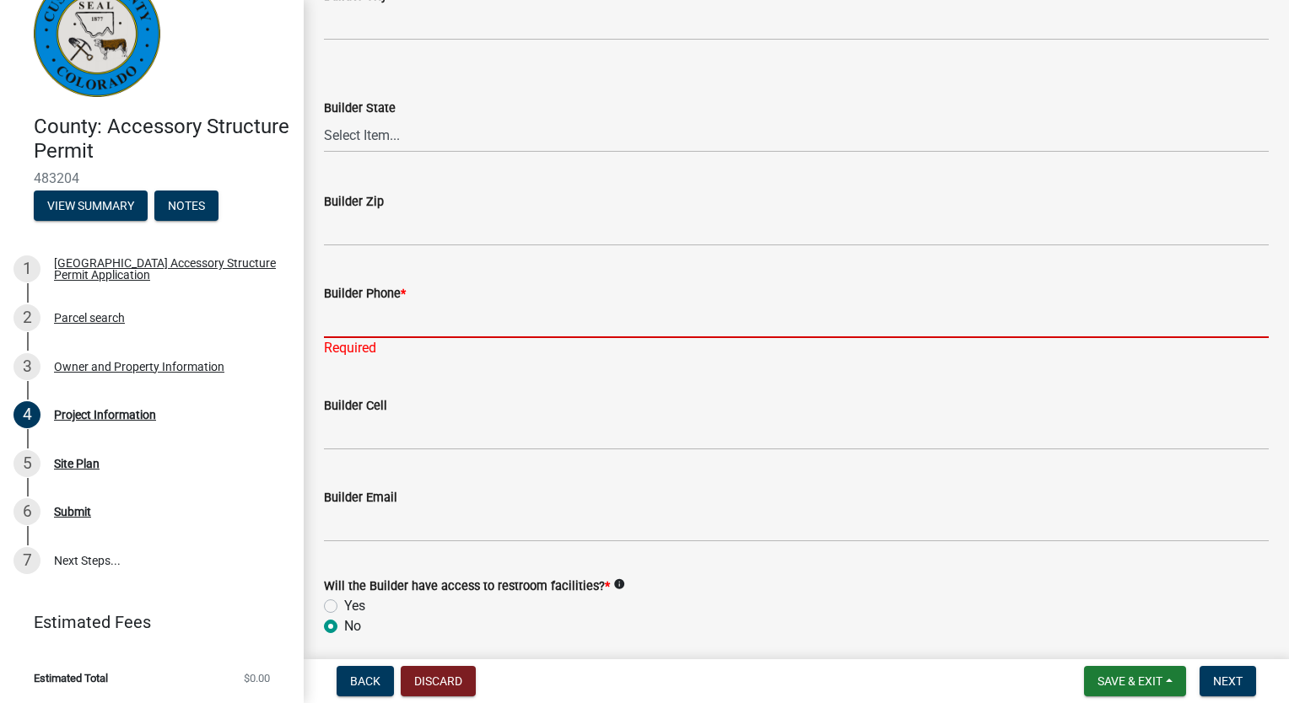
click at [417, 322] on input "Builder Phone *" at bounding box center [796, 321] width 945 height 35
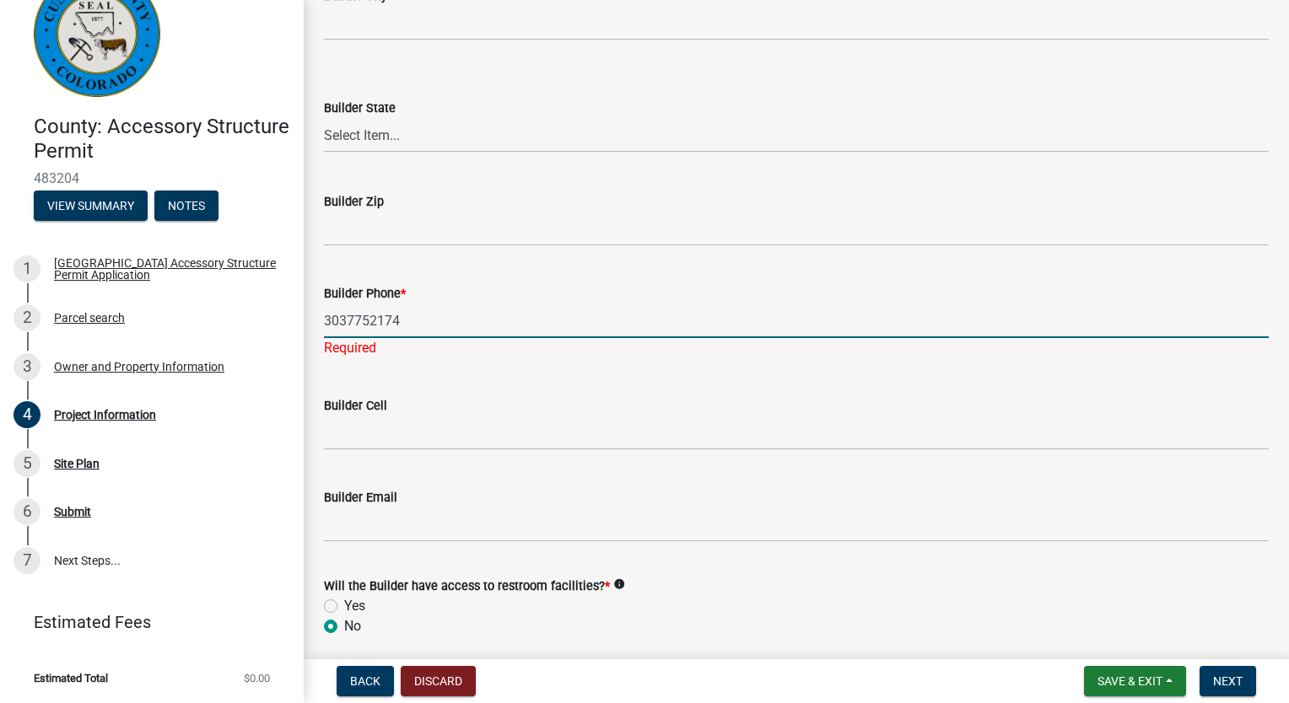
type input "3037752174"
click at [1226, 683] on span "Next" at bounding box center [1228, 681] width 30 height 13
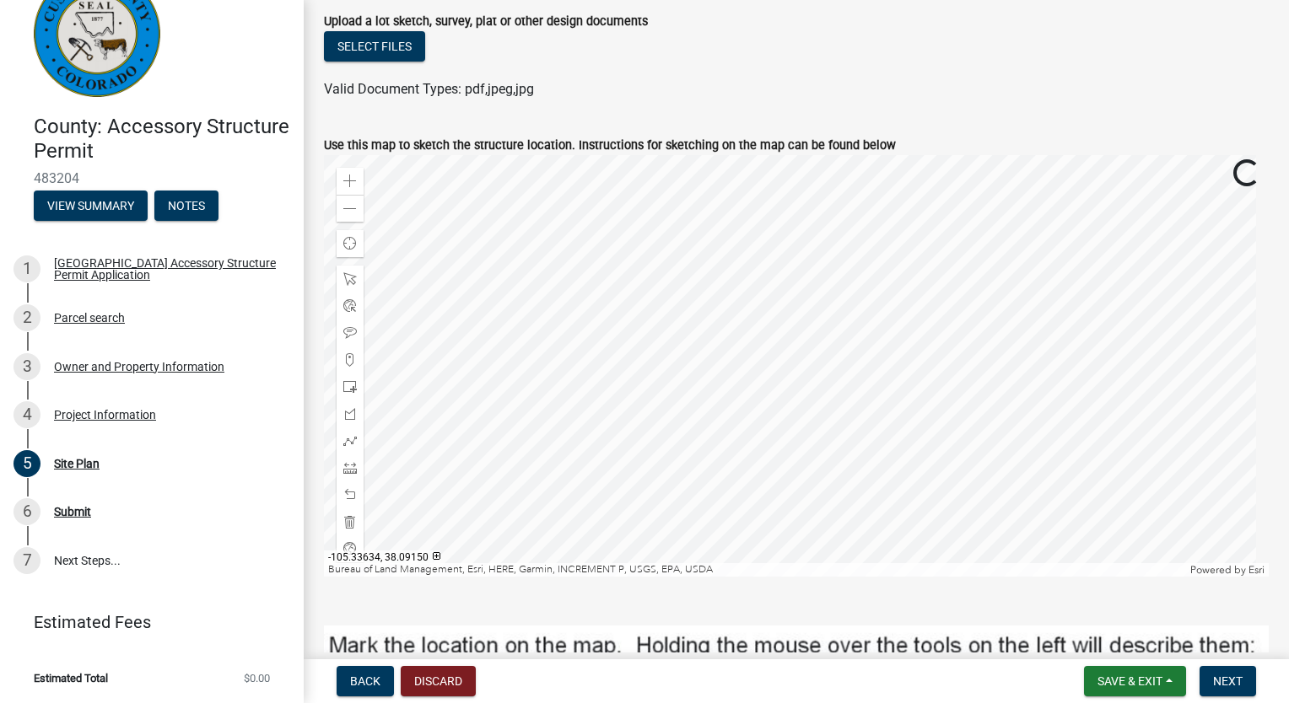
scroll to position [253, 0]
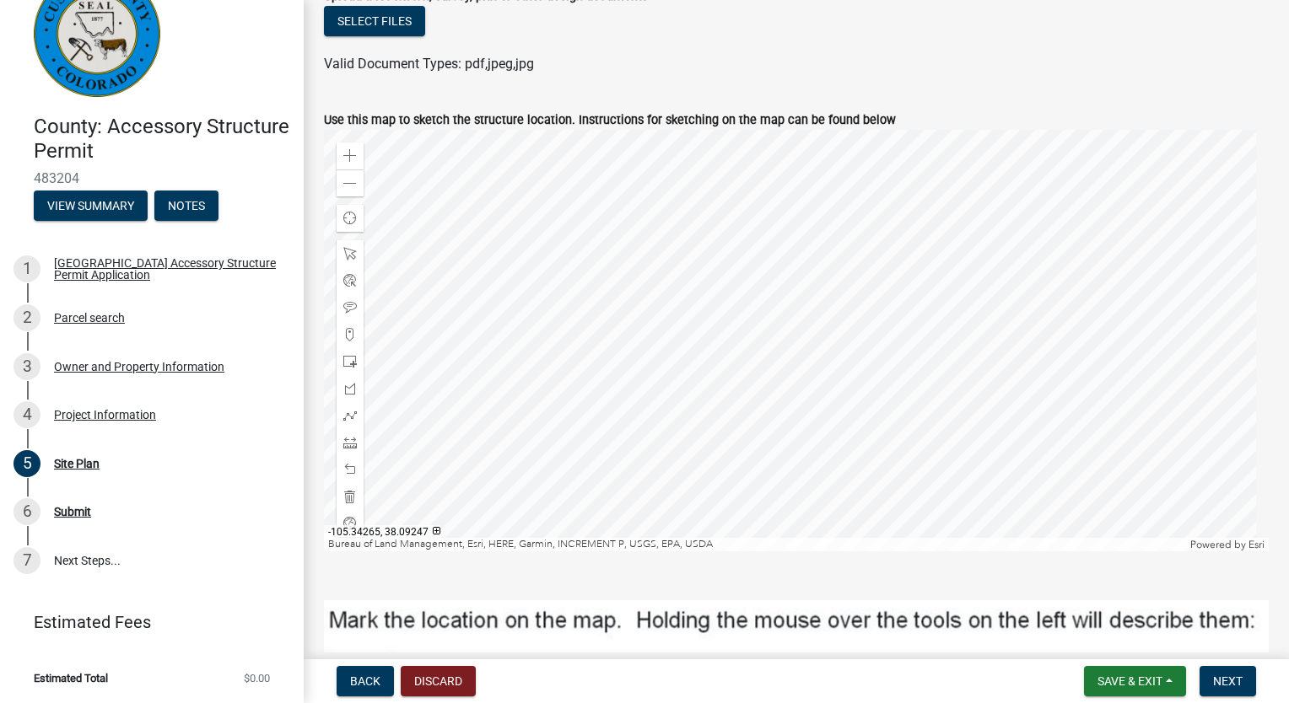
click at [848, 359] on div at bounding box center [796, 341] width 945 height 422
click at [852, 353] on div at bounding box center [796, 341] width 945 height 422
click at [353, 251] on span at bounding box center [349, 253] width 13 height 13
click at [847, 359] on div at bounding box center [796, 341] width 945 height 422
click at [865, 278] on div at bounding box center [796, 341] width 945 height 422
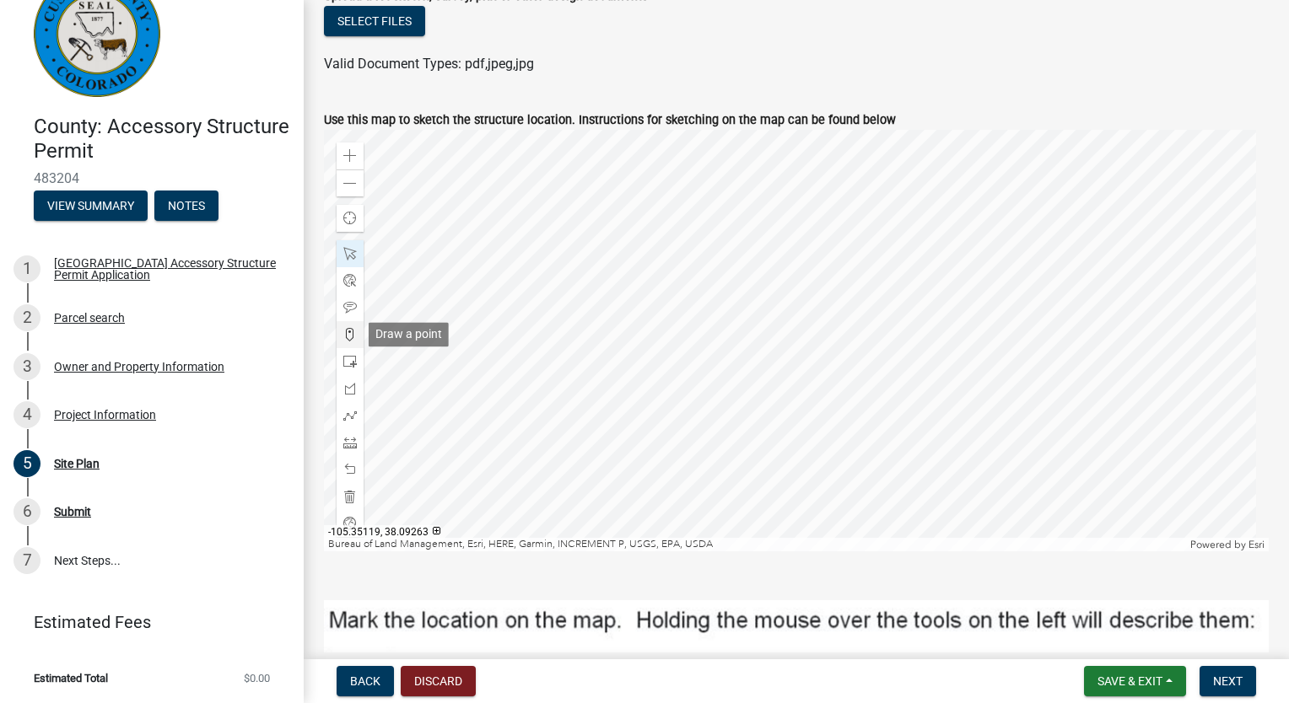
click at [348, 333] on span at bounding box center [349, 334] width 13 height 13
click at [872, 283] on div at bounding box center [796, 341] width 945 height 422
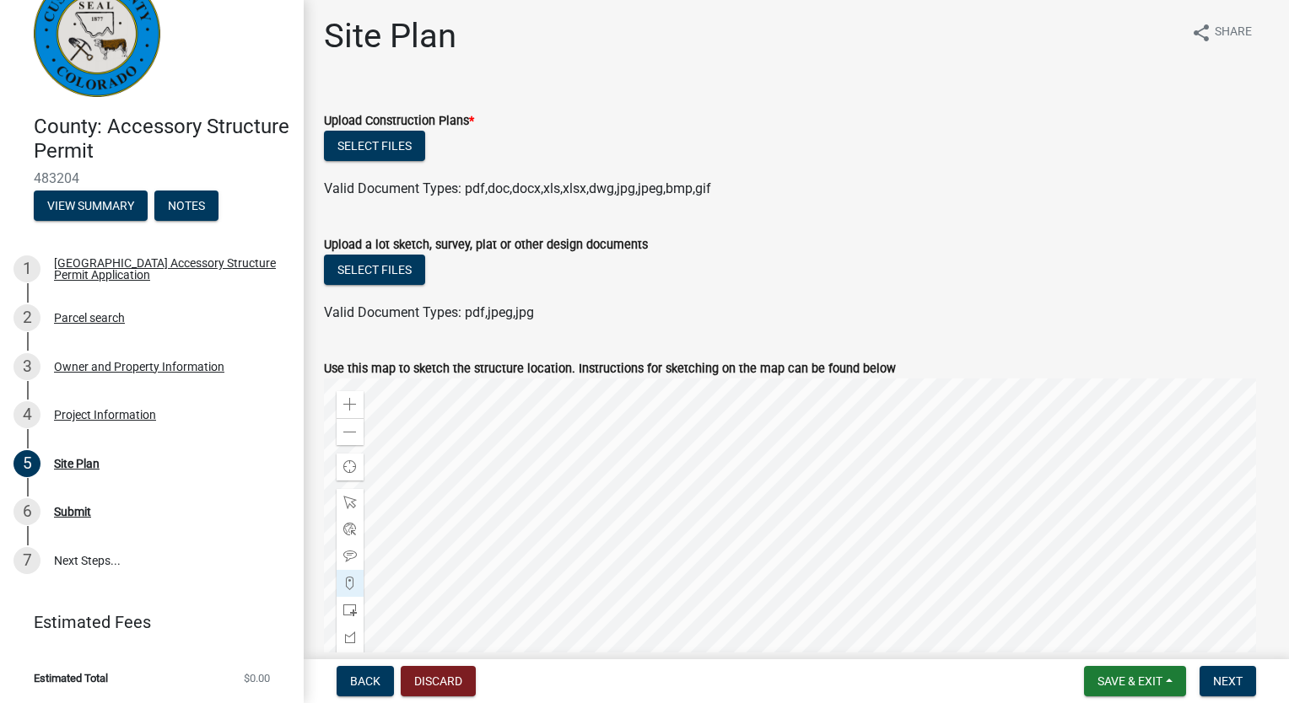
scroll to position [0, 0]
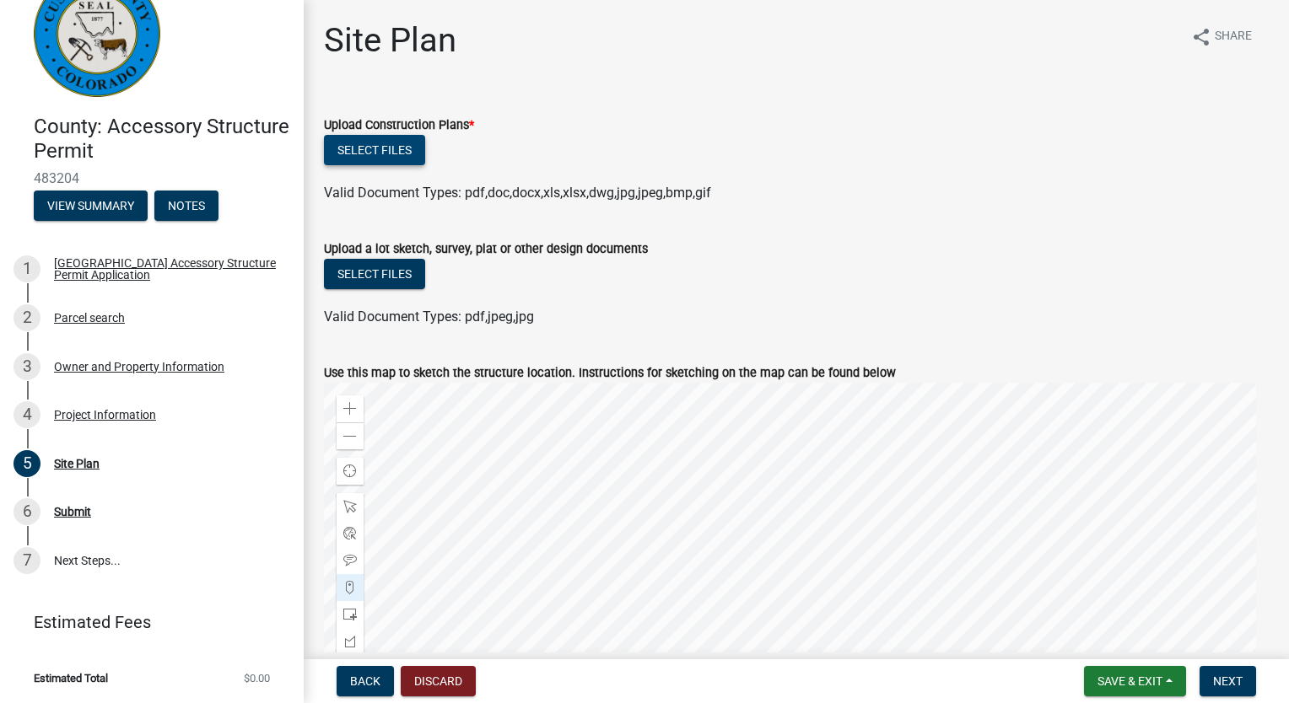
click at [362, 149] on button "Select files" at bounding box center [374, 150] width 101 height 30
click at [1226, 687] on span "Next" at bounding box center [1228, 681] width 30 height 13
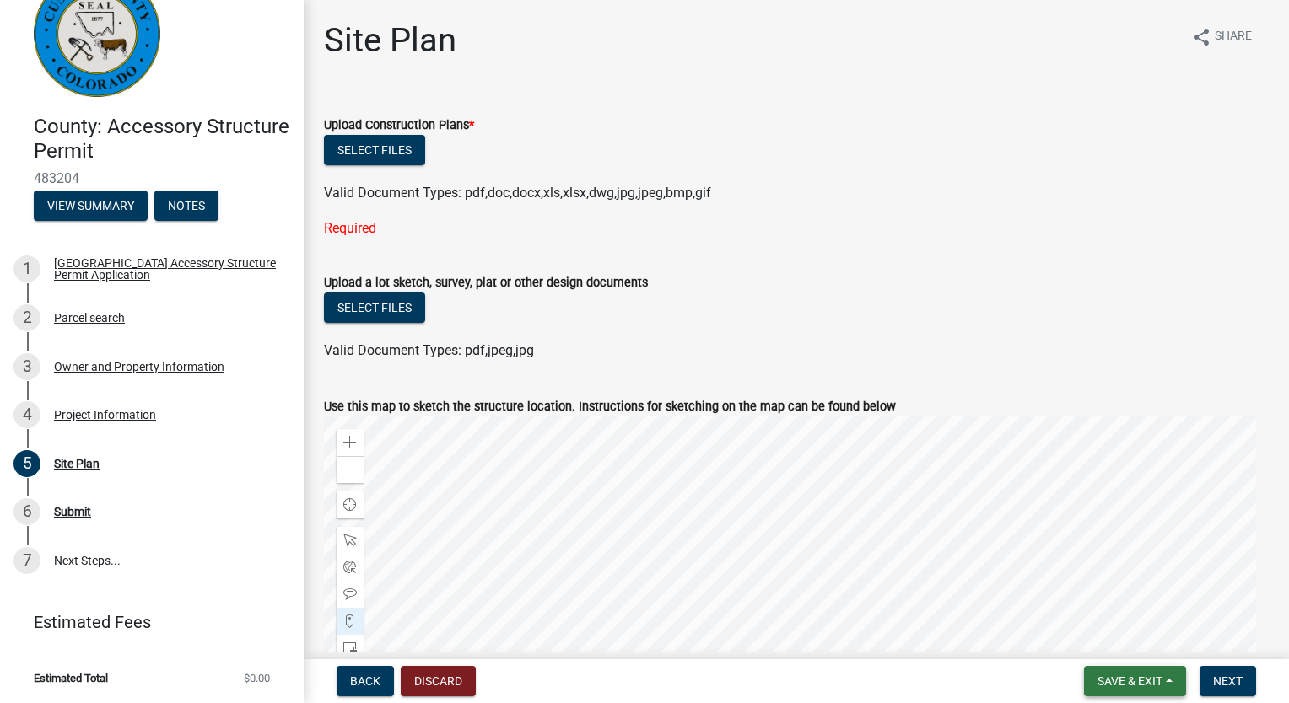
click at [1150, 676] on span "Save & Exit" at bounding box center [1129, 681] width 65 height 13
click at [1103, 637] on button "Save & Exit" at bounding box center [1118, 637] width 135 height 40
